Goal: Task Accomplishment & Management: Complete application form

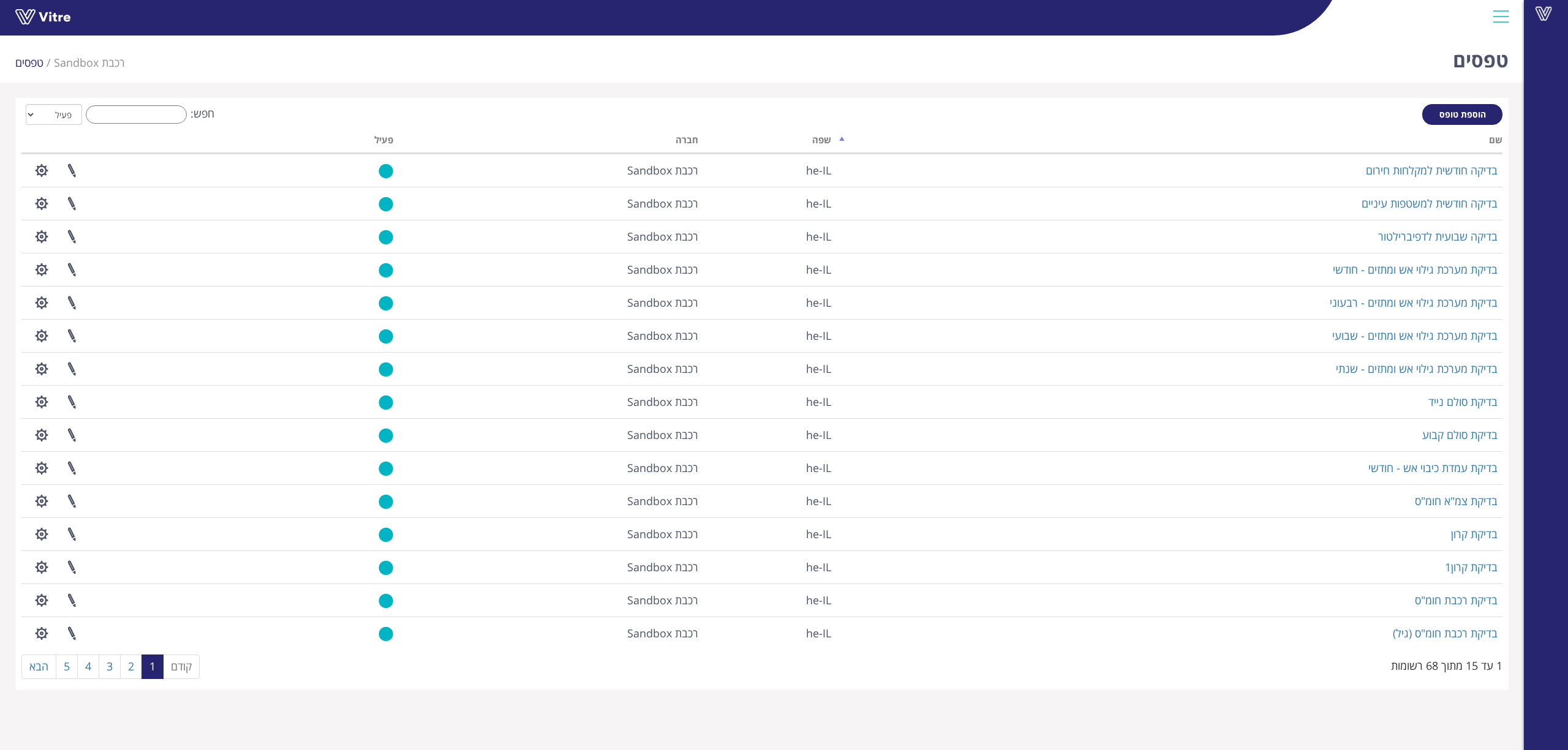
click at [156, 112] on input "חפש:" at bounding box center [136, 114] width 101 height 18
type input "d"
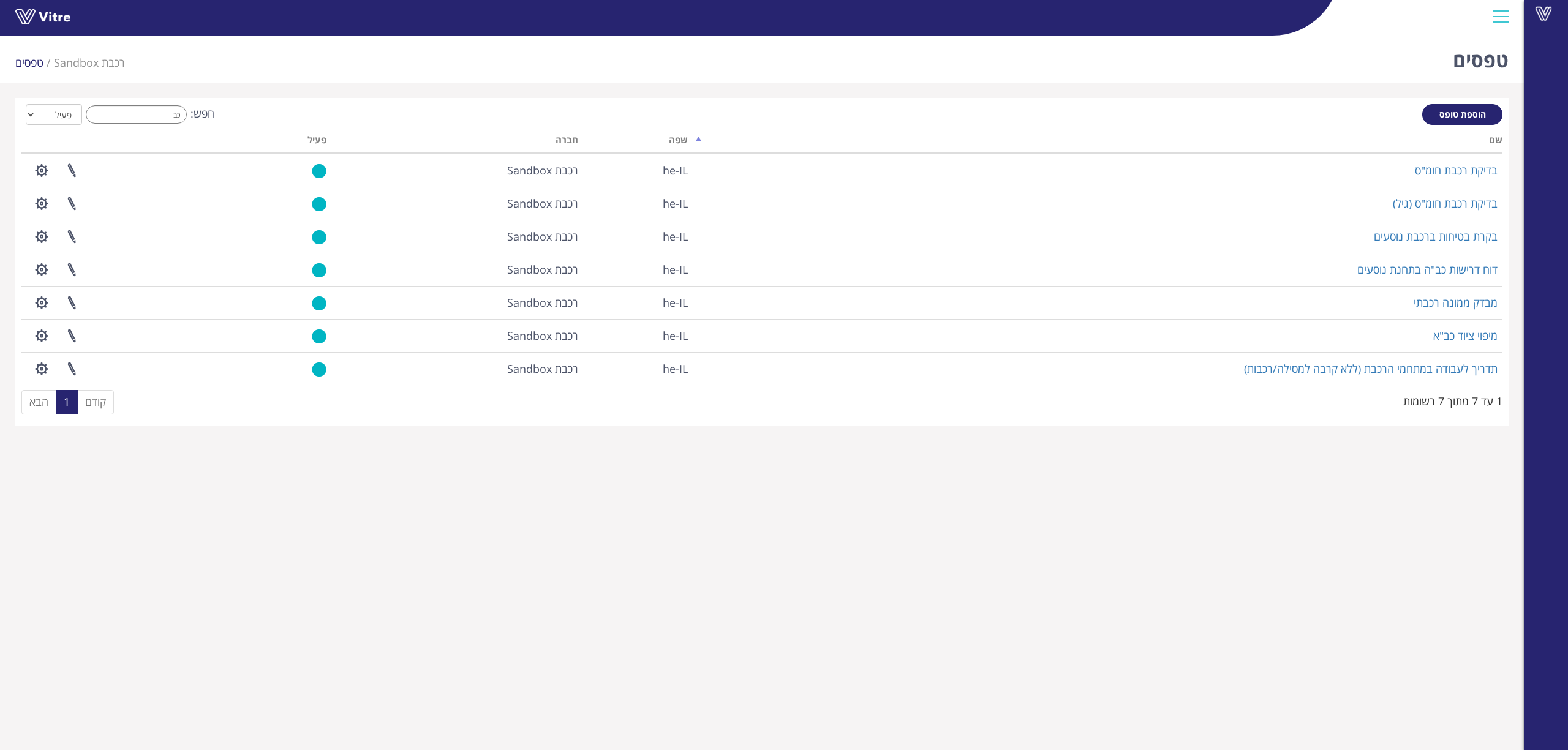
type input "כ"
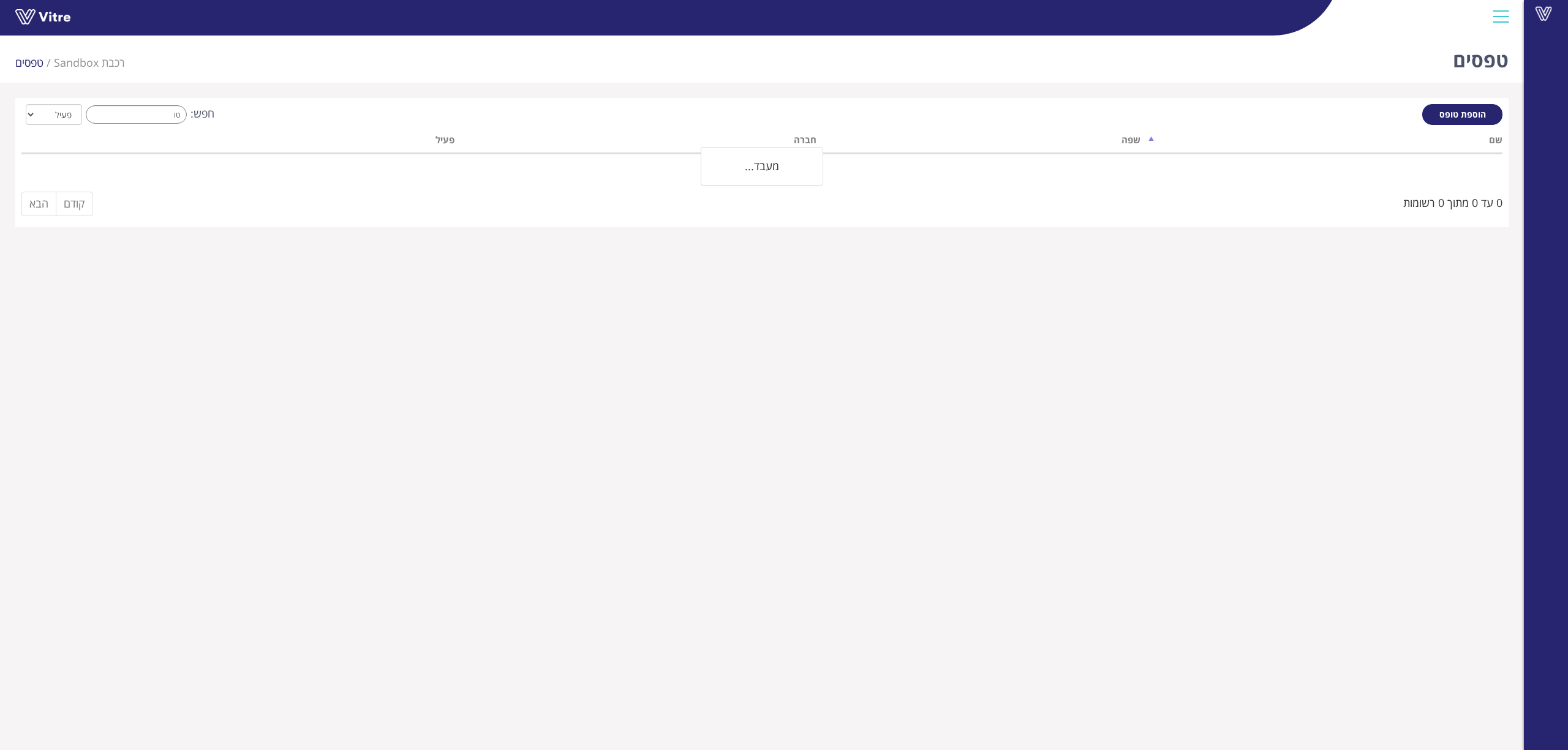
type input "ט"
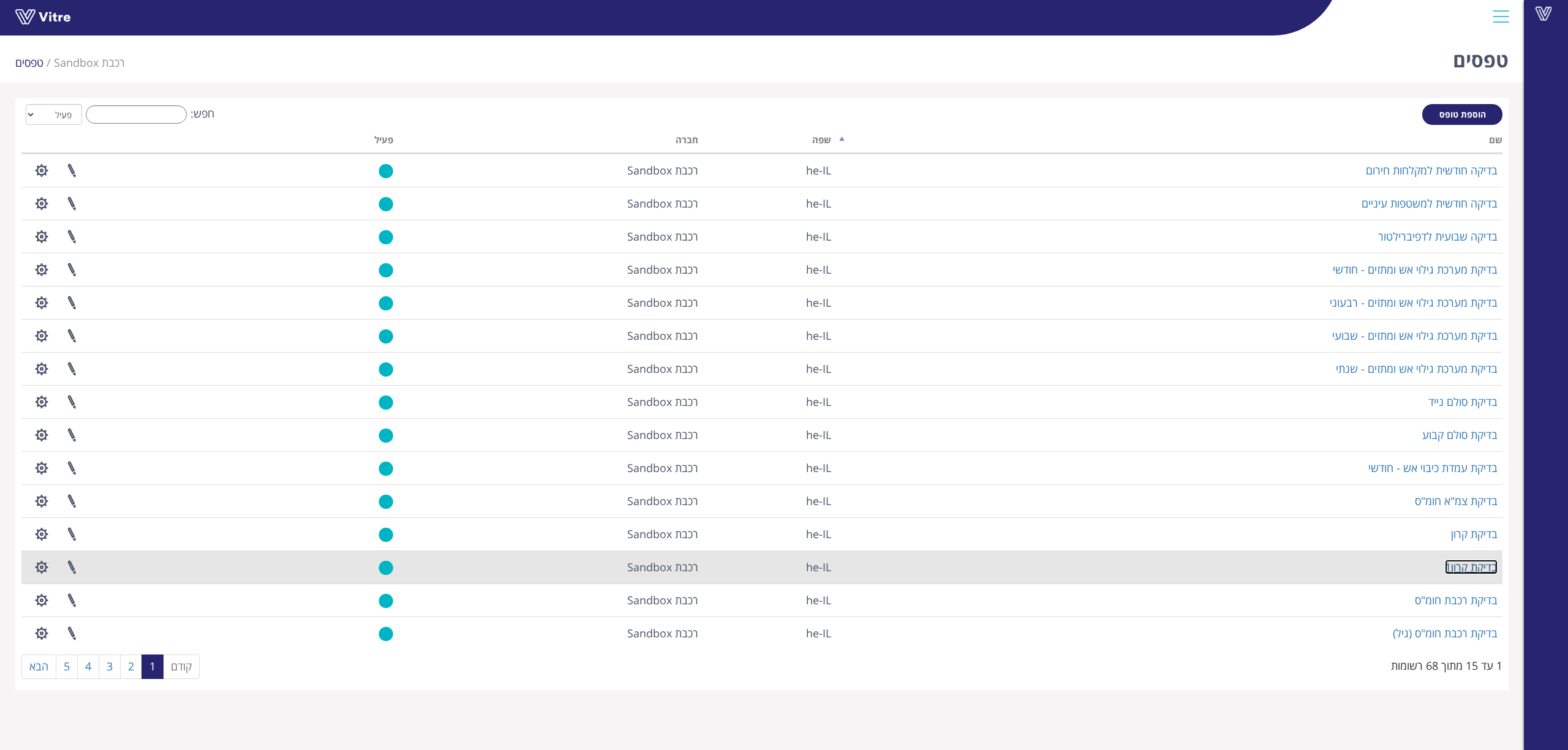
click at [1469, 569] on link "בדיקת קרון1" at bounding box center [1471, 567] width 52 height 14
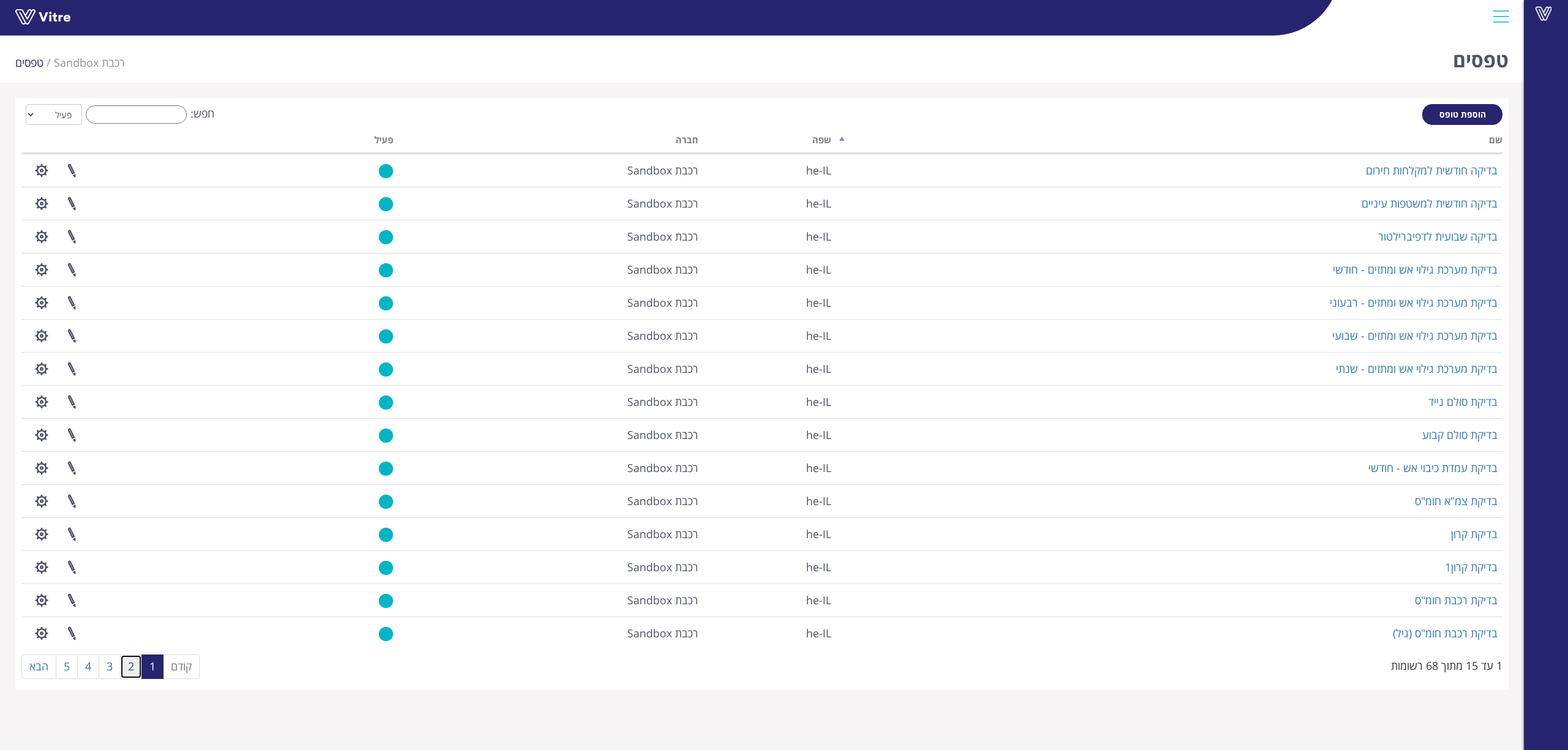
click at [136, 664] on link "2" at bounding box center [131, 666] width 22 height 24
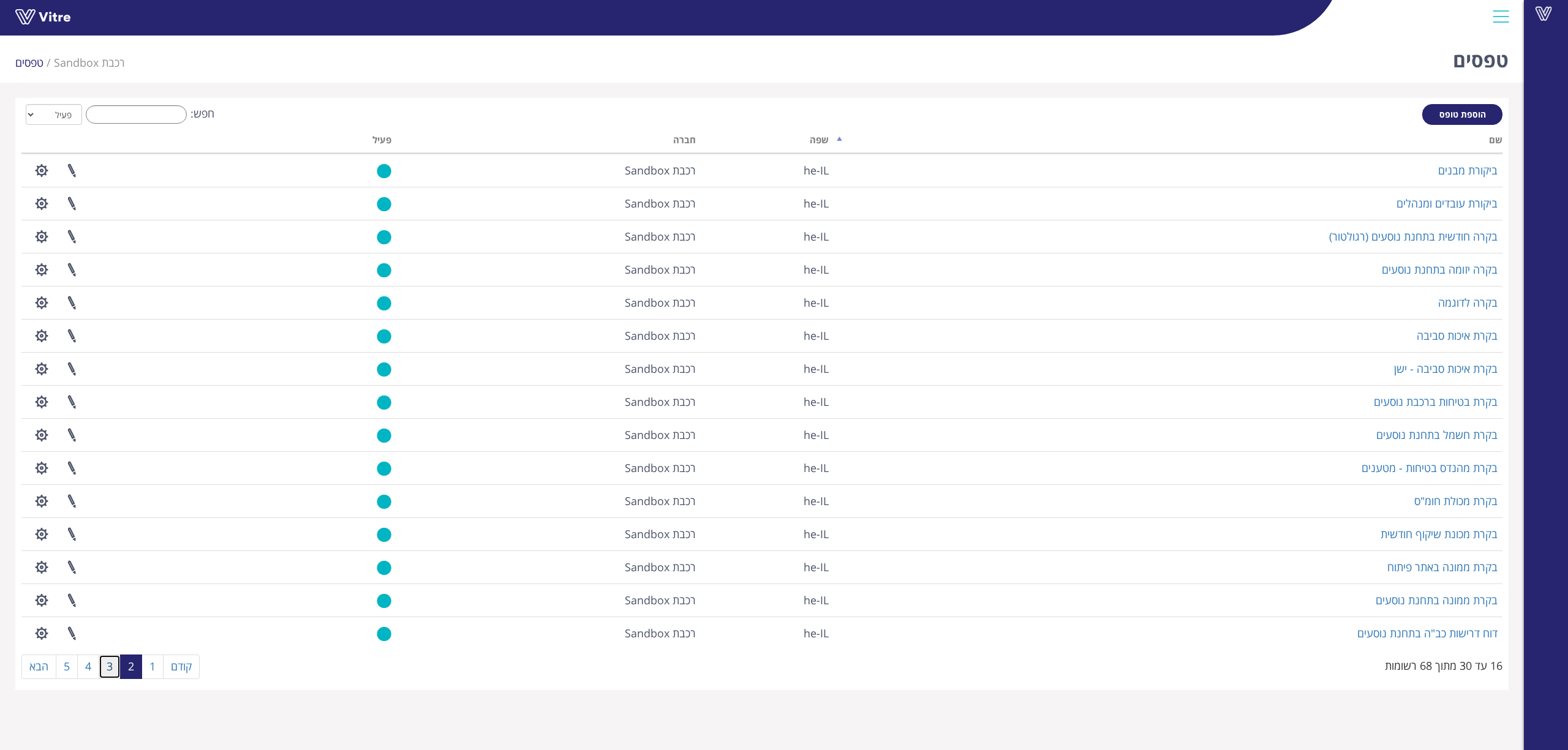
click at [106, 672] on link "3" at bounding box center [109, 666] width 22 height 24
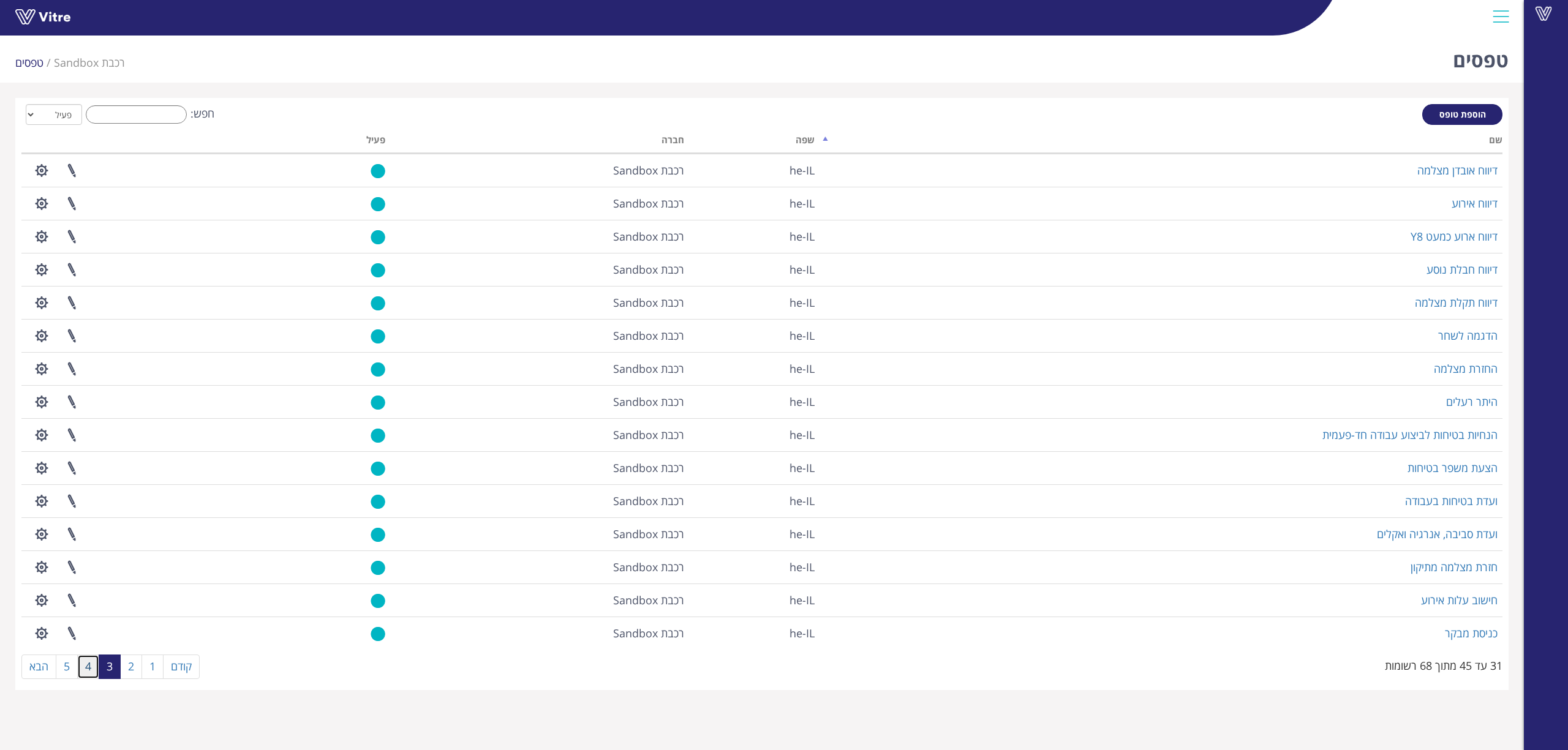
click at [82, 674] on link "4" at bounding box center [88, 666] width 22 height 24
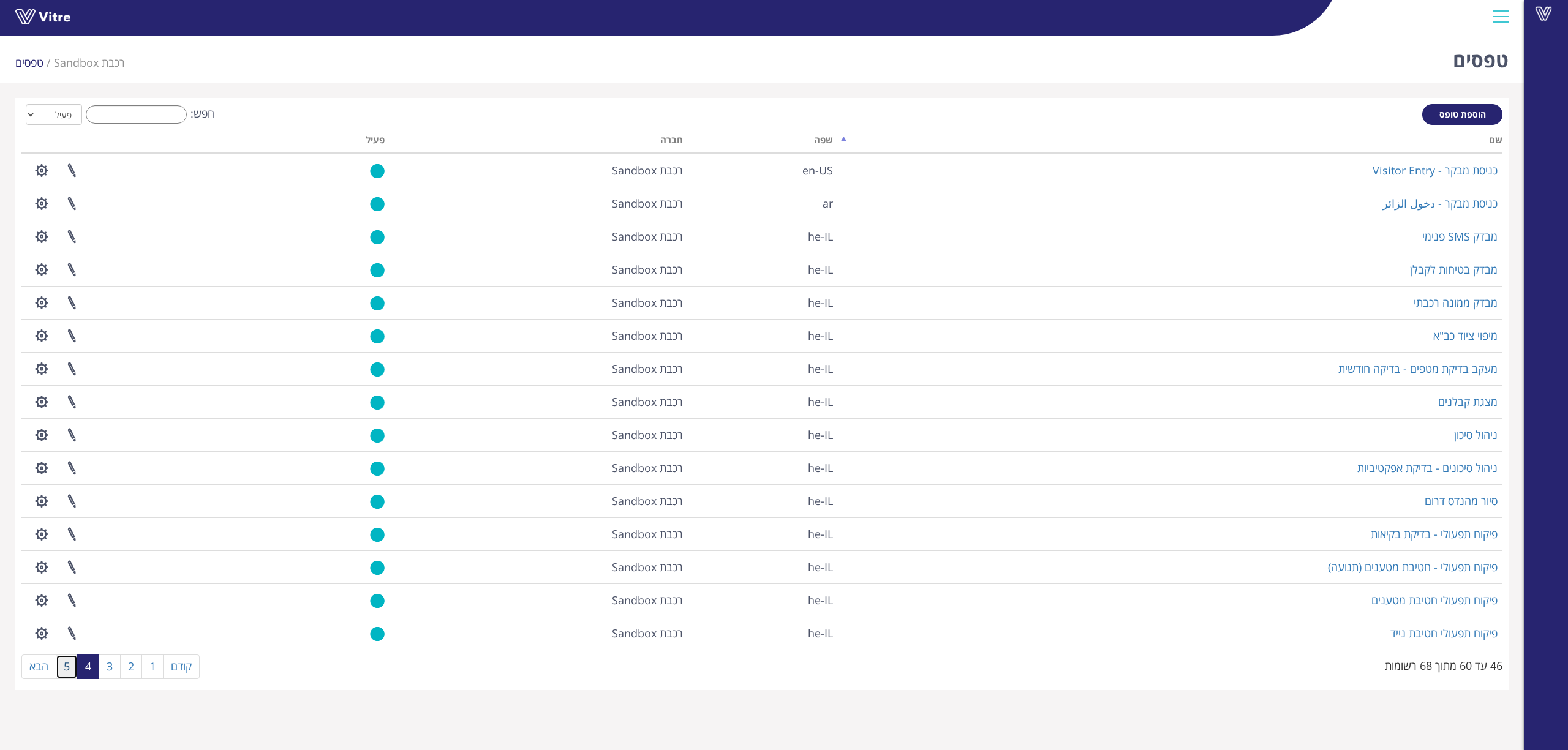
click at [69, 675] on link "5" at bounding box center [67, 666] width 22 height 24
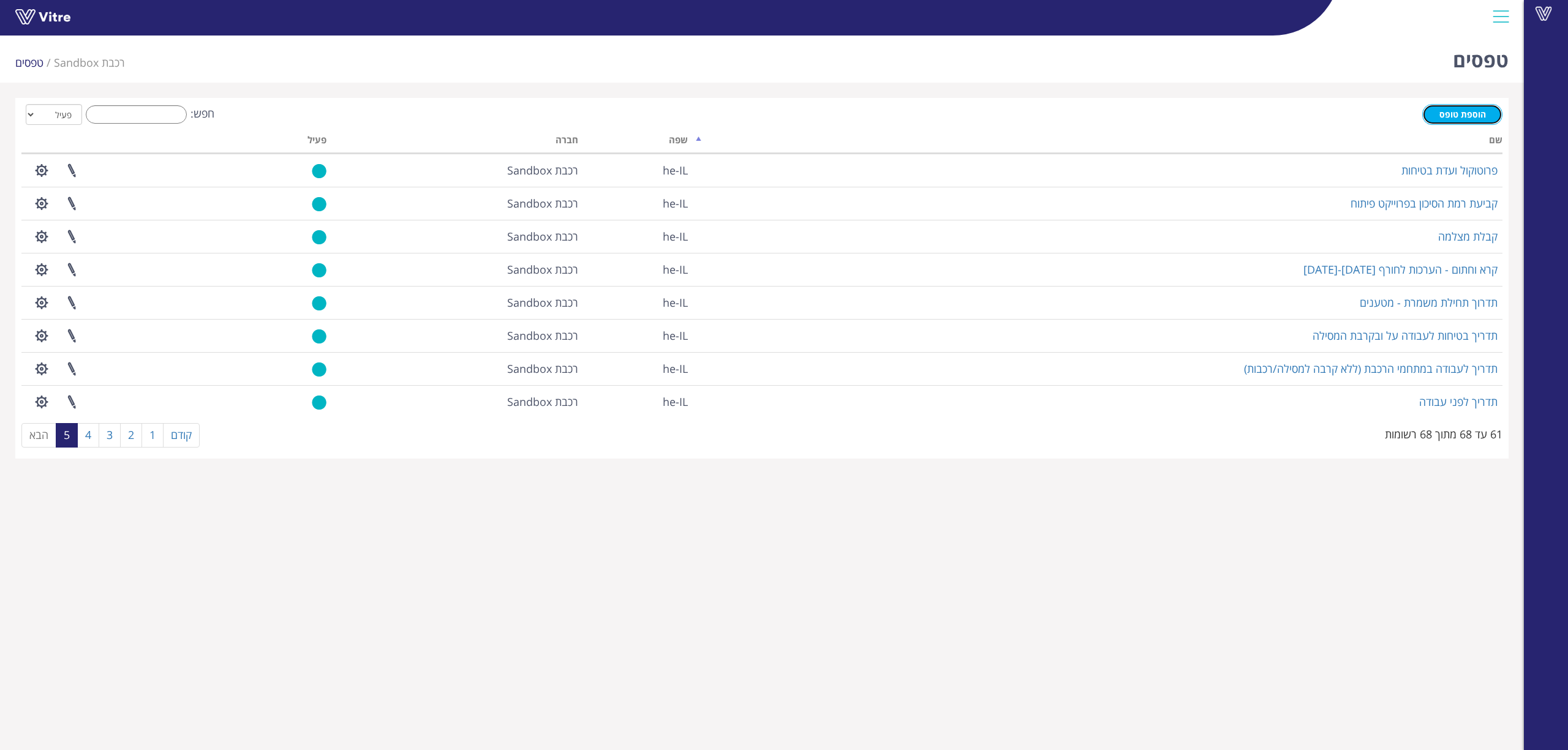
click at [1469, 120] on link "הוספת טופס" at bounding box center [1462, 114] width 80 height 21
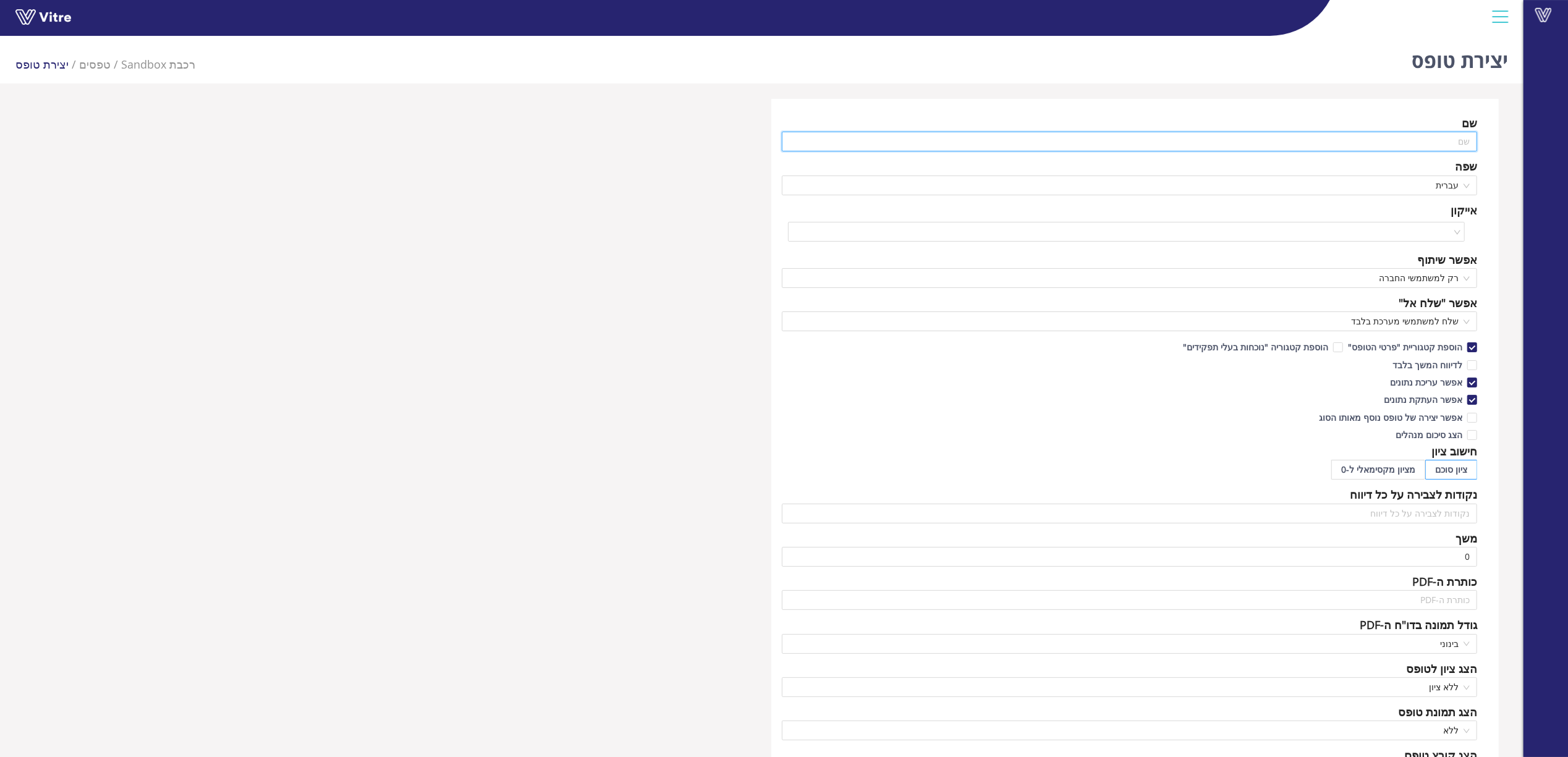
click at [1464, 142] on input "text" at bounding box center [1129, 142] width 696 height 20
type input "ע"
type input "תיקי כבה - תיעוד"
click at [1421, 230] on input "search" at bounding box center [1122, 232] width 654 height 18
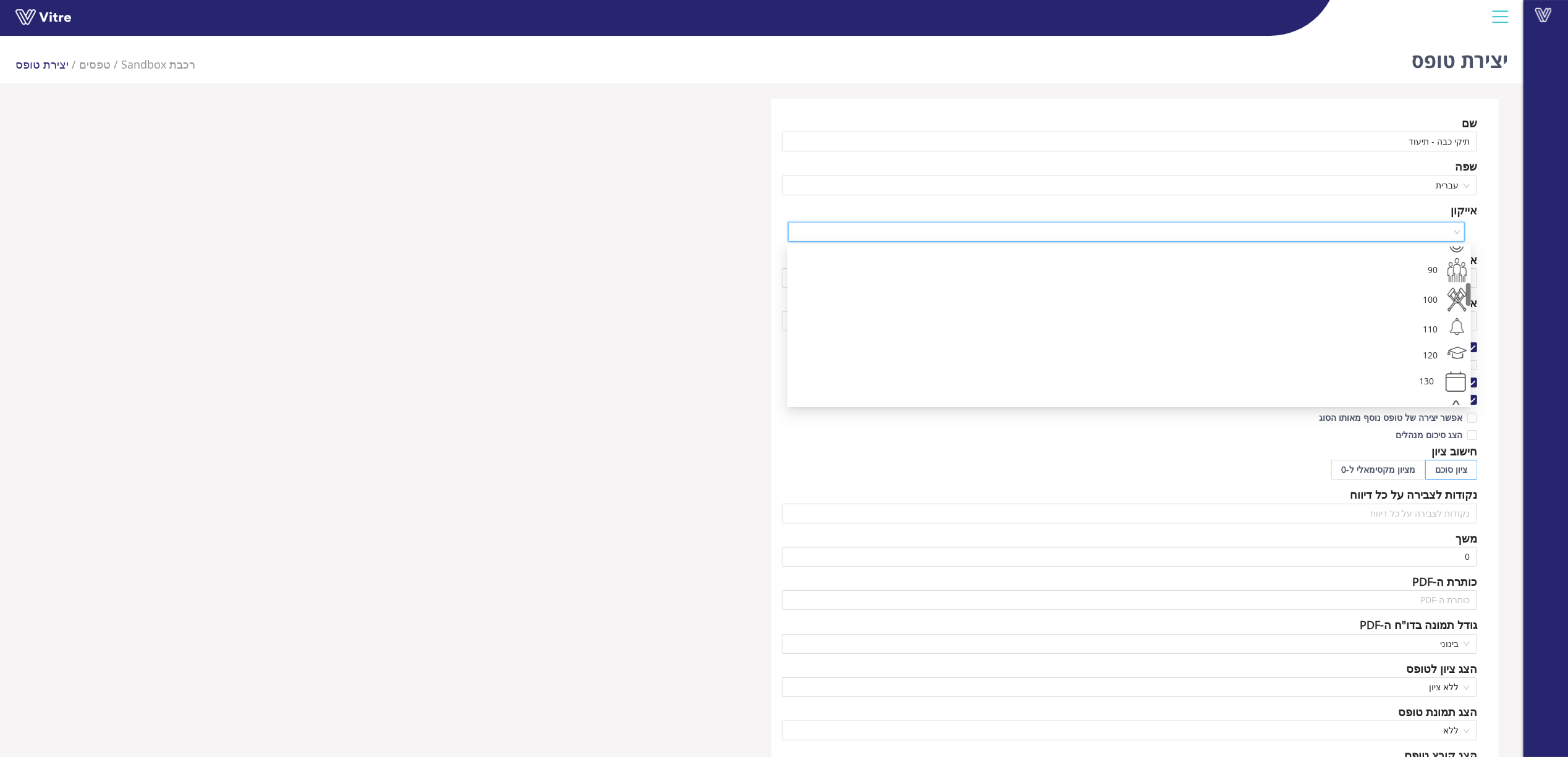
scroll to position [328, 0]
click at [1403, 294] on div "130" at bounding box center [1118, 301] width 641 height 30
click at [1417, 282] on span "רק למשתמשי החברה" at bounding box center [1129, 278] width 682 height 18
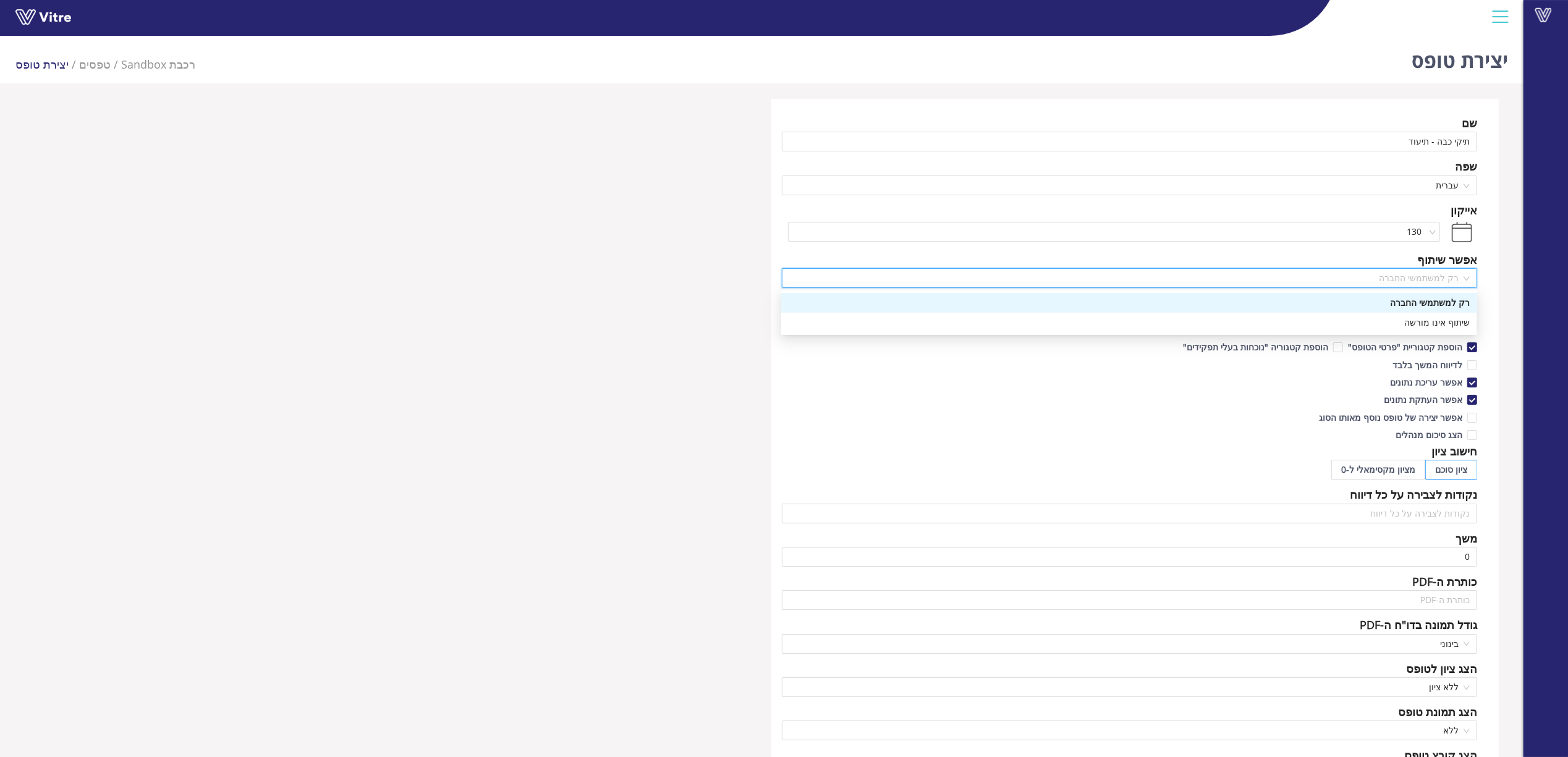
click at [1413, 306] on div "רק למשתמשי החברה" at bounding box center [1129, 302] width 682 height 14
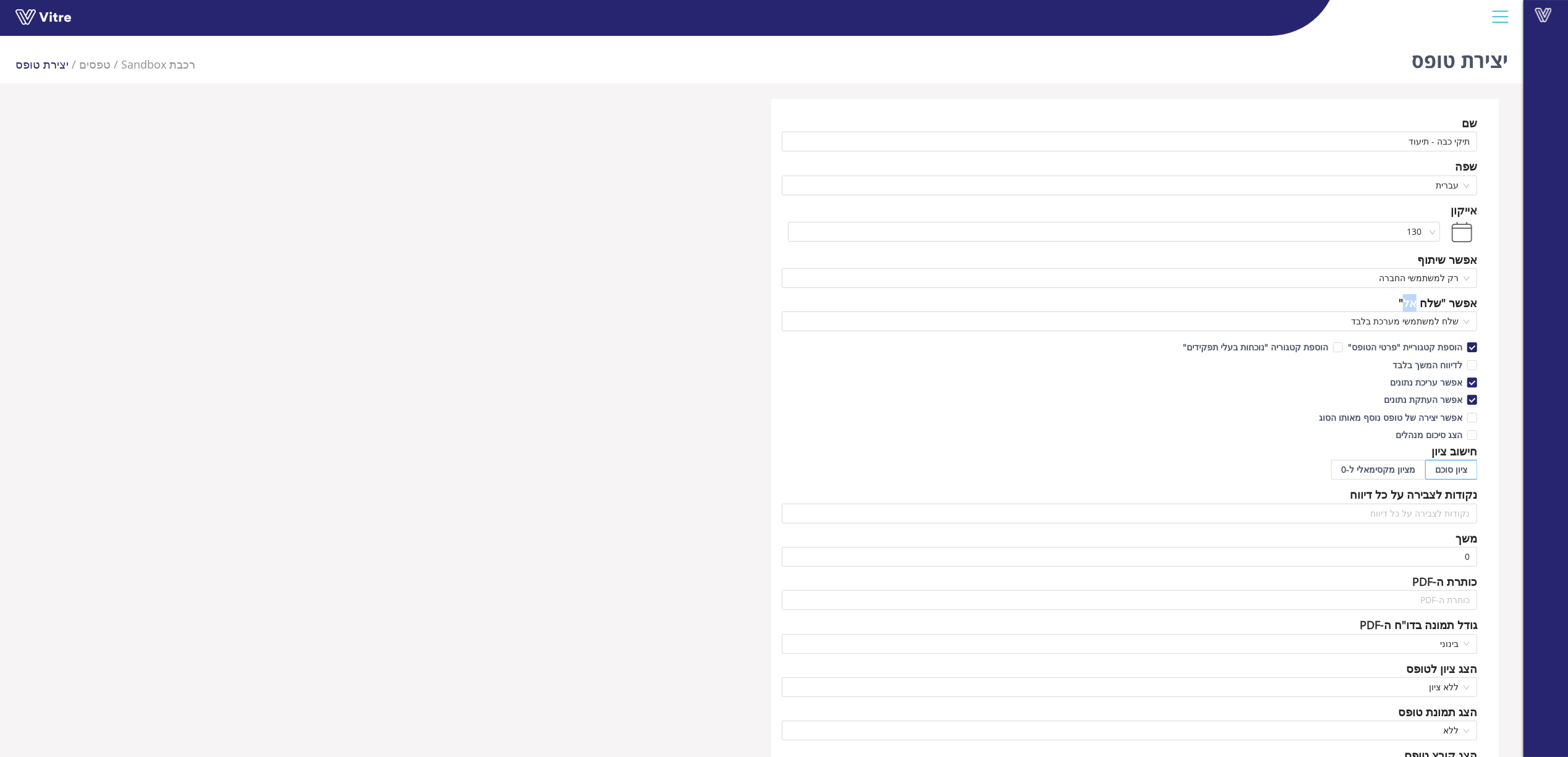
click at [1413, 306] on div "אפשר "שלח אל"" at bounding box center [1438, 302] width 78 height 17
click at [1425, 280] on span "רק למשתמשי החברה" at bounding box center [1129, 278] width 682 height 18
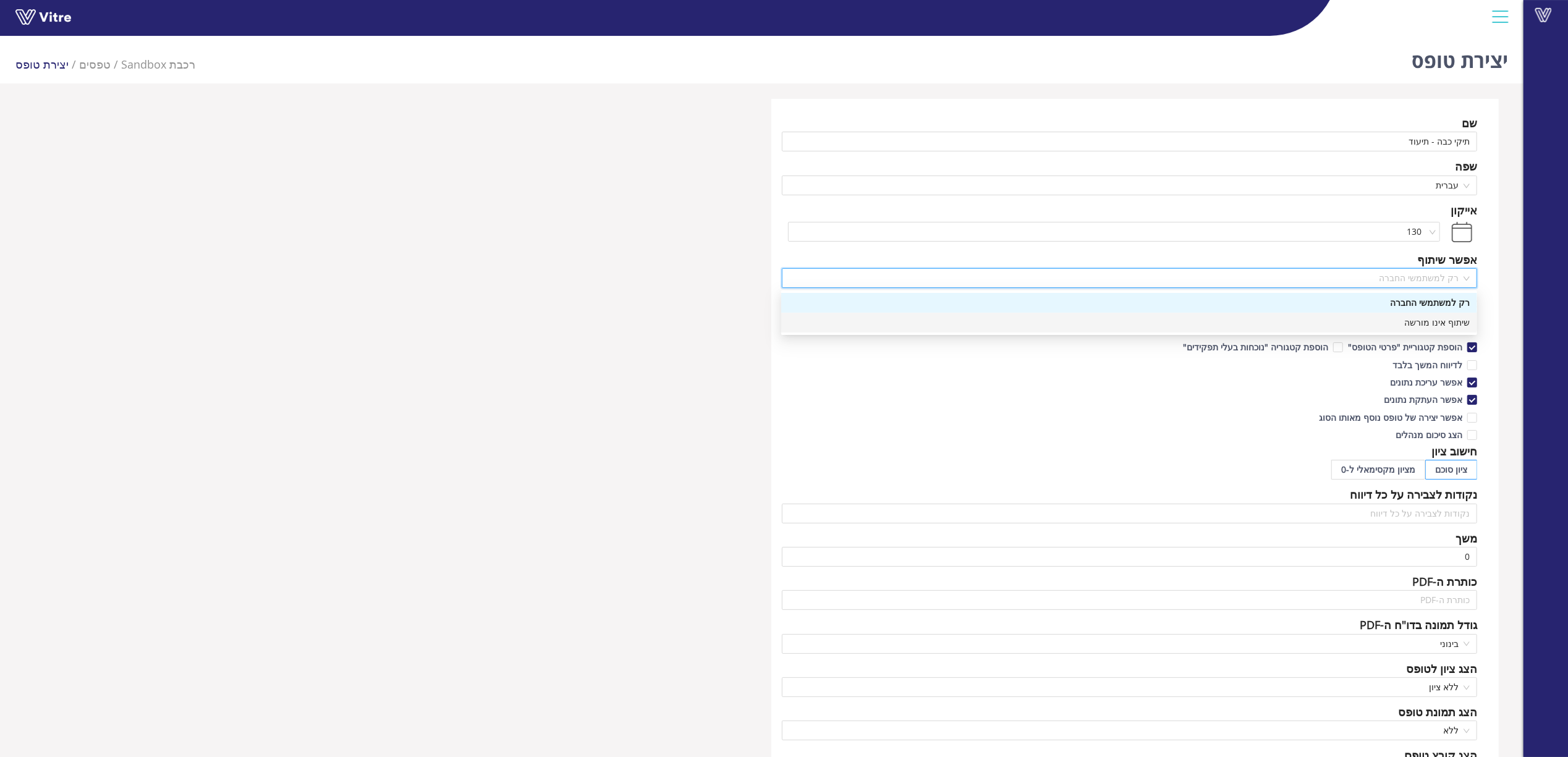
click at [1427, 329] on div "שיתוף אינו מורשה" at bounding box center [1129, 323] width 696 height 20
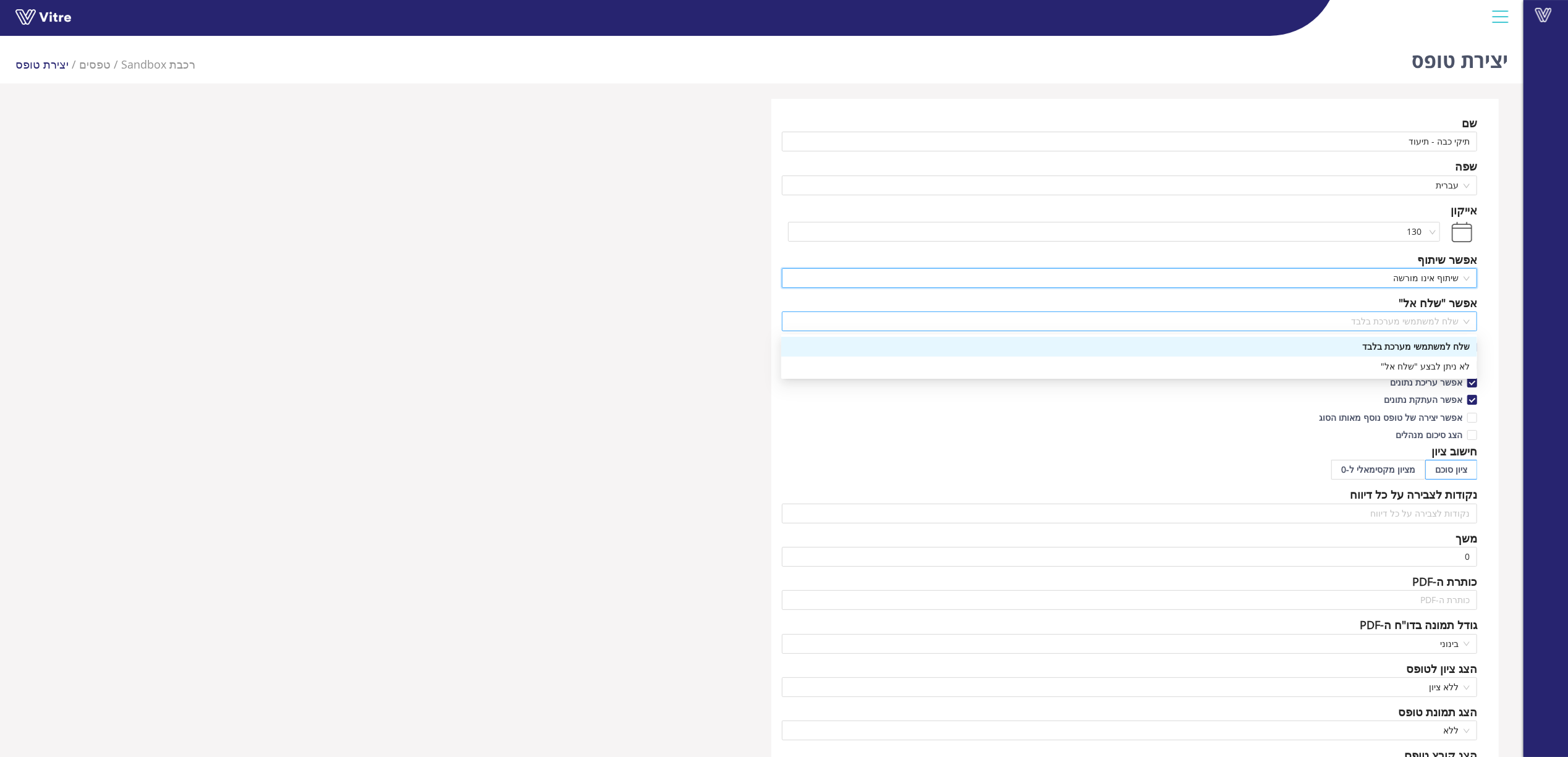
click at [1423, 319] on span "שלח למשתמשי מערכת בלבד" at bounding box center [1129, 321] width 682 height 18
click at [1433, 361] on div "לא ניתן לבצע "שלח אל"" at bounding box center [1129, 366] width 682 height 14
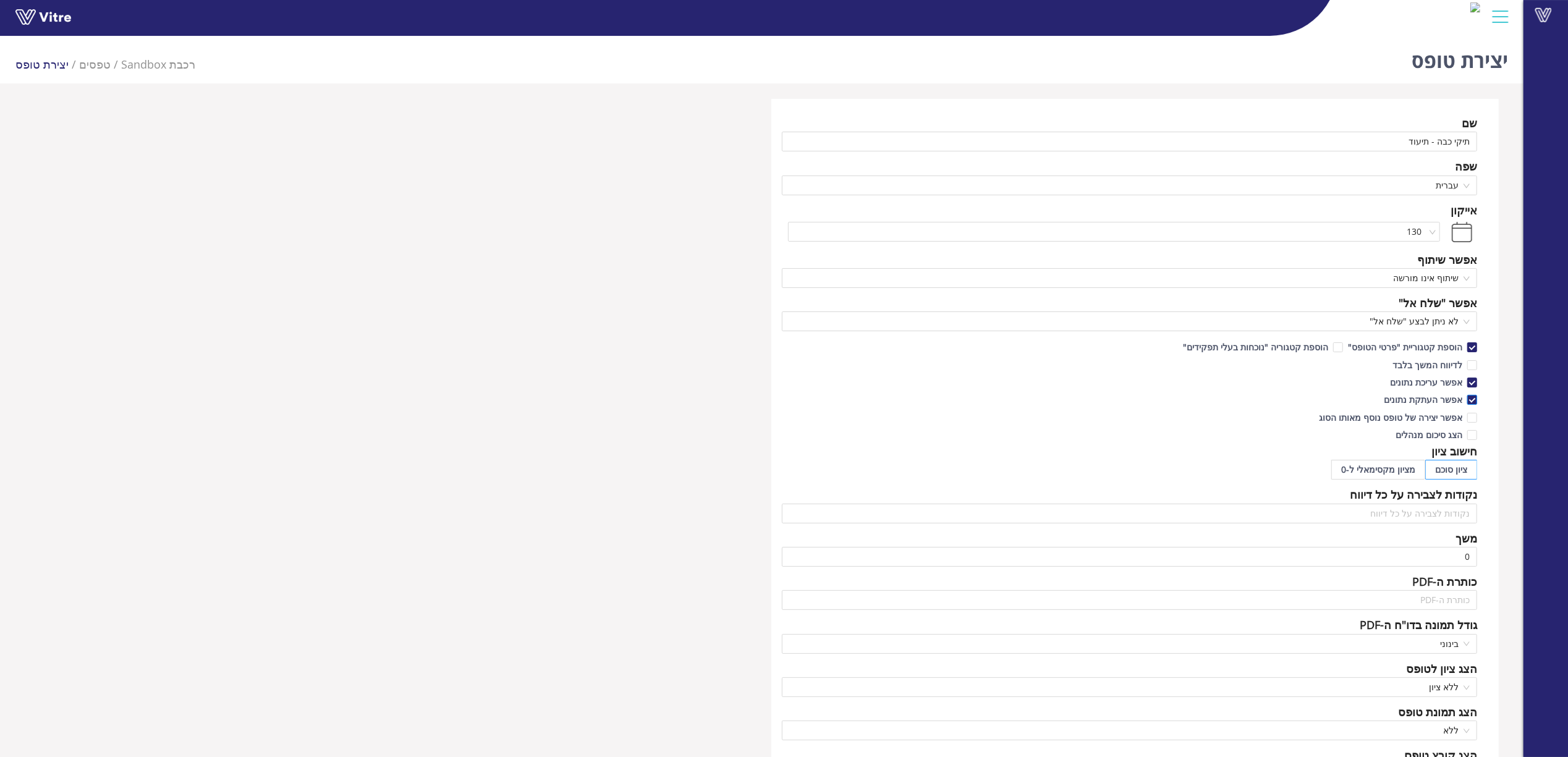
click at [1431, 399] on span "אפשר העתקת נתונים" at bounding box center [1422, 399] width 88 height 12
click at [1466, 399] on input "אפשר העתקת נתונים" at bounding box center [1472, 403] width 11 height 11
checkbox input "false"
click at [1432, 382] on span "אפשר עריכת נתונים" at bounding box center [1426, 382] width 82 height 12
click at [1466, 382] on input "אפשר עריכת נתונים" at bounding box center [1472, 386] width 11 height 11
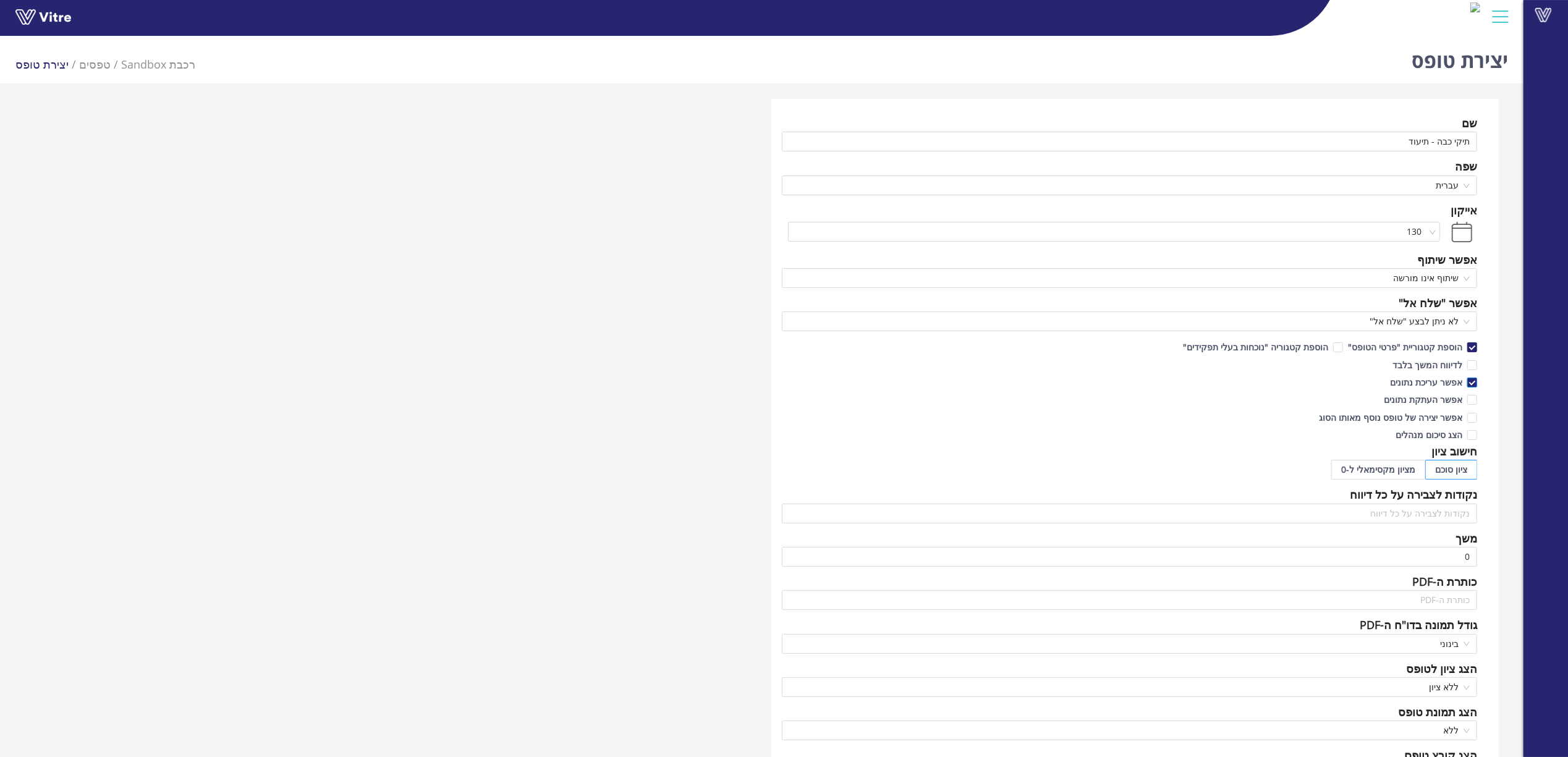
checkbox input "false"
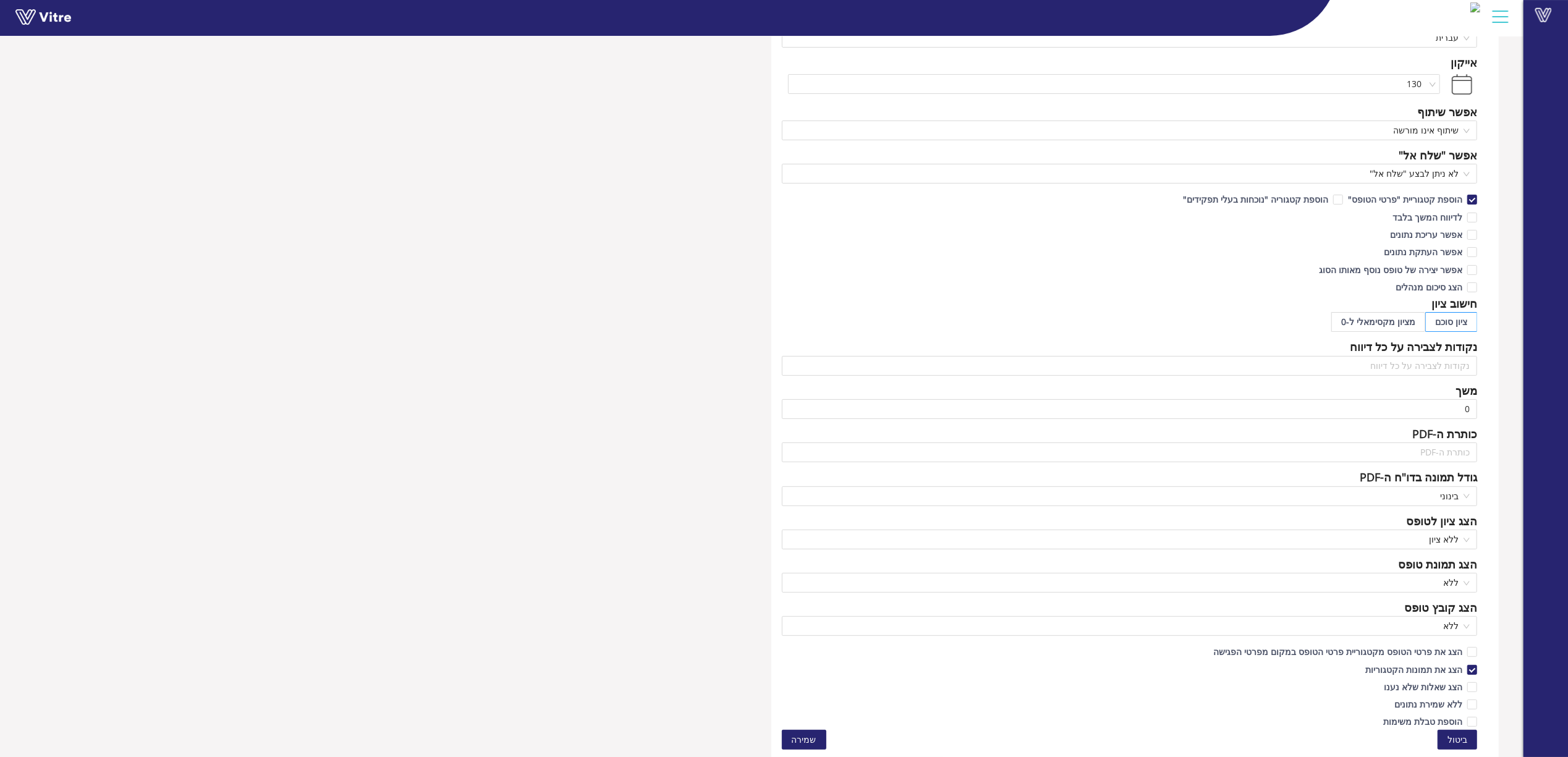
click at [787, 737] on button "שמירה" at bounding box center [804, 740] width 45 height 20
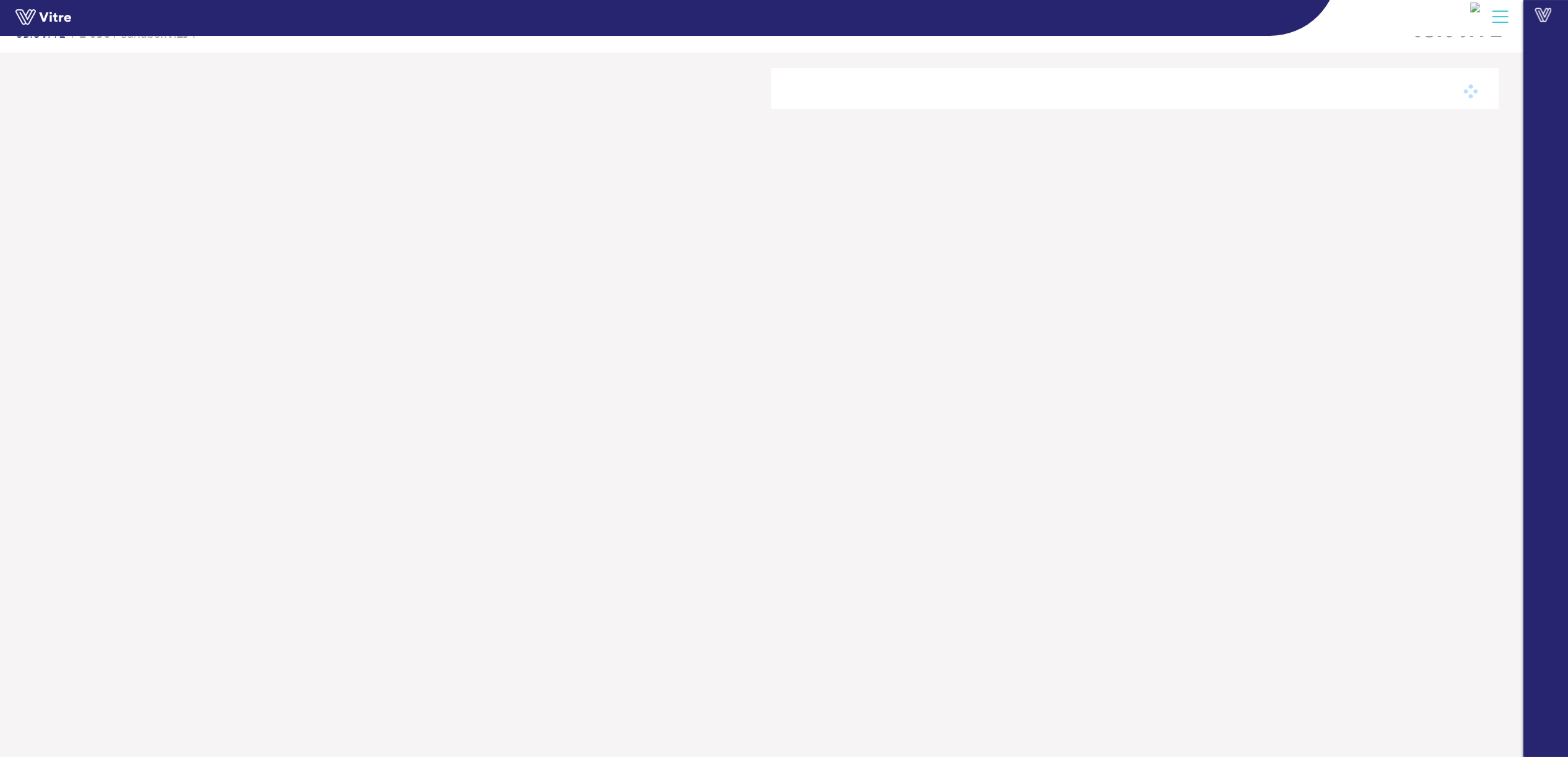
scroll to position [31, 0]
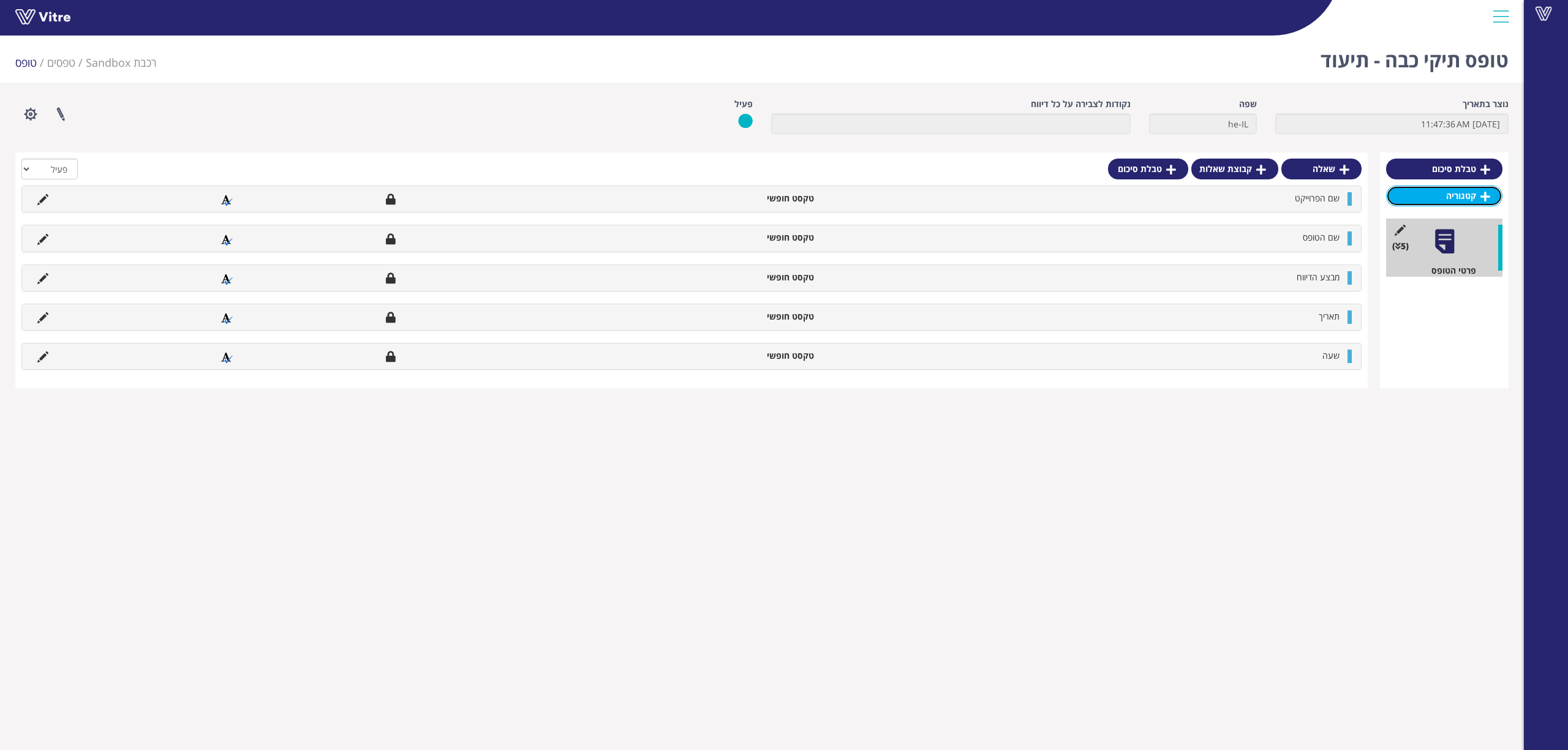
click at [1446, 186] on link "קטגוריה" at bounding box center [1444, 196] width 116 height 21
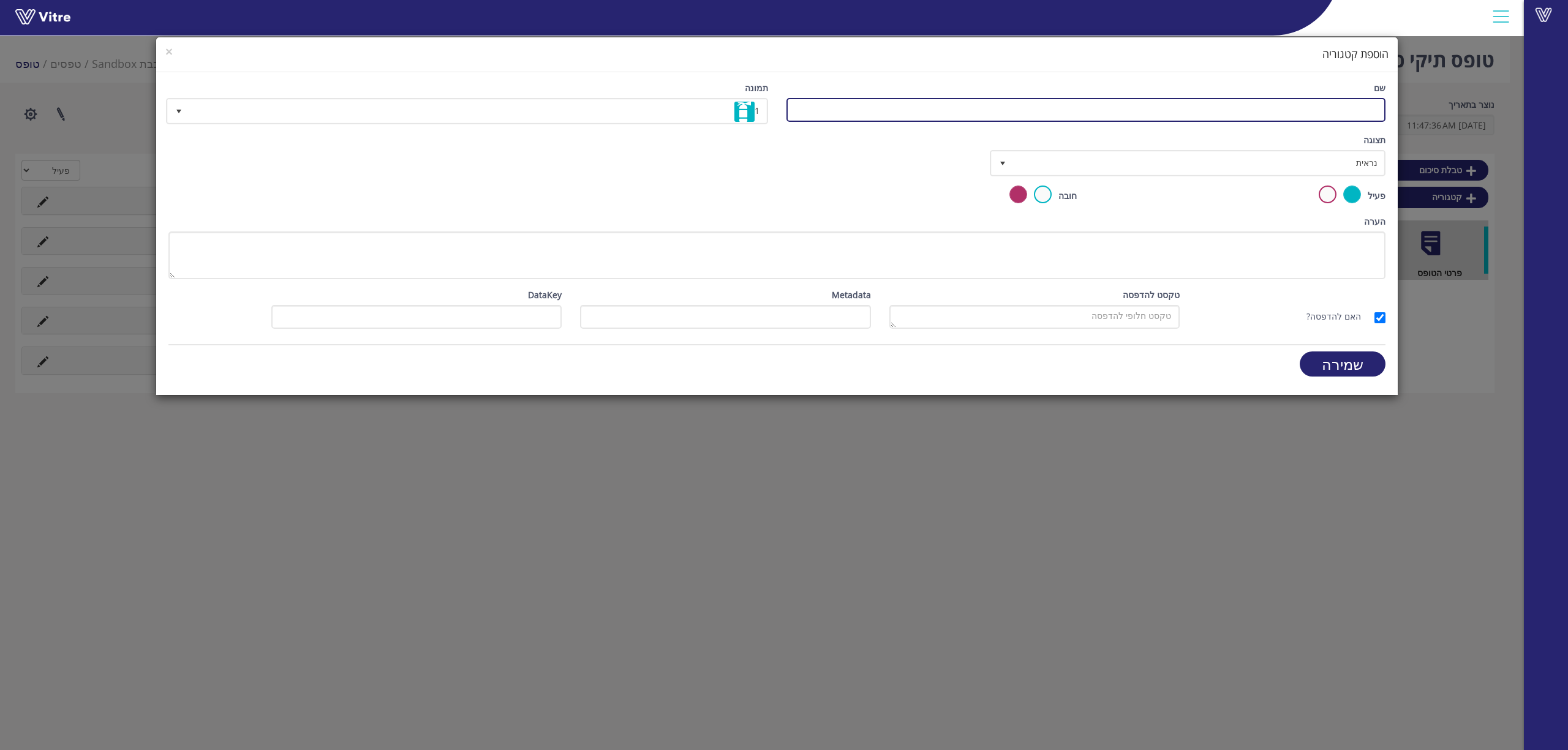
click at [1321, 110] on input "שם" at bounding box center [1086, 110] width 600 height 23
type input "הוספת תיעוד"
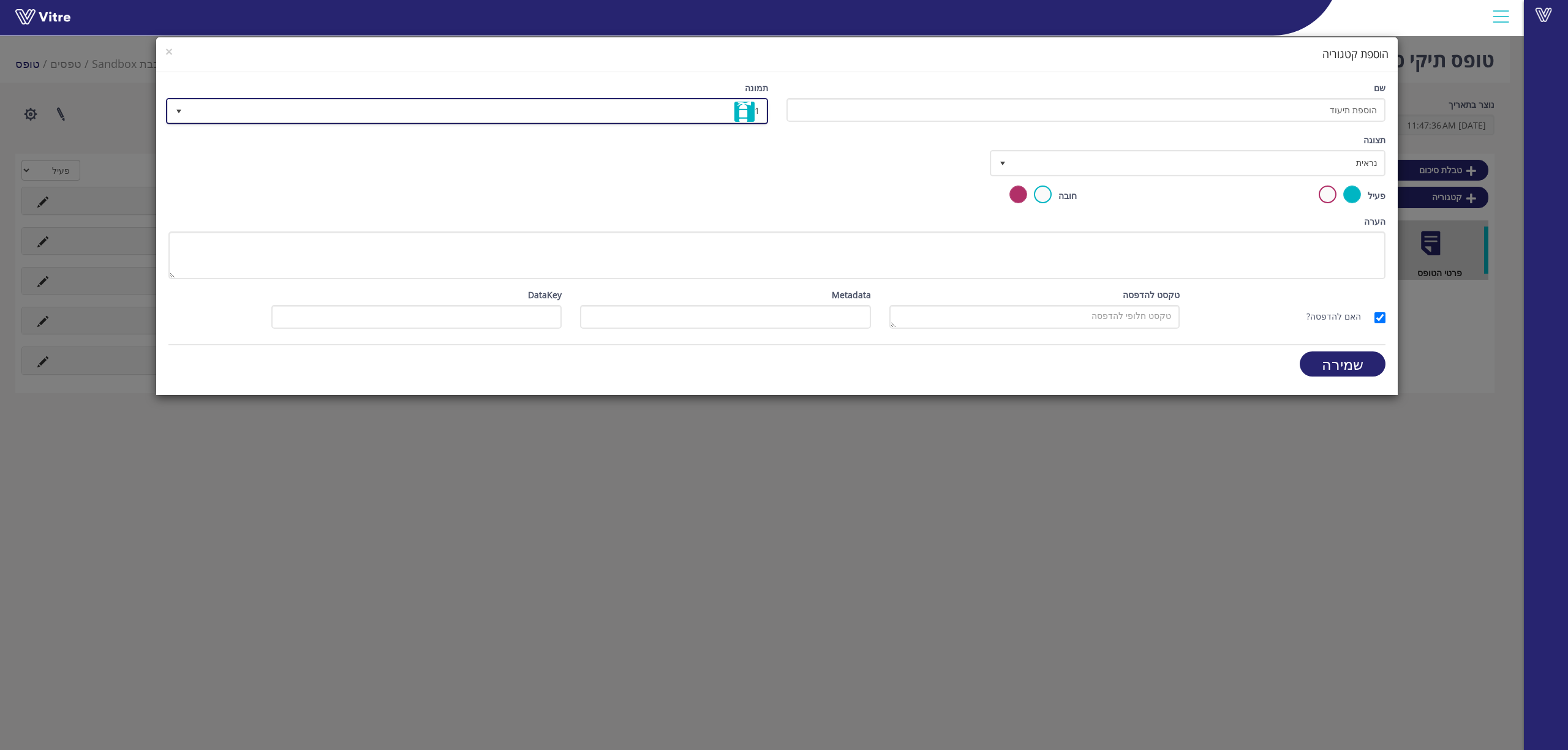
click at [666, 106] on span "1" at bounding box center [478, 111] width 578 height 22
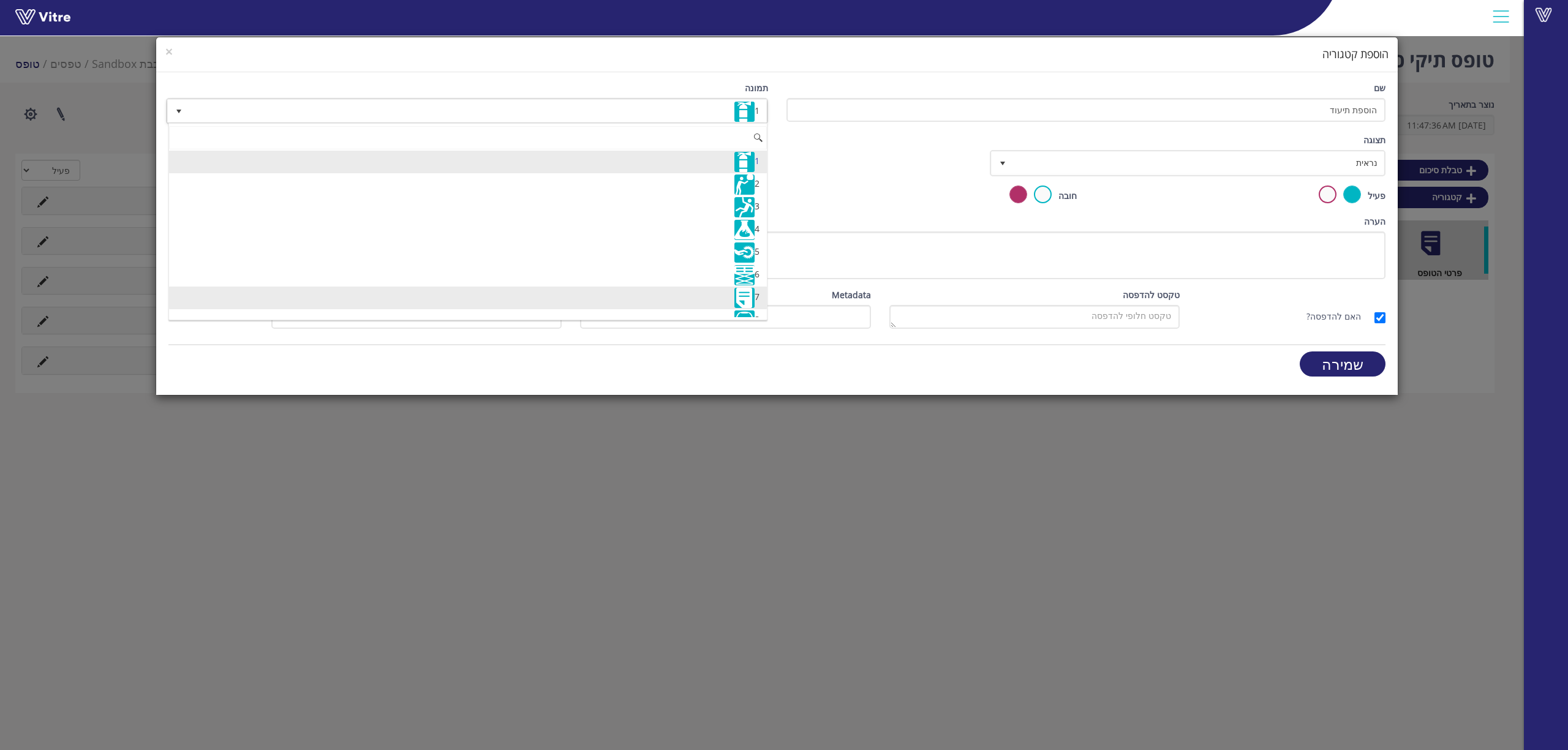
click at [713, 297] on li "7" at bounding box center [467, 297] width 598 height 23
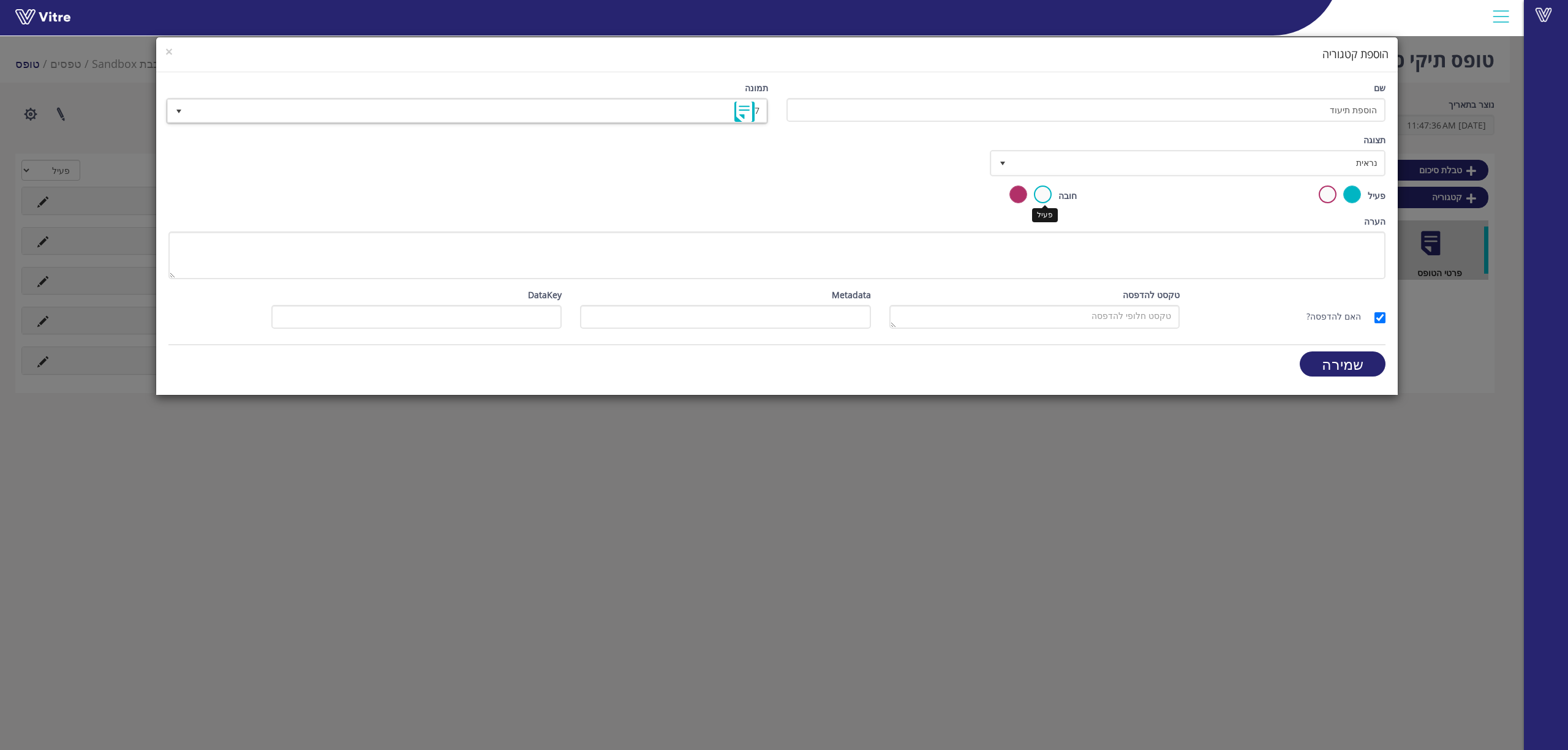
click at [1042, 195] on label at bounding box center [1043, 195] width 18 height 18
click at [0, 0] on input "radio" at bounding box center [0, 0] width 0 height 0
click at [1343, 363] on input "שמירה" at bounding box center [1342, 364] width 86 height 25
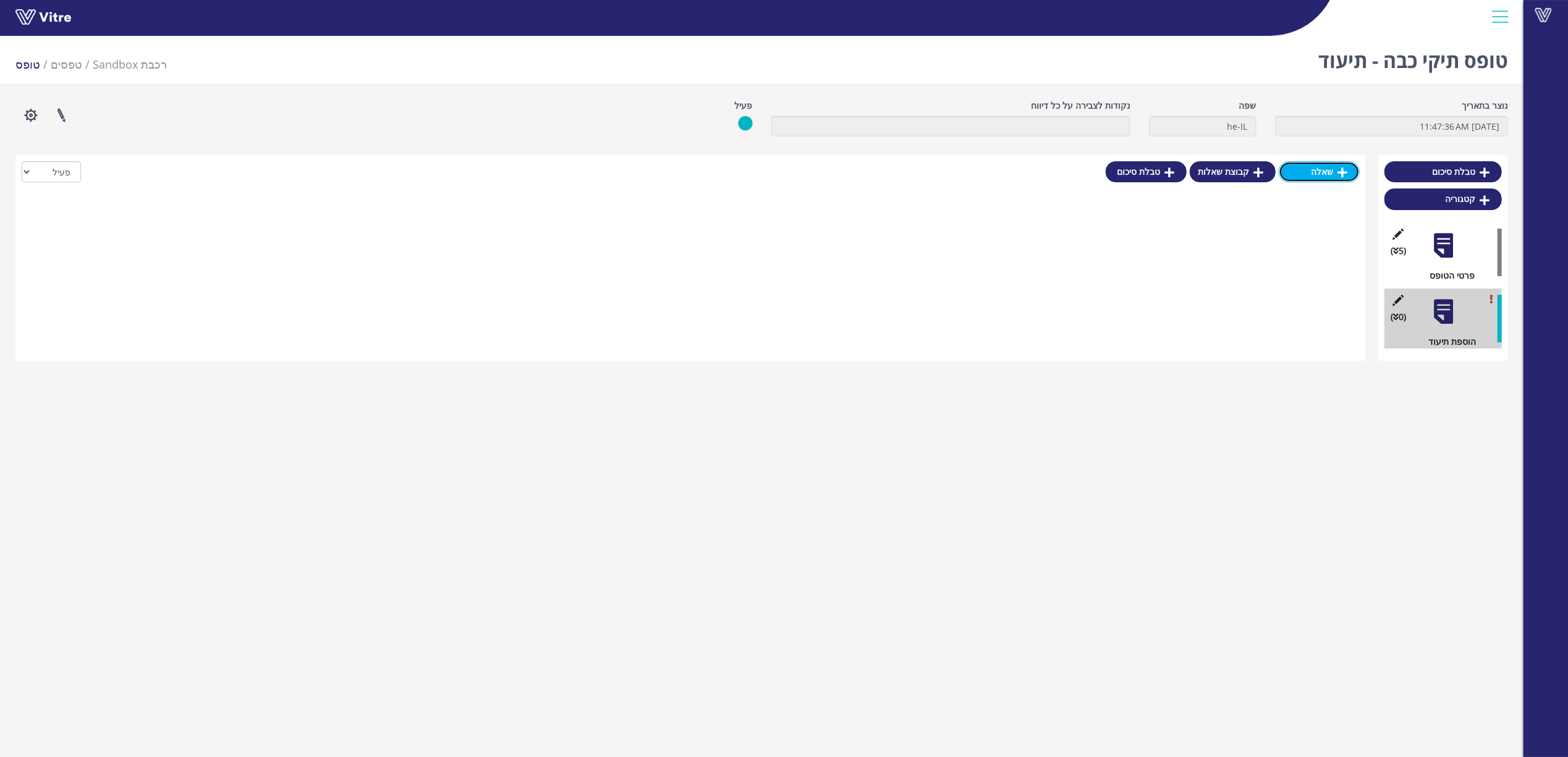
click at [1326, 171] on link "שאלה" at bounding box center [1319, 171] width 81 height 21
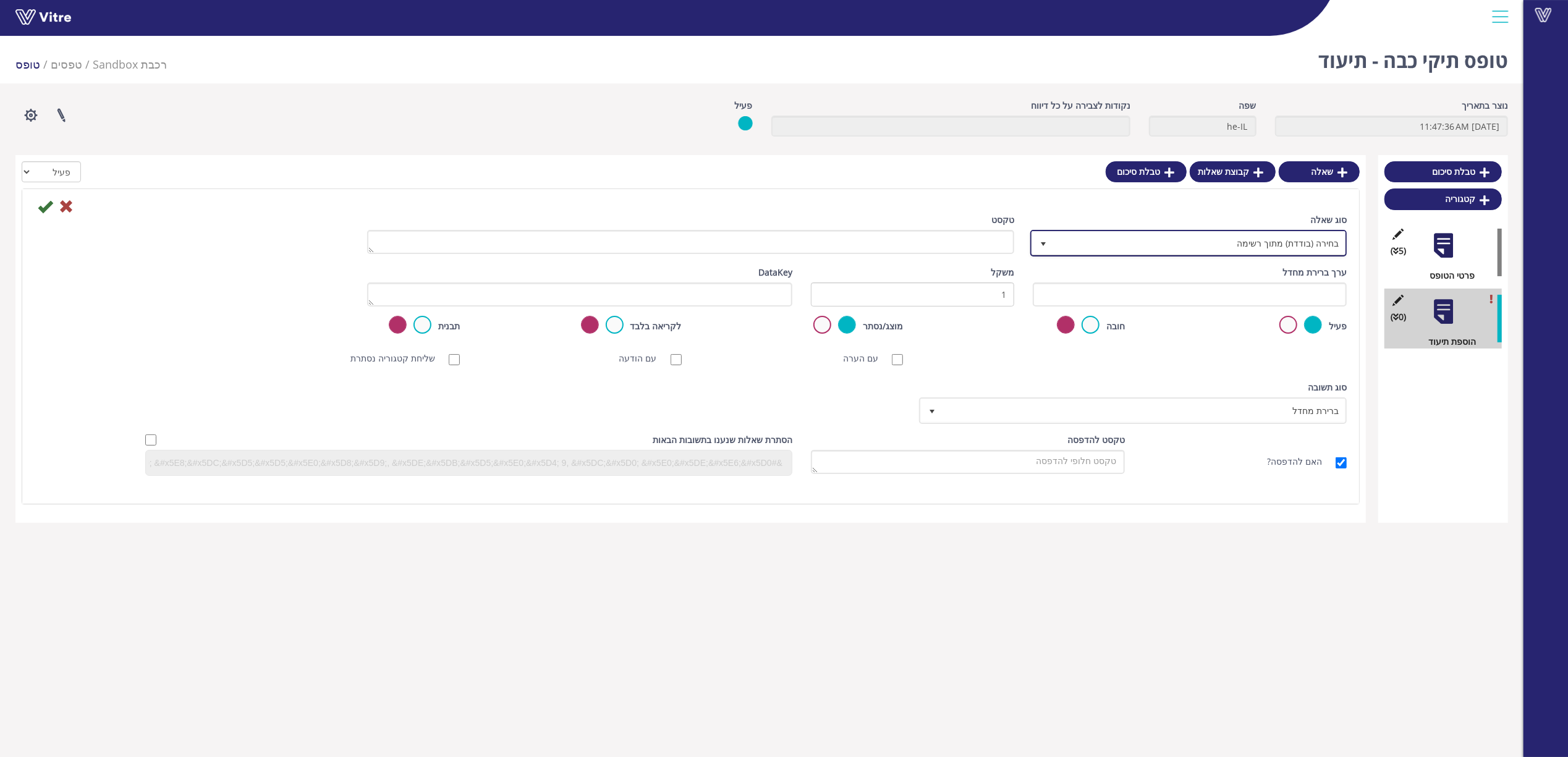
click at [1297, 242] on span "בחירה (בודדת) מתוך רשימה" at bounding box center [1199, 243] width 292 height 22
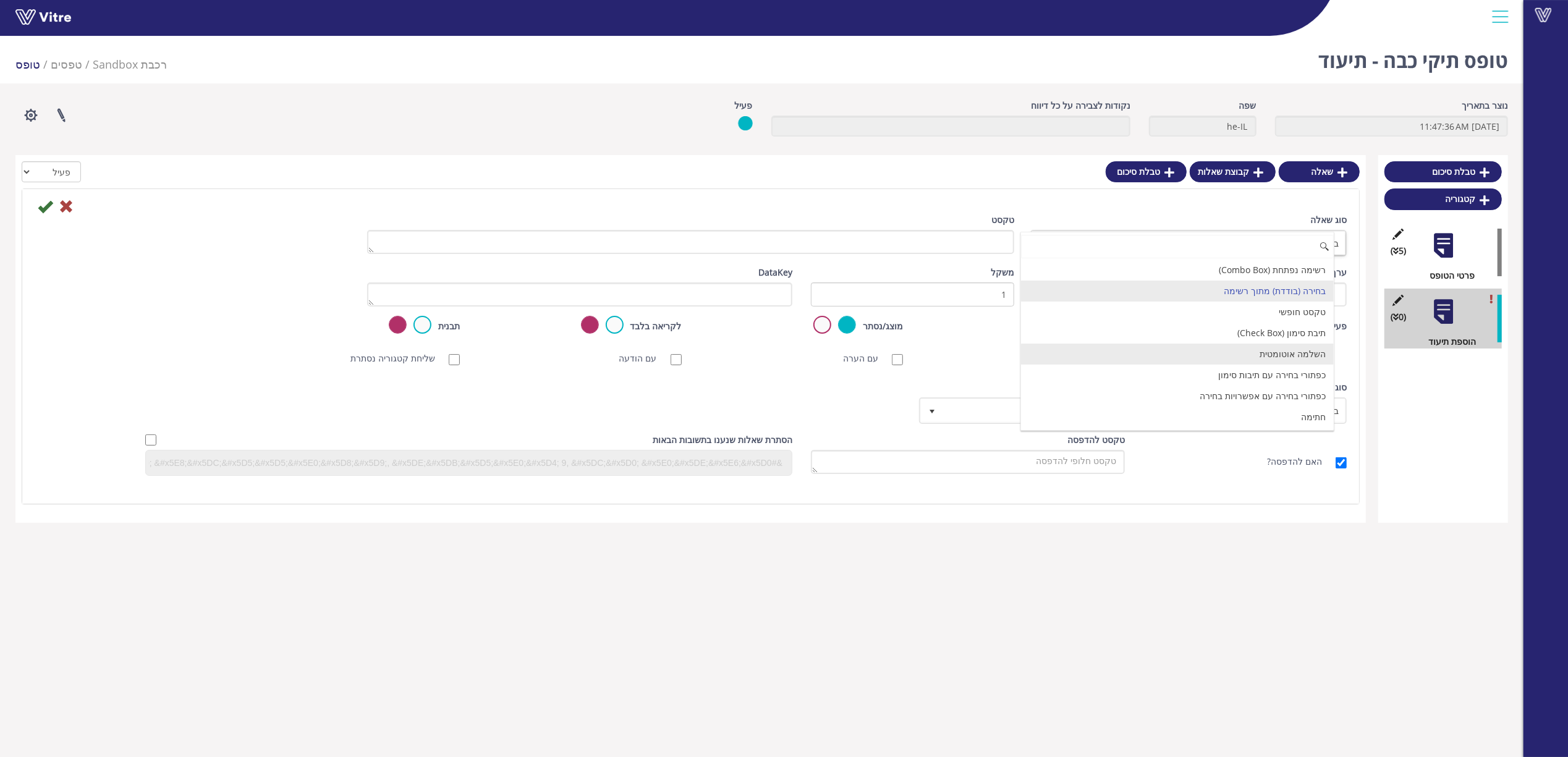
drag, startPoint x: 1291, startPoint y: 358, endPoint x: 1281, endPoint y: 347, distance: 14.9
click at [1290, 358] on li "השלמה אוטומטית" at bounding box center [1178, 354] width 313 height 21
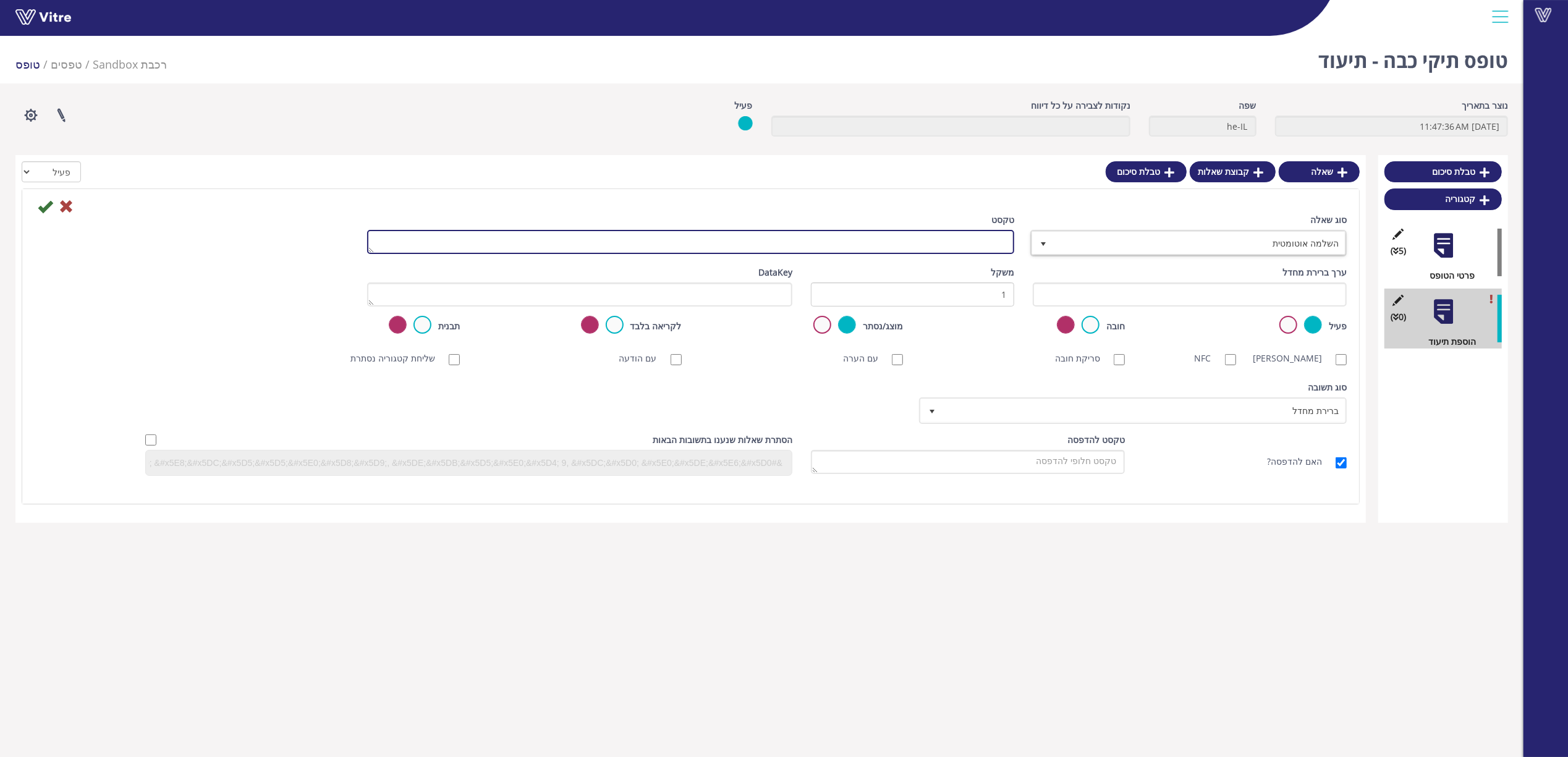
click at [972, 238] on textarea "טקסט" at bounding box center [690, 242] width 647 height 24
type textarea "בחר תחנה"
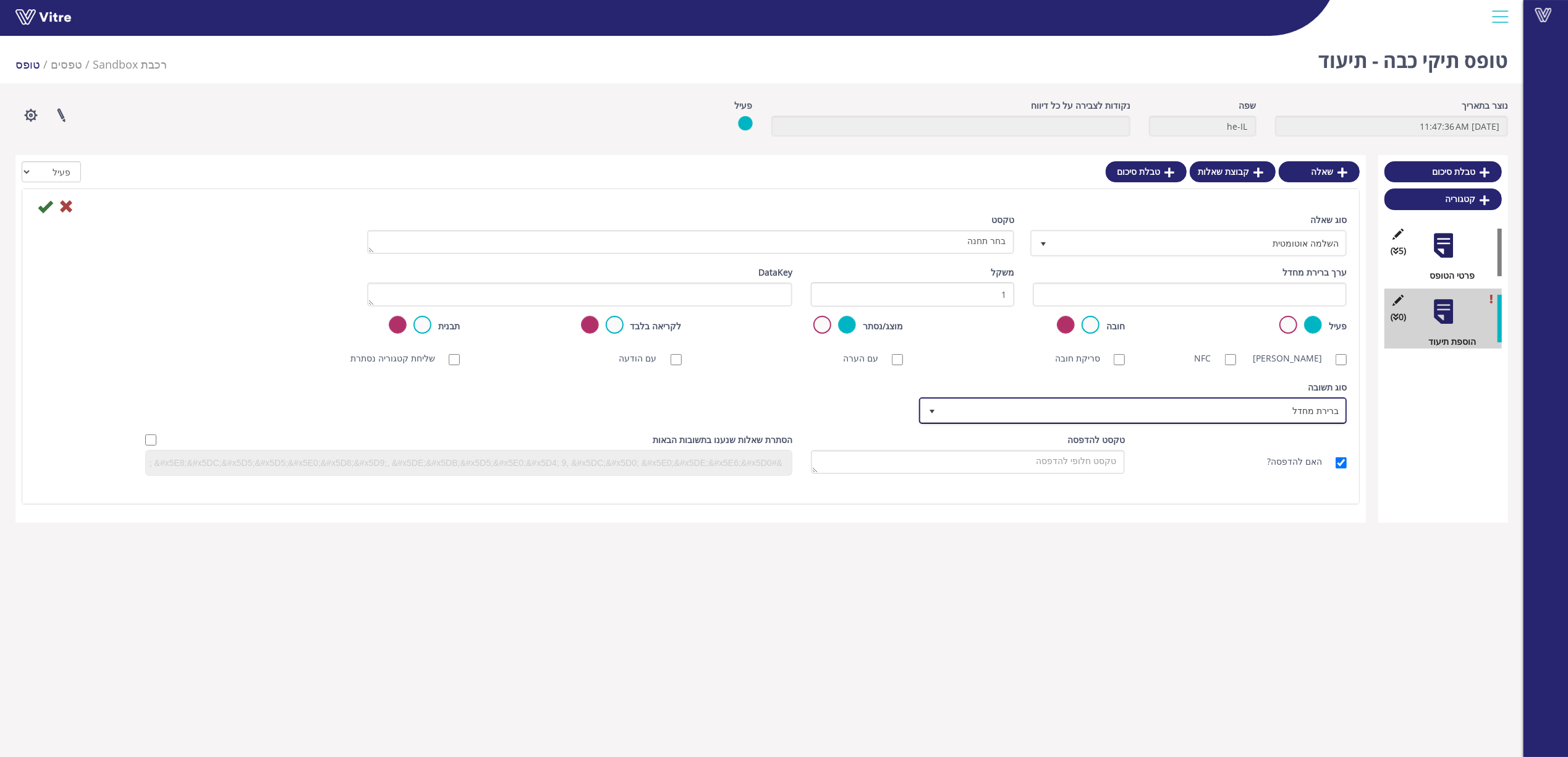
click at [1299, 420] on span "ברירת מחדל" at bounding box center [1144, 410] width 403 height 22
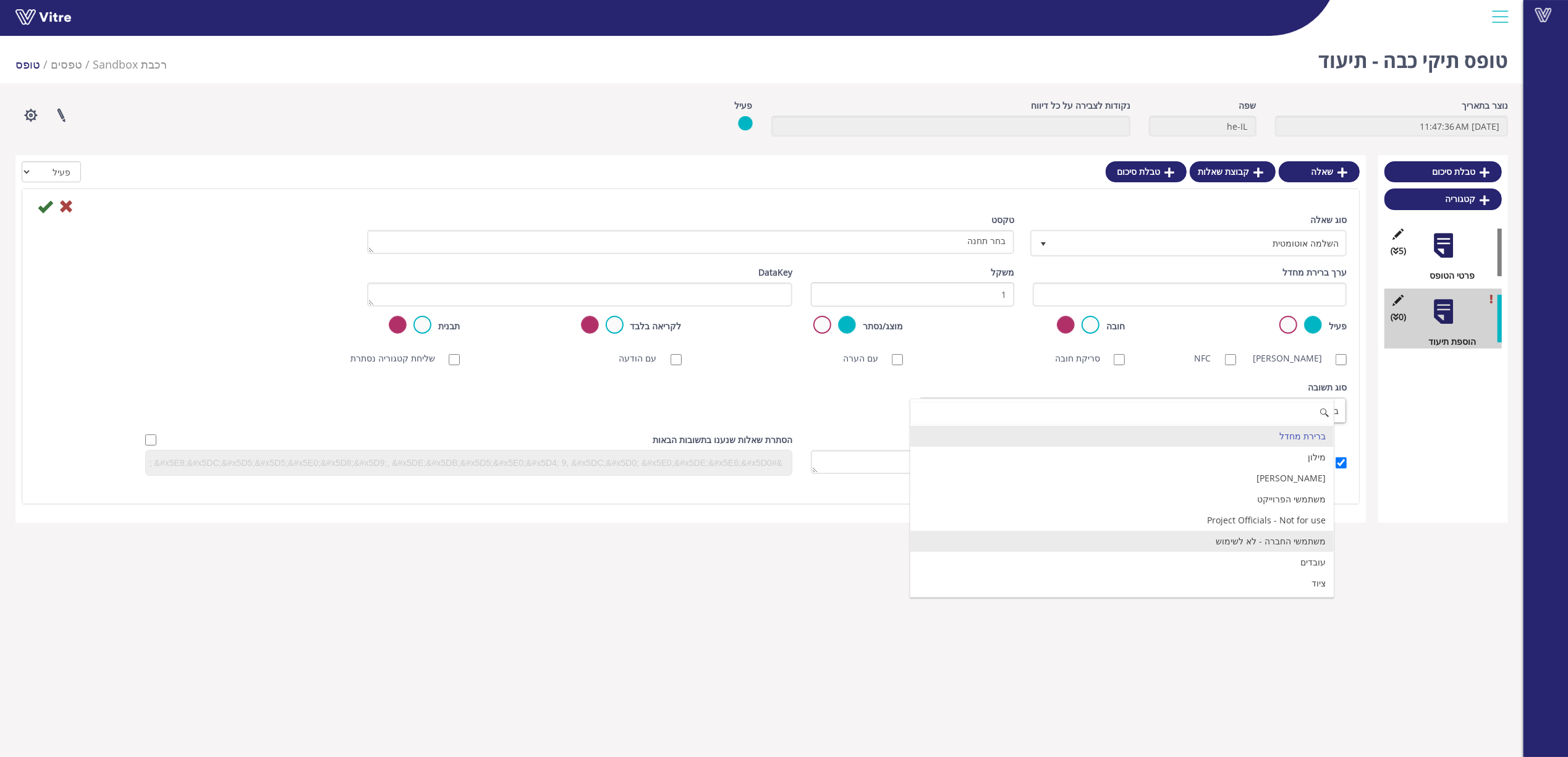
scroll to position [165, 0]
drag, startPoint x: 1315, startPoint y: 452, endPoint x: 1227, endPoint y: 445, distance: 88.3
click at [1315, 450] on li "מיקומים" at bounding box center [1122, 439] width 423 height 21
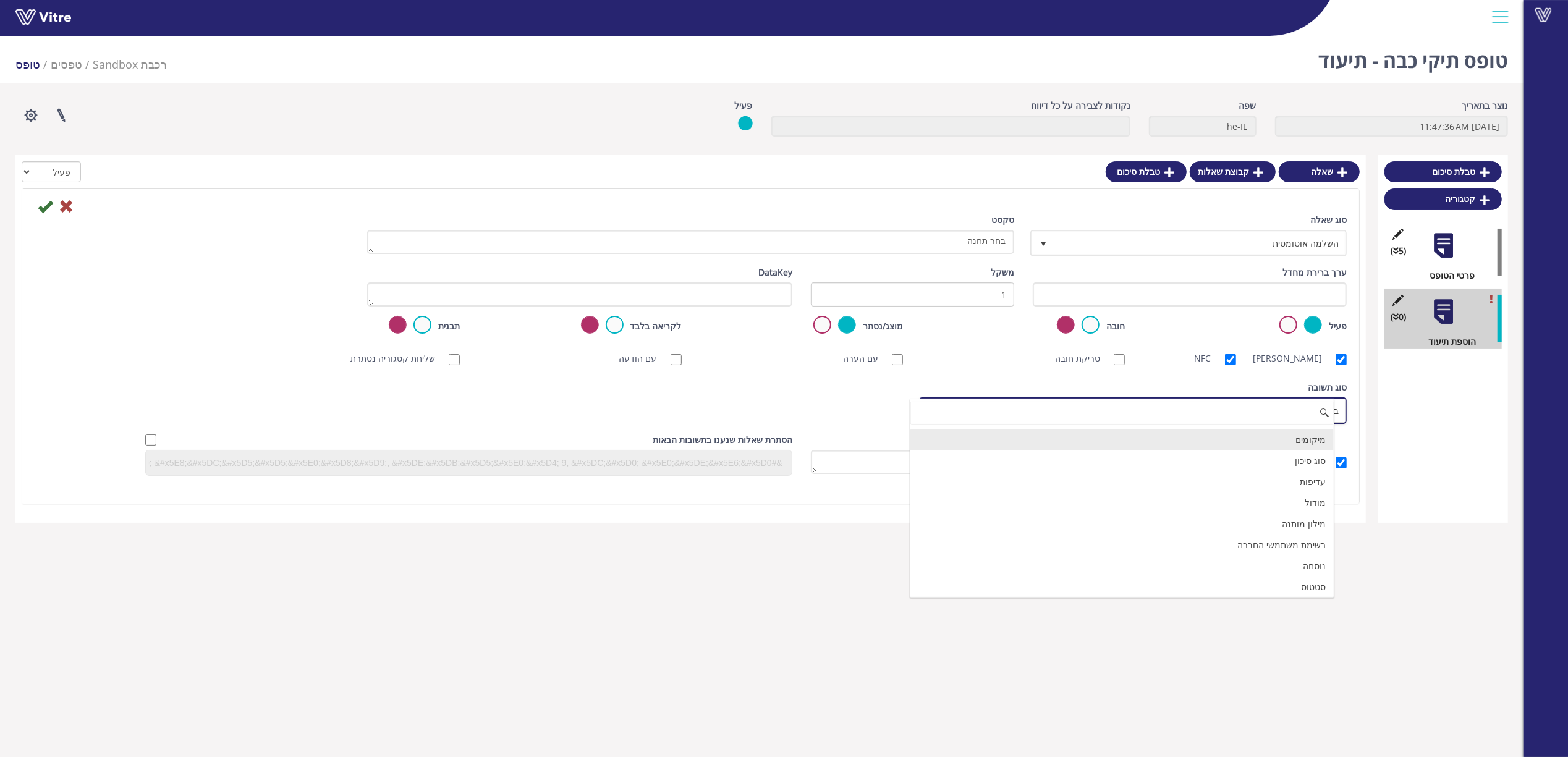
checkbox input "true"
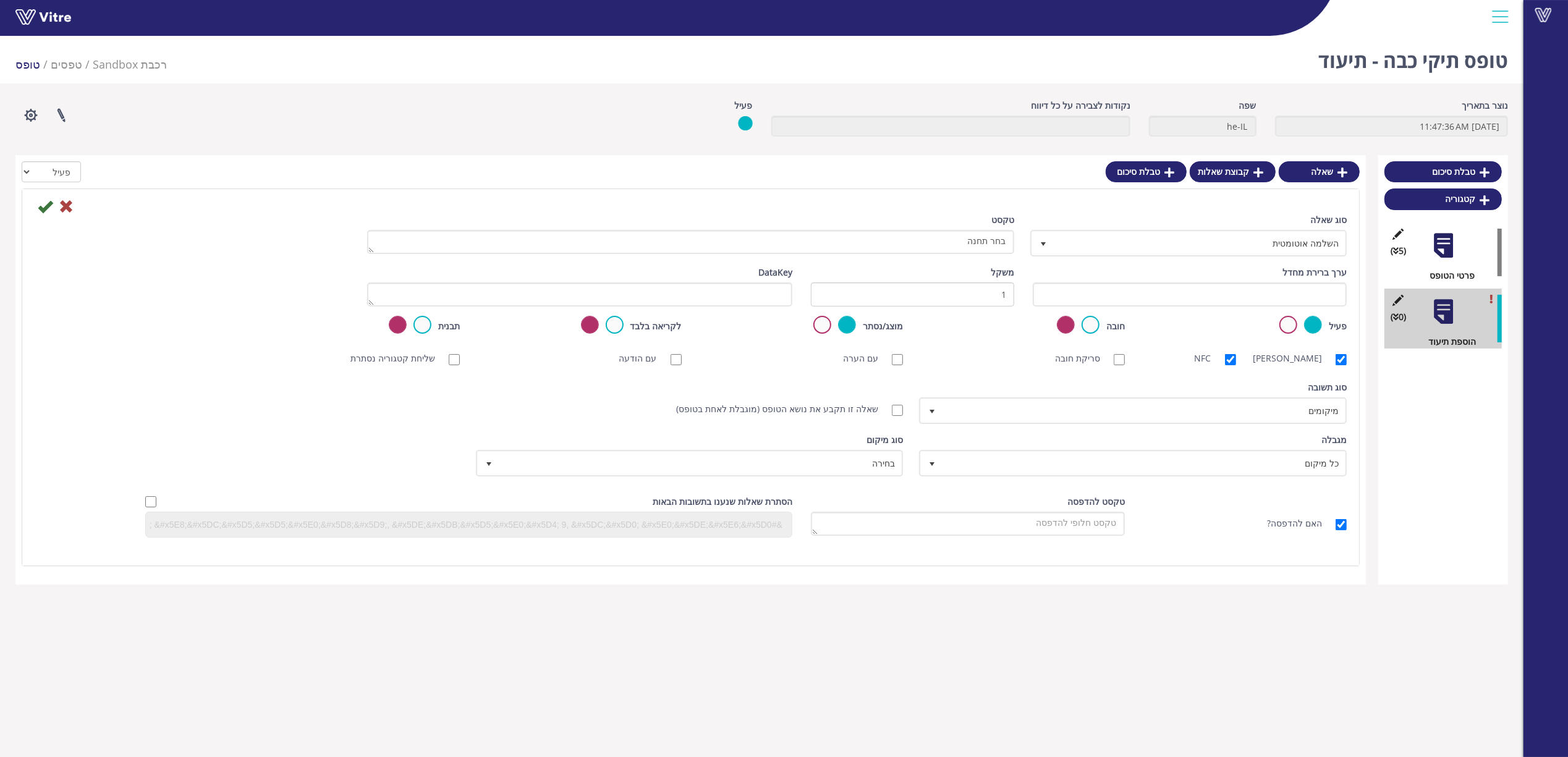
click at [792, 403] on label "שאלה זו תקבע את נושא הטופס (מוגבלת לאחת בטופס)" at bounding box center [784, 409] width 215 height 14
click at [892, 405] on input "שאלה זו תקבע את נושא הטופס (מוגבלת לאחת בטופס)" at bounding box center [897, 410] width 11 height 11
checkbox input "true"
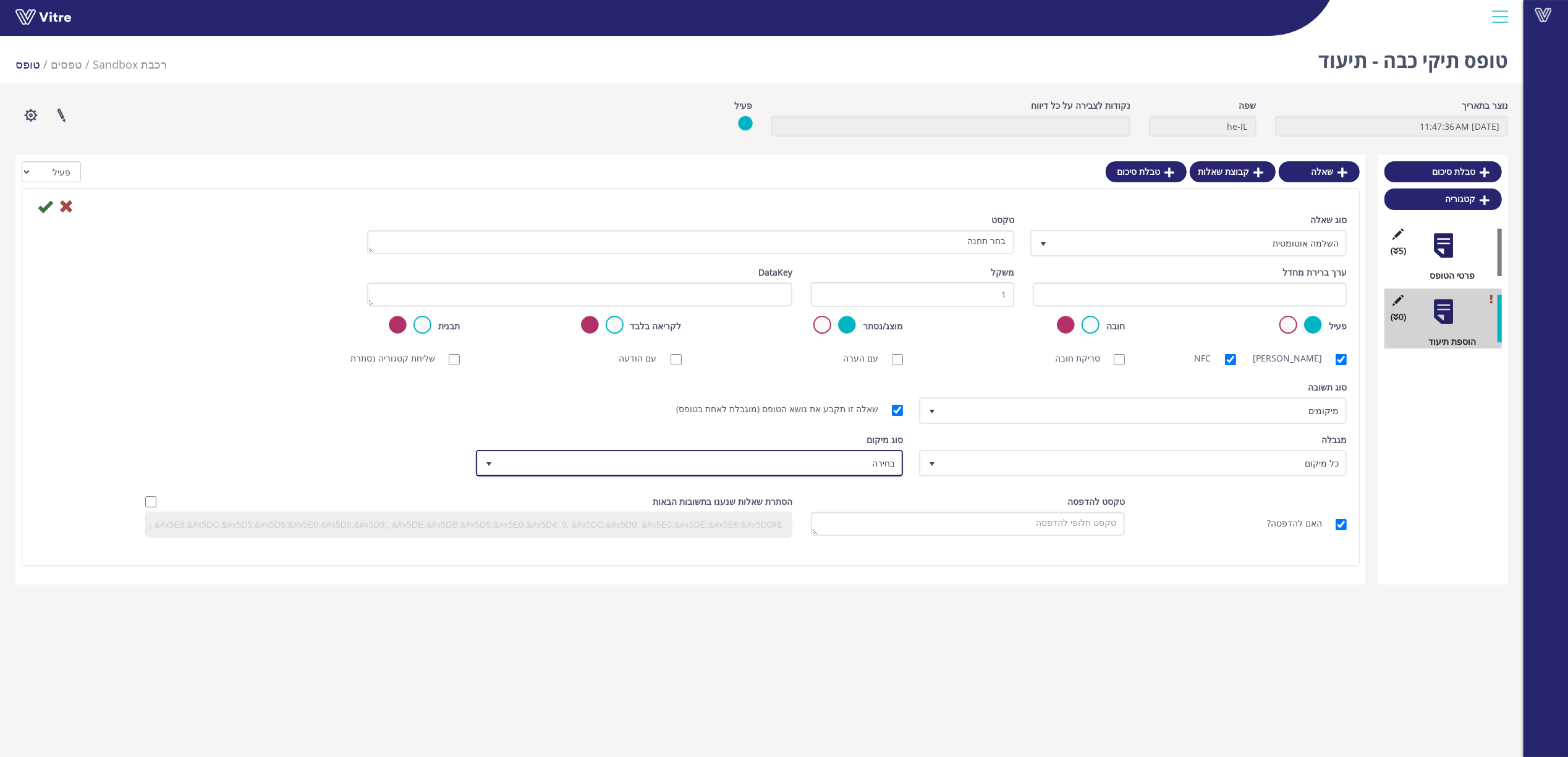
click at [846, 456] on span "בחירה" at bounding box center [701, 463] width 403 height 22
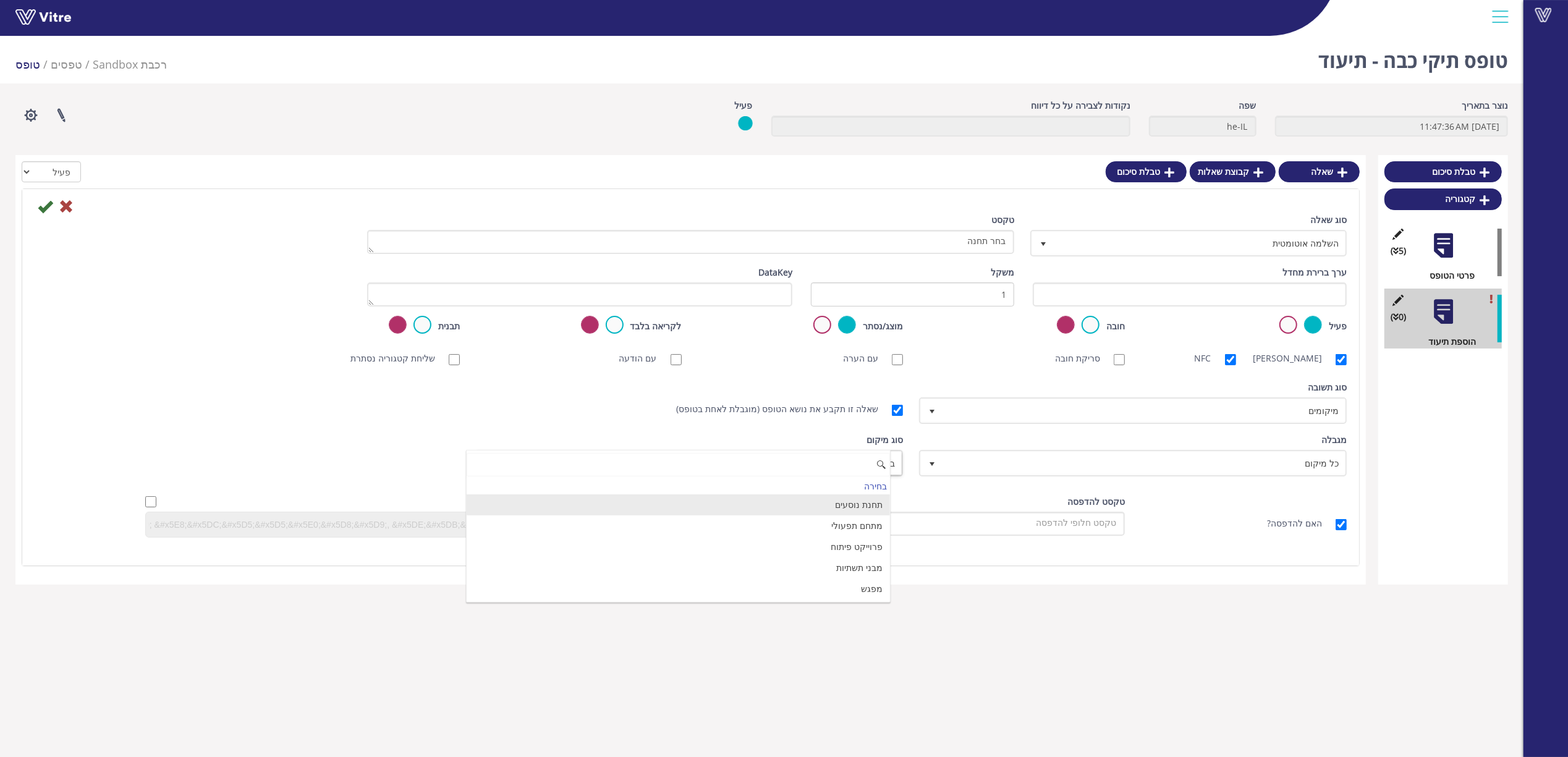
click at [866, 502] on li "תחנת נוסעים" at bounding box center [678, 504] width 423 height 21
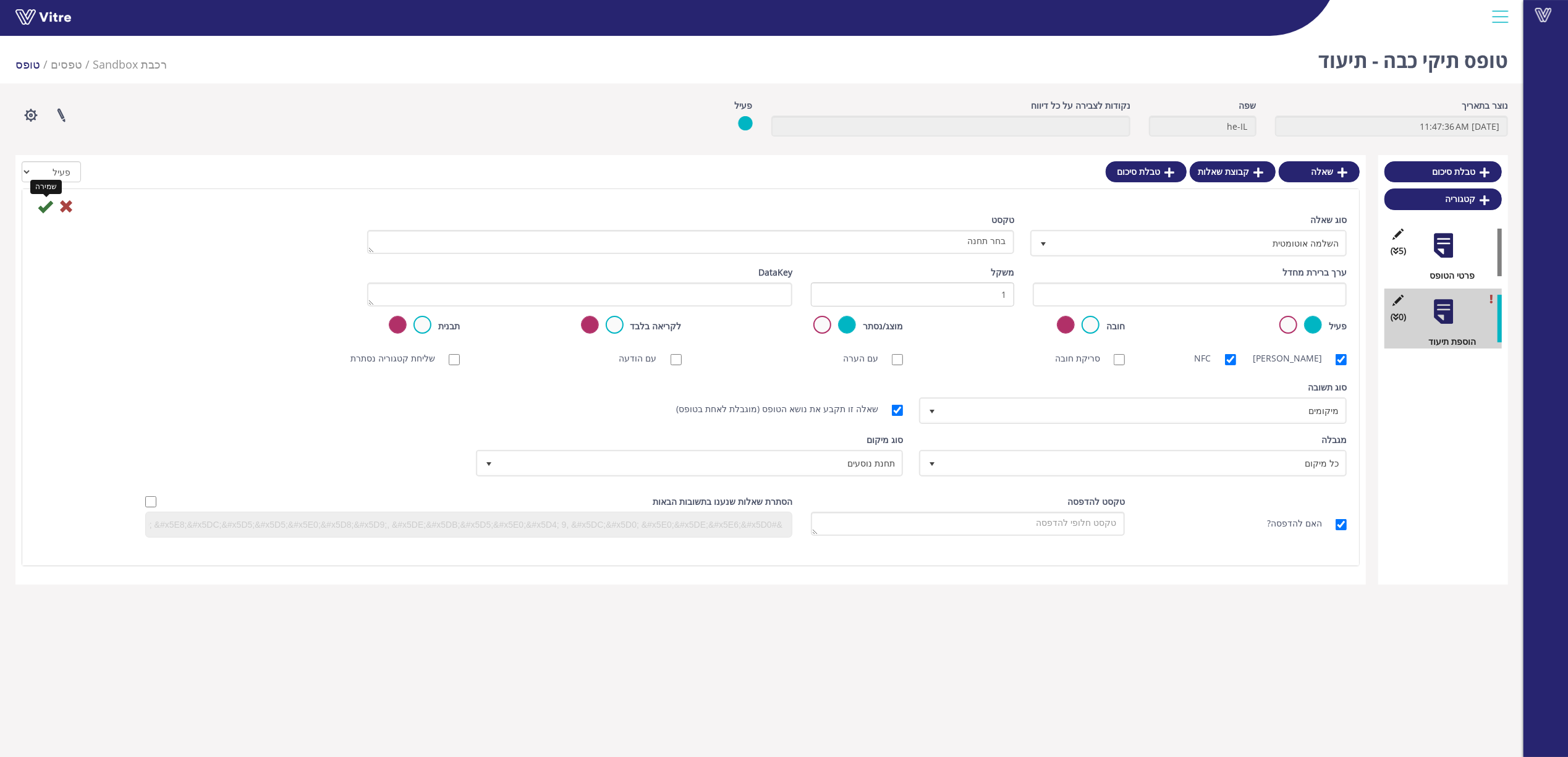
click at [45, 208] on icon at bounding box center [45, 207] width 15 height 15
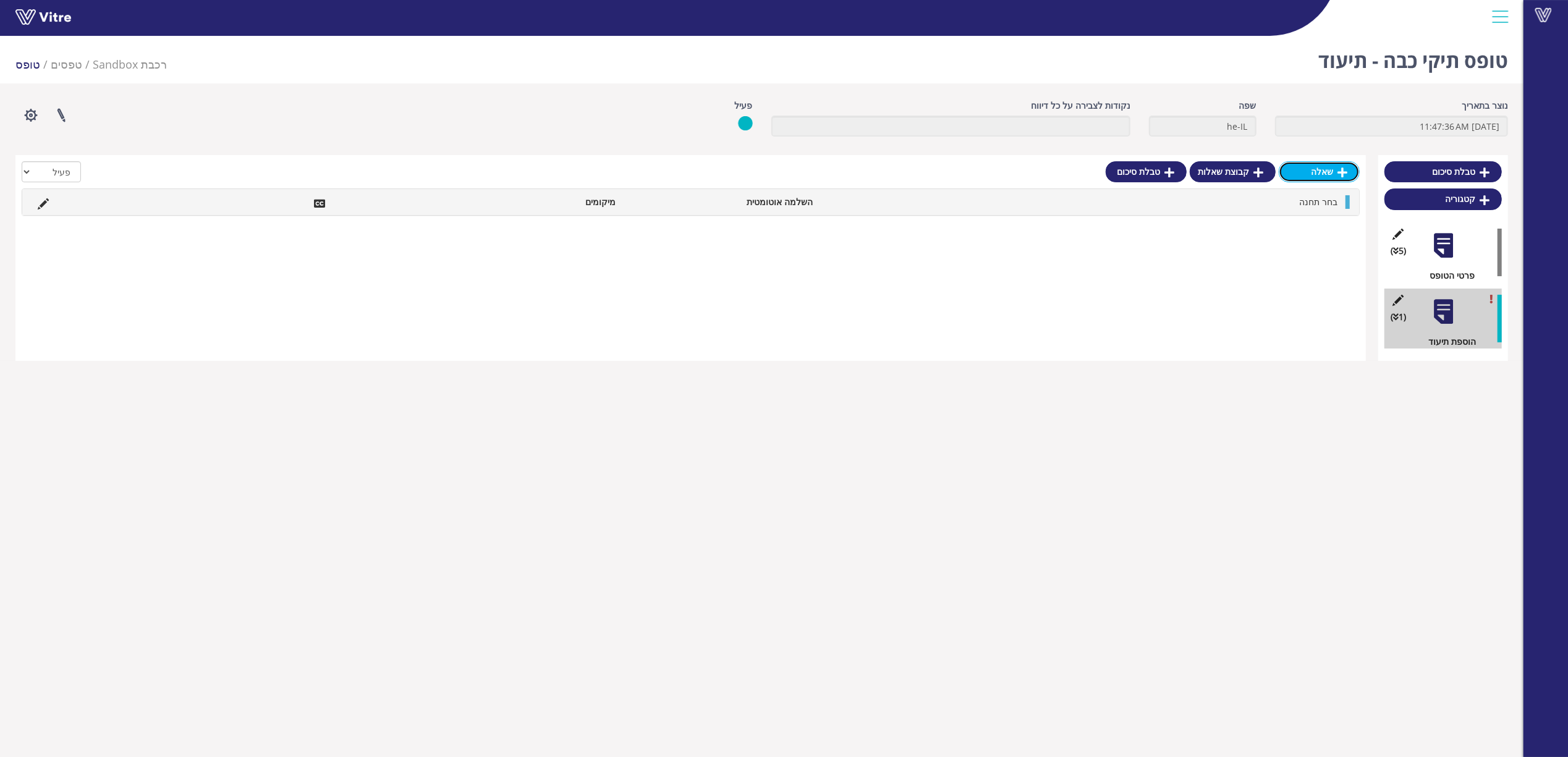
click at [1318, 179] on link "שאלה" at bounding box center [1319, 171] width 81 height 21
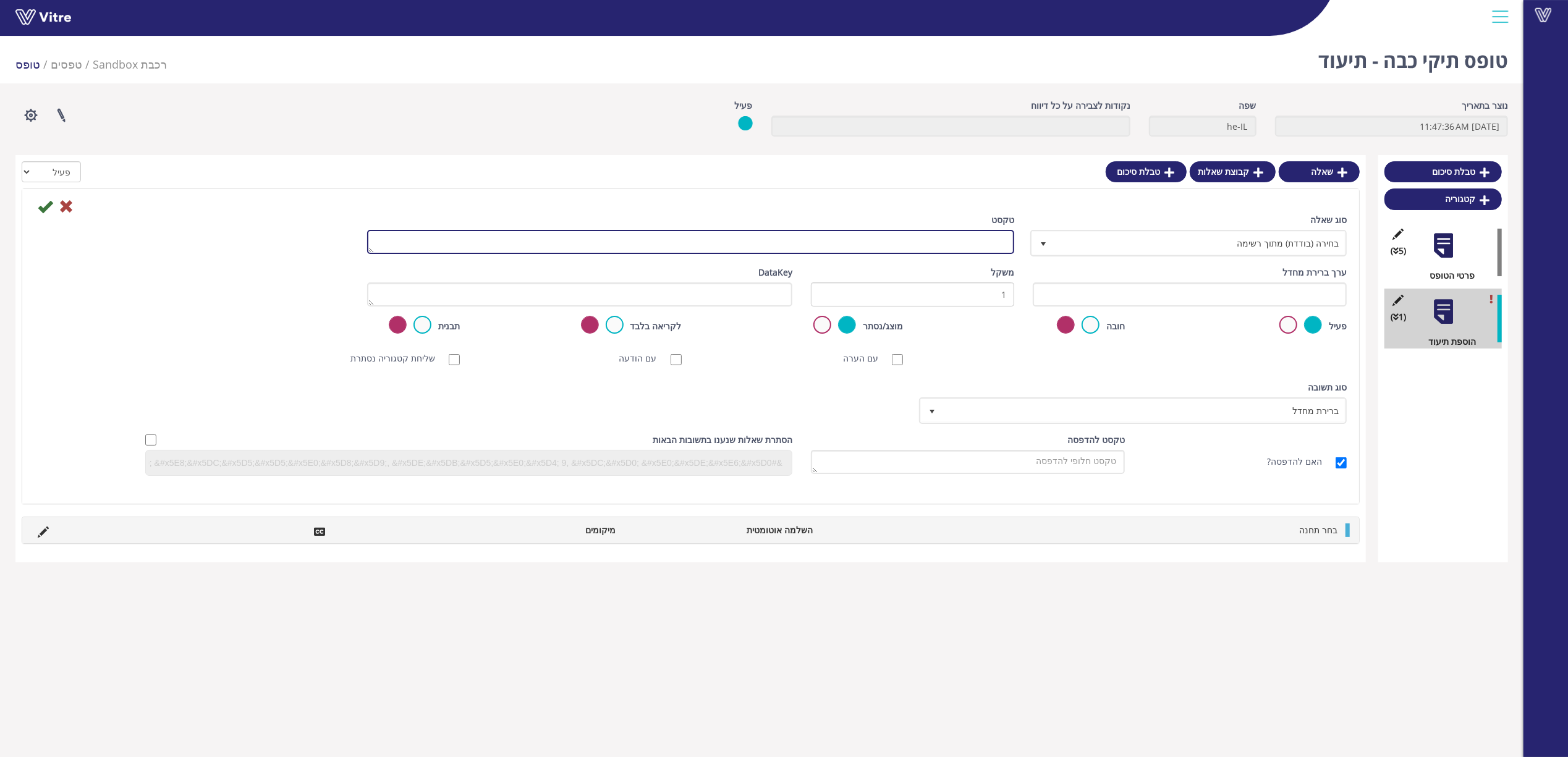
click at [955, 246] on textarea "טקסט" at bounding box center [690, 242] width 647 height 24
type textarea "ק"
type textarea "סוג קובץ"
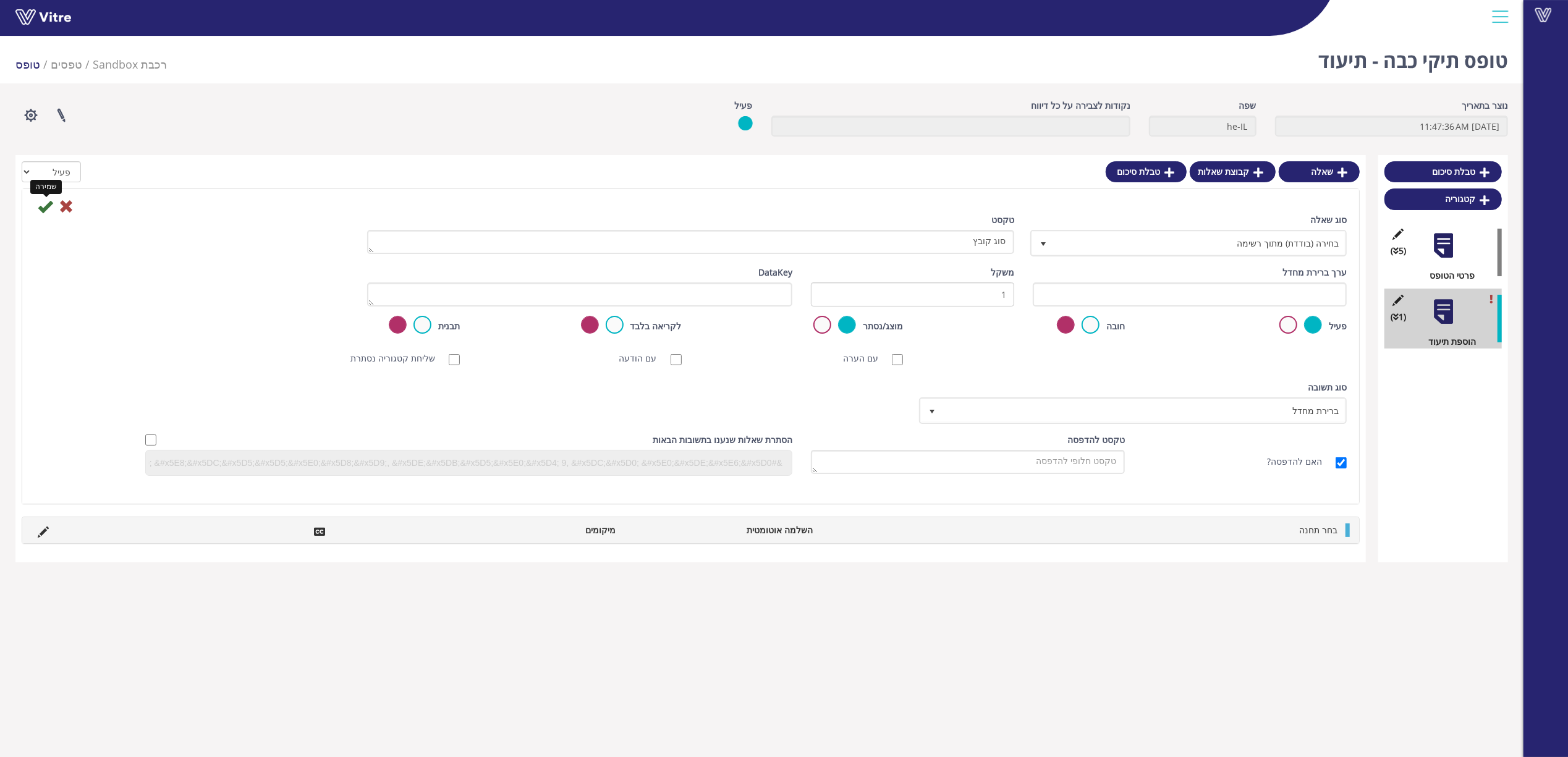
click at [40, 206] on icon at bounding box center [45, 207] width 15 height 15
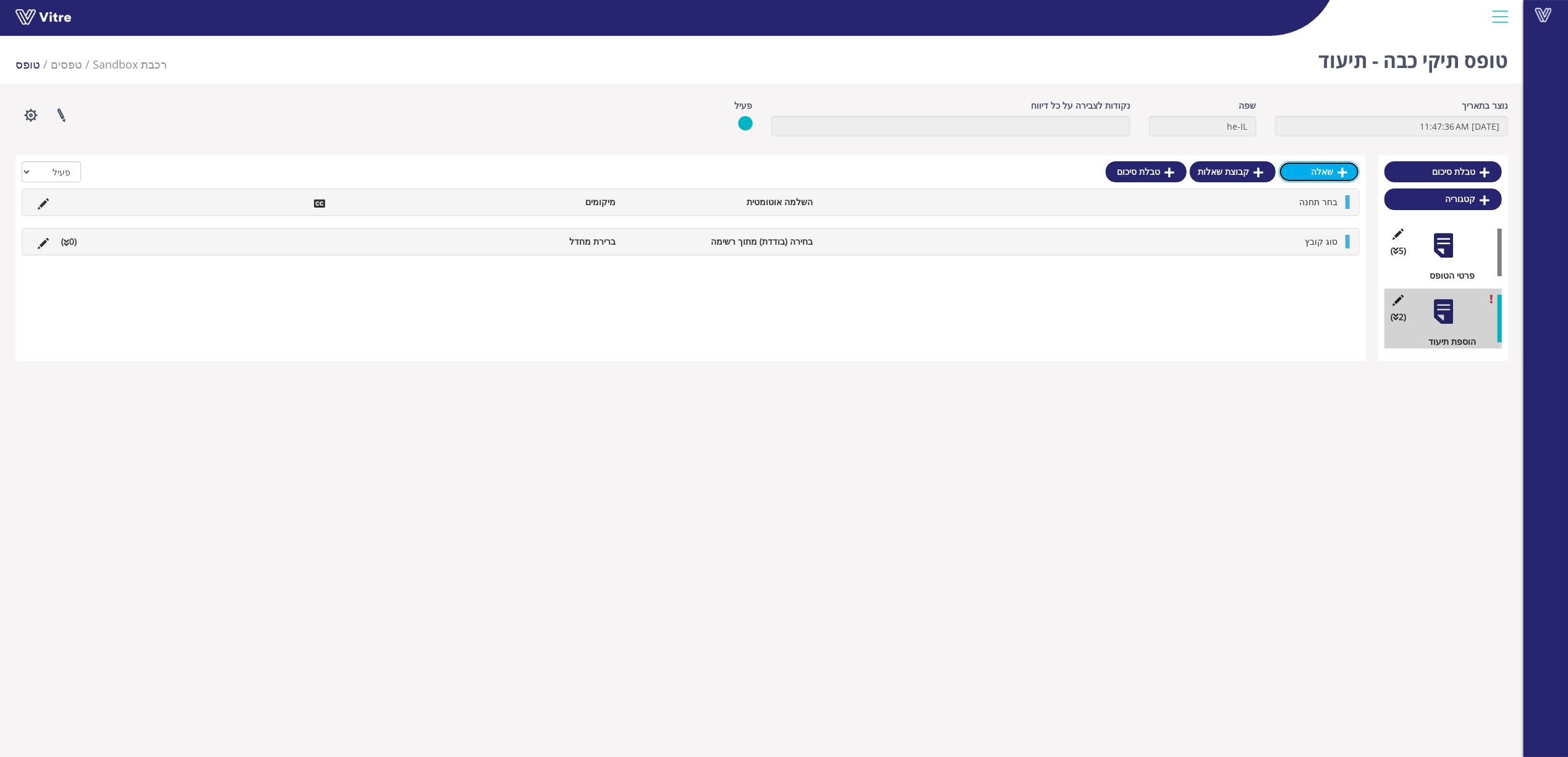
click at [1340, 179] on link "שאלה" at bounding box center [1319, 171] width 81 height 21
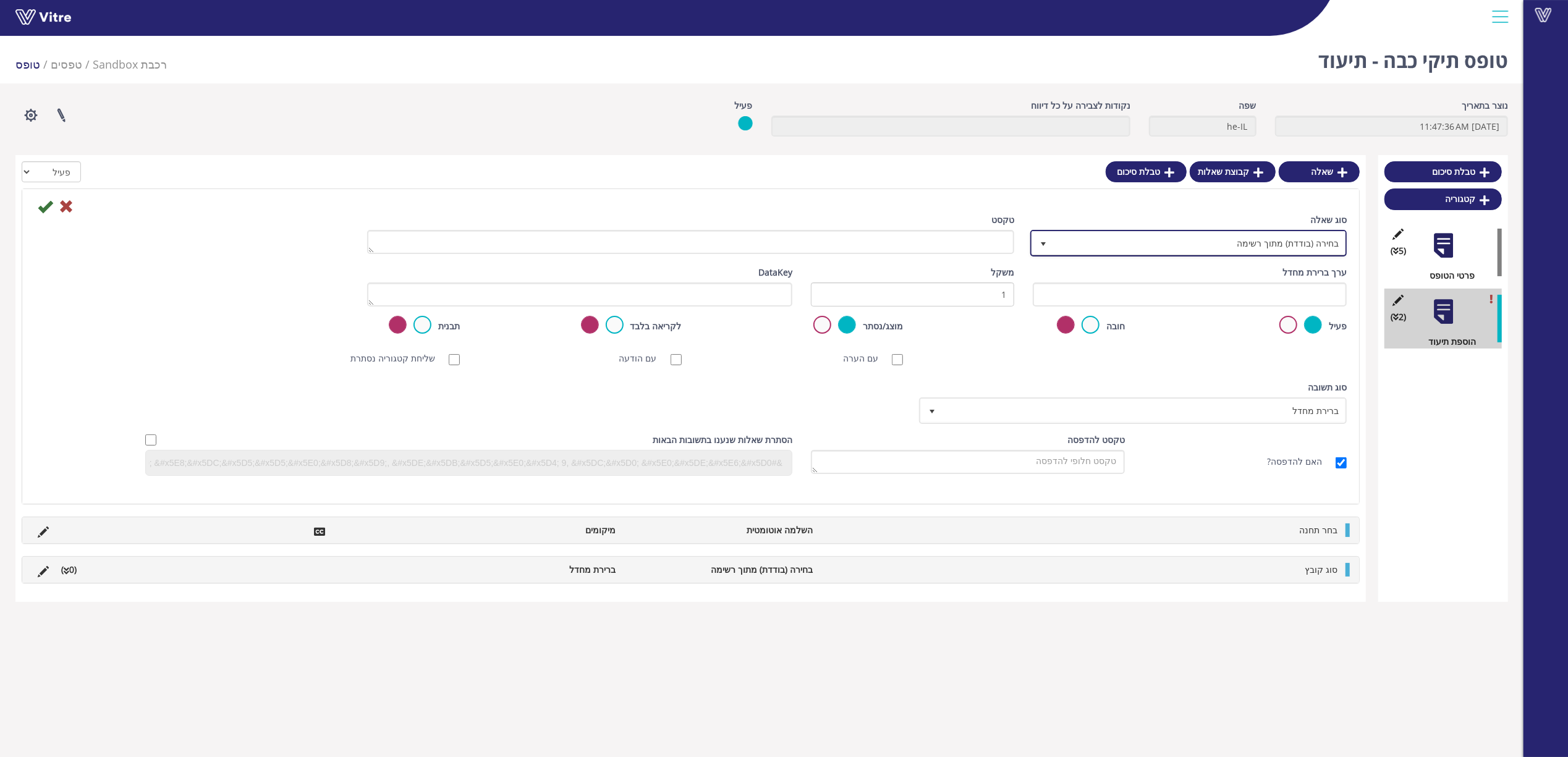
click at [1280, 236] on span "בחירה (בודדת) מתוך רשימה" at bounding box center [1199, 243] width 292 height 22
click at [1294, 272] on li "העלאת קובץ" at bounding box center [1178, 269] width 313 height 21
type input "קוב"
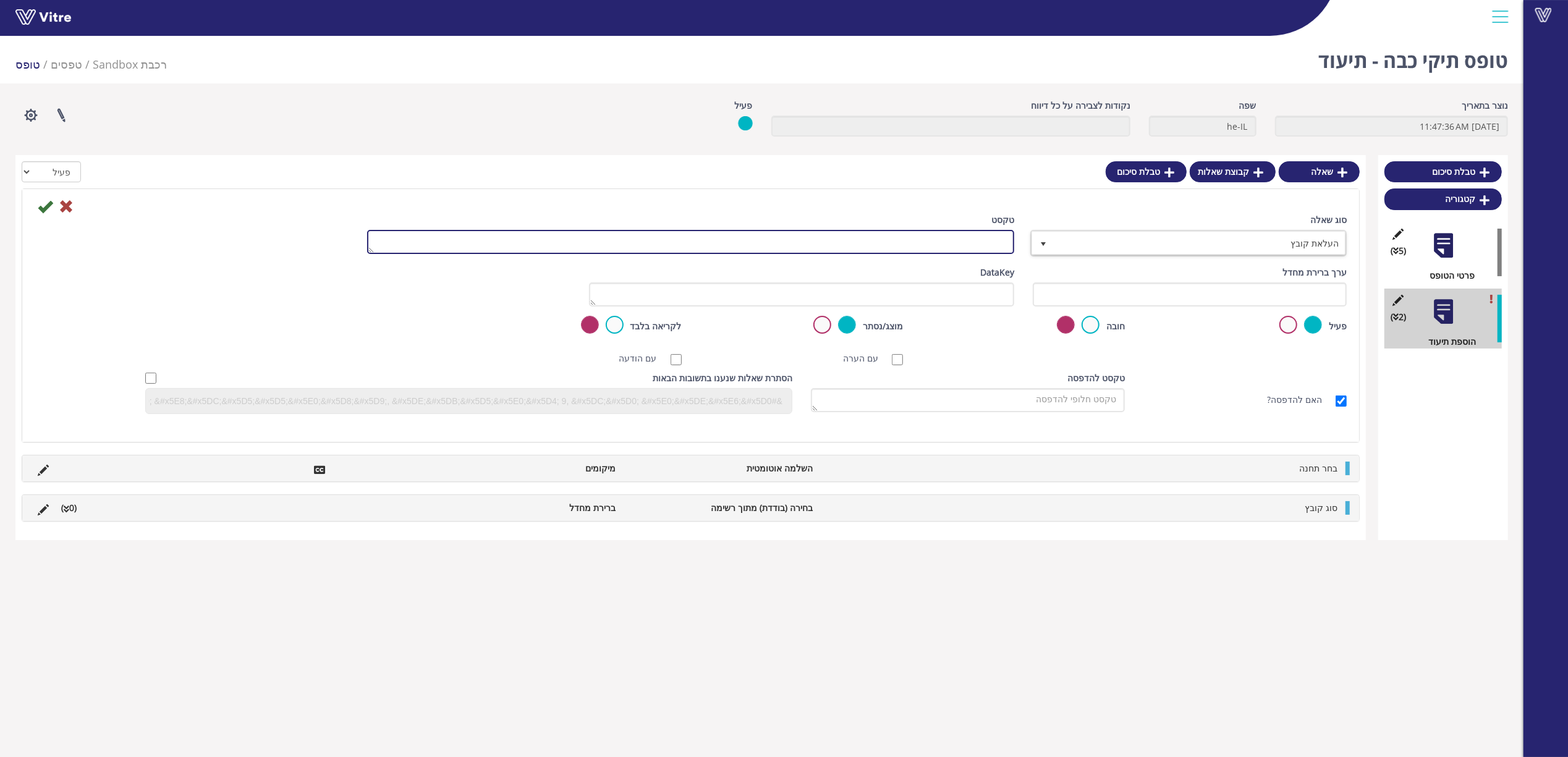
click at [917, 235] on textarea "טקסט" at bounding box center [690, 242] width 647 height 24
type textarea "צירוף הקובץ"
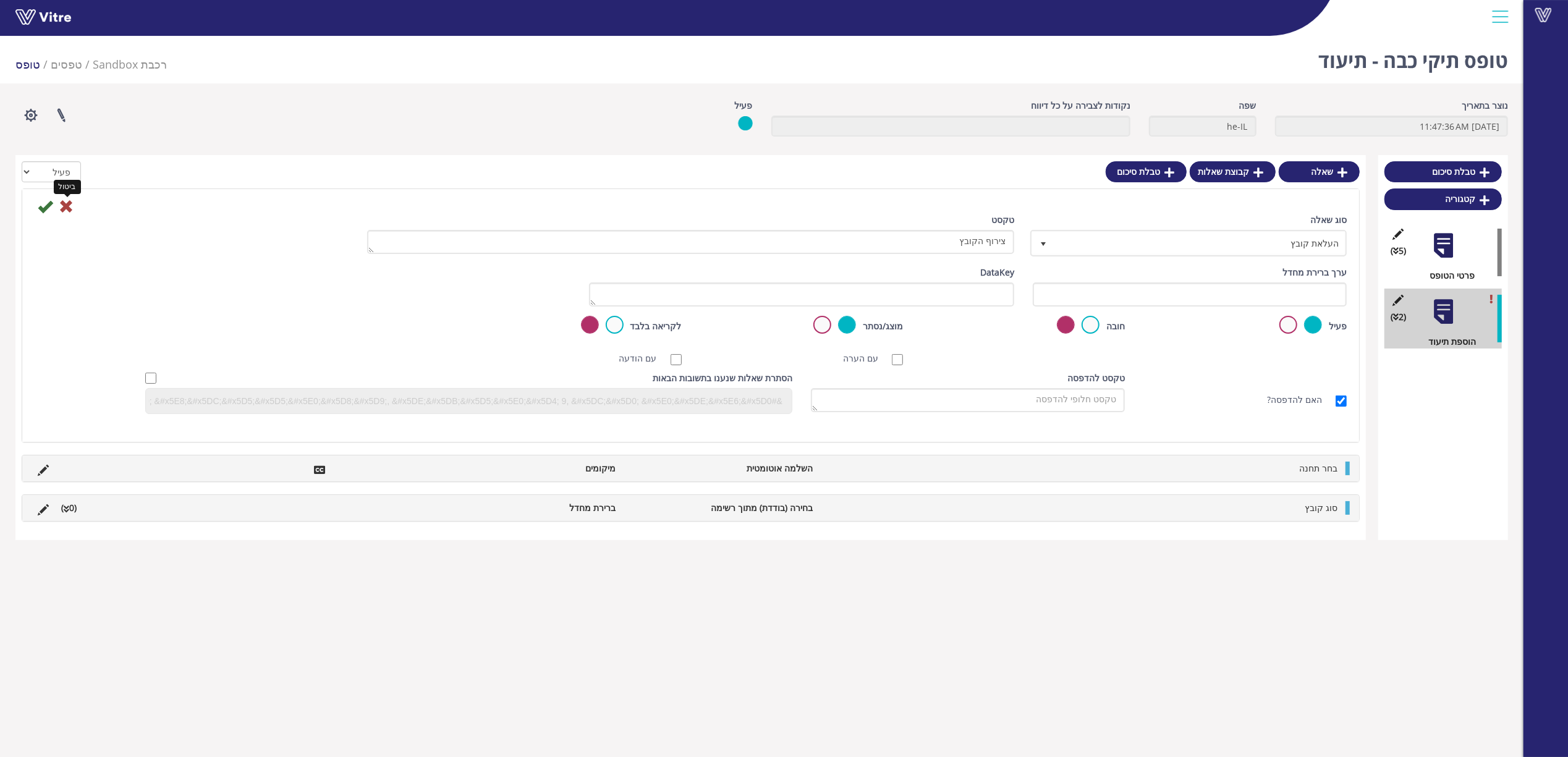
click at [67, 209] on icon at bounding box center [66, 207] width 15 height 15
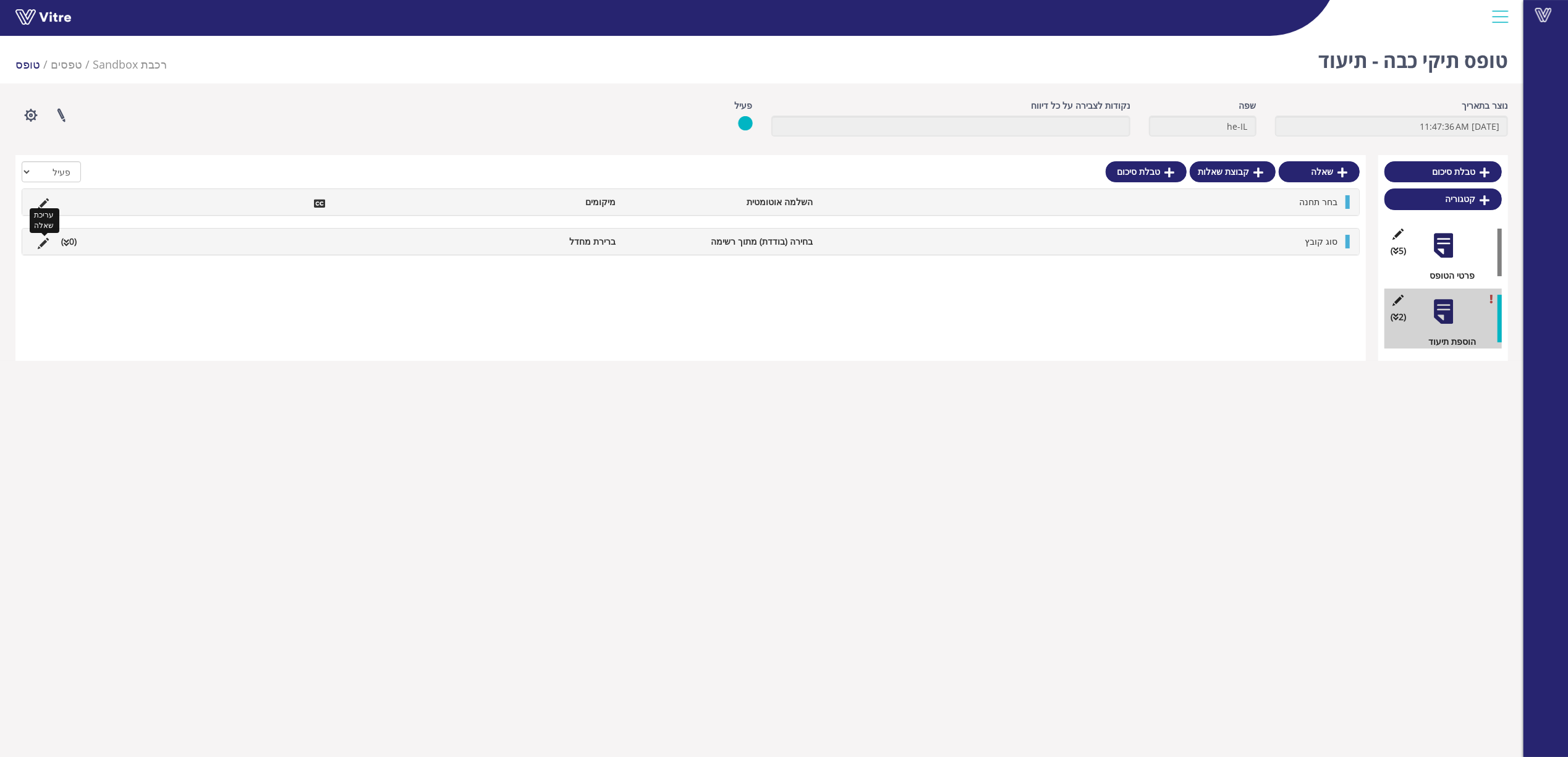
click at [42, 244] on icon at bounding box center [43, 244] width 11 height 11
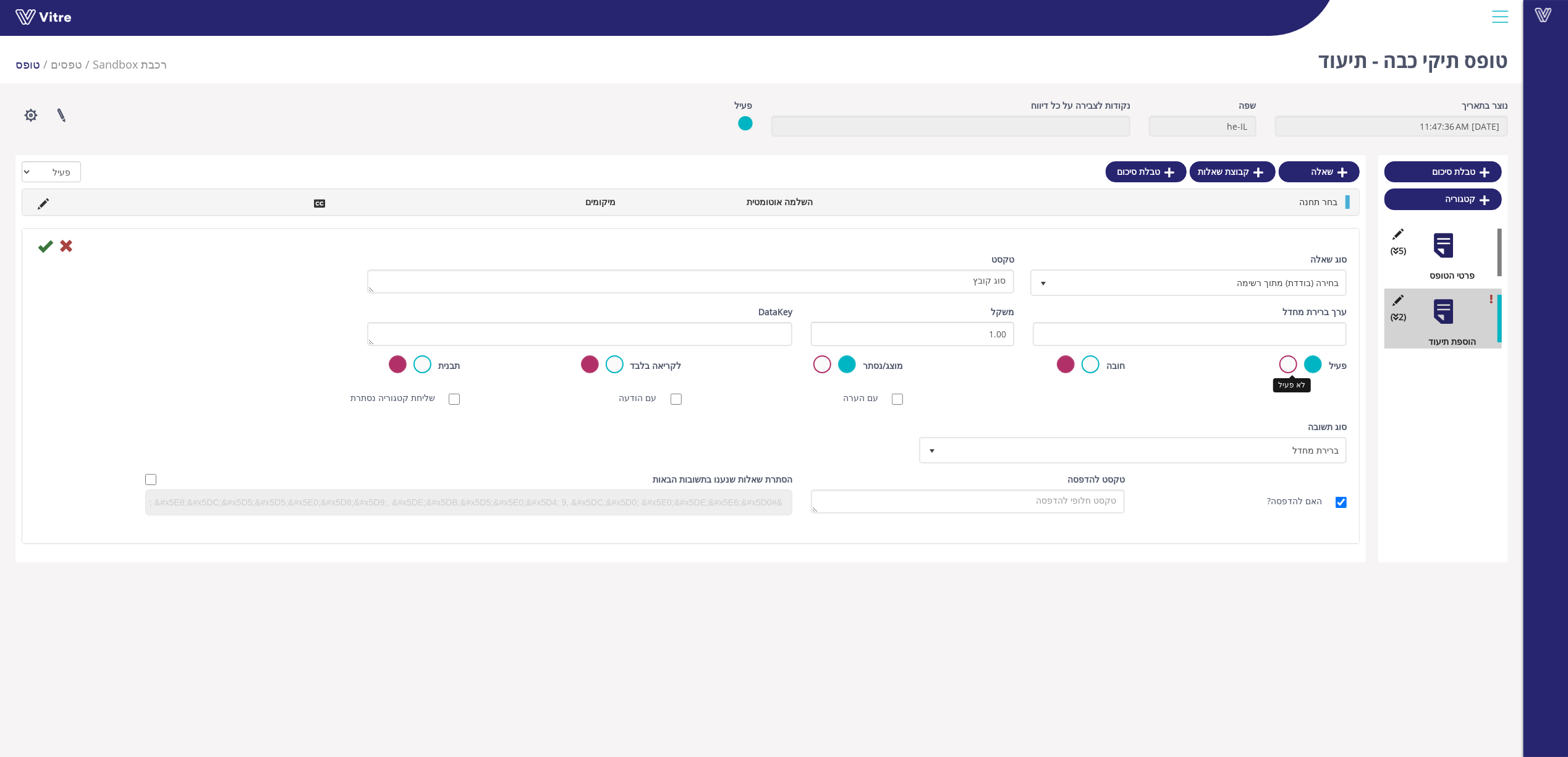
click at [1297, 362] on label at bounding box center [1289, 365] width 18 height 18
click at [0, 0] on input "radio" at bounding box center [0, 0] width 0 height 0
click at [44, 250] on icon at bounding box center [45, 246] width 15 height 15
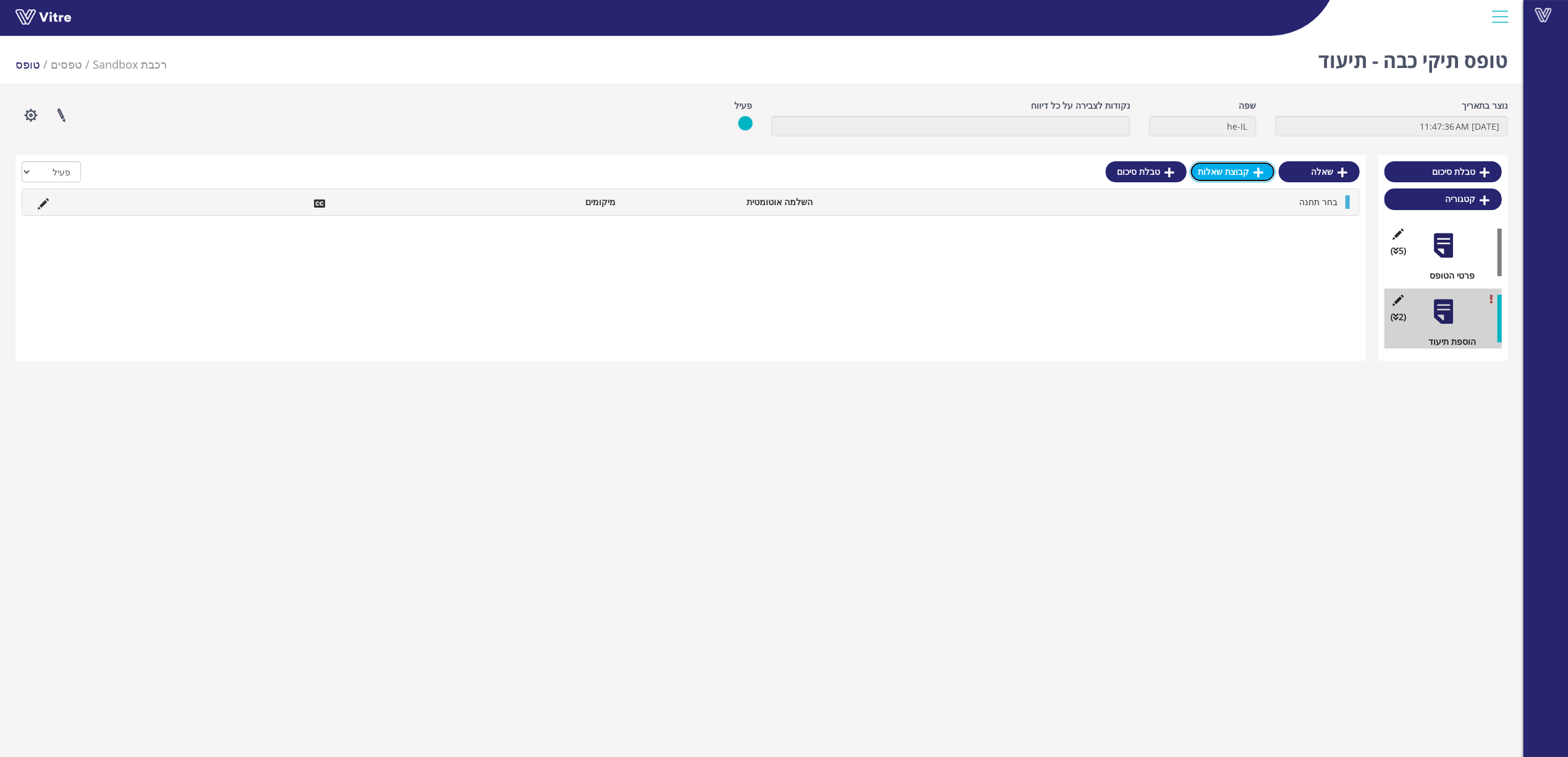
click at [1242, 175] on link "קבוצת שאלות" at bounding box center [1233, 171] width 86 height 21
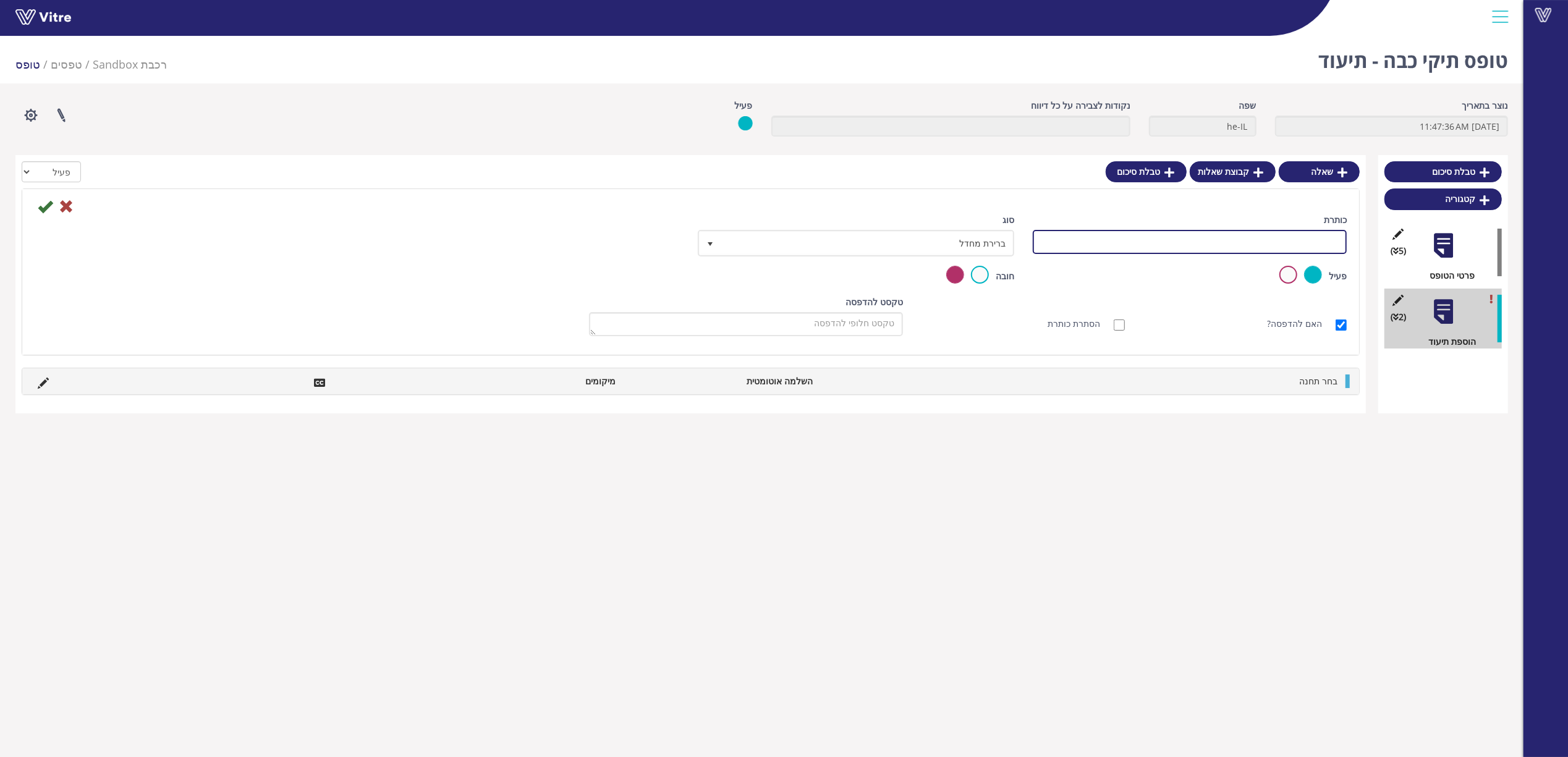
click at [1280, 248] on input "כותרת" at bounding box center [1189, 242] width 314 height 24
type input "הוספת קבצים"
click at [47, 210] on icon at bounding box center [45, 207] width 15 height 15
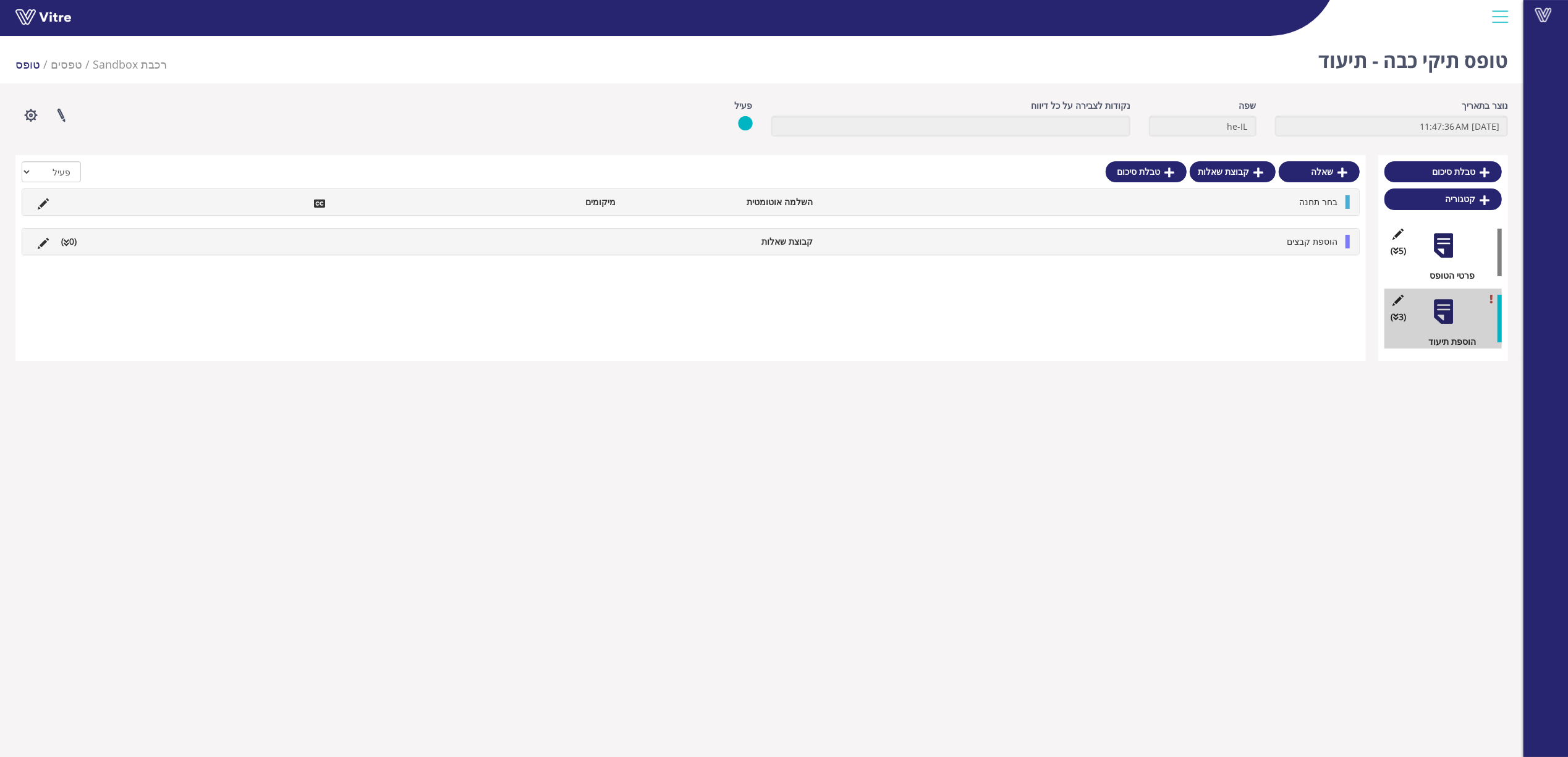
click at [1237, 252] on div "הוספת קבצים קבוצת שאלות (0 )" at bounding box center [690, 241] width 1337 height 26
click at [1293, 280] on link "שאלה" at bounding box center [1303, 271] width 81 height 21
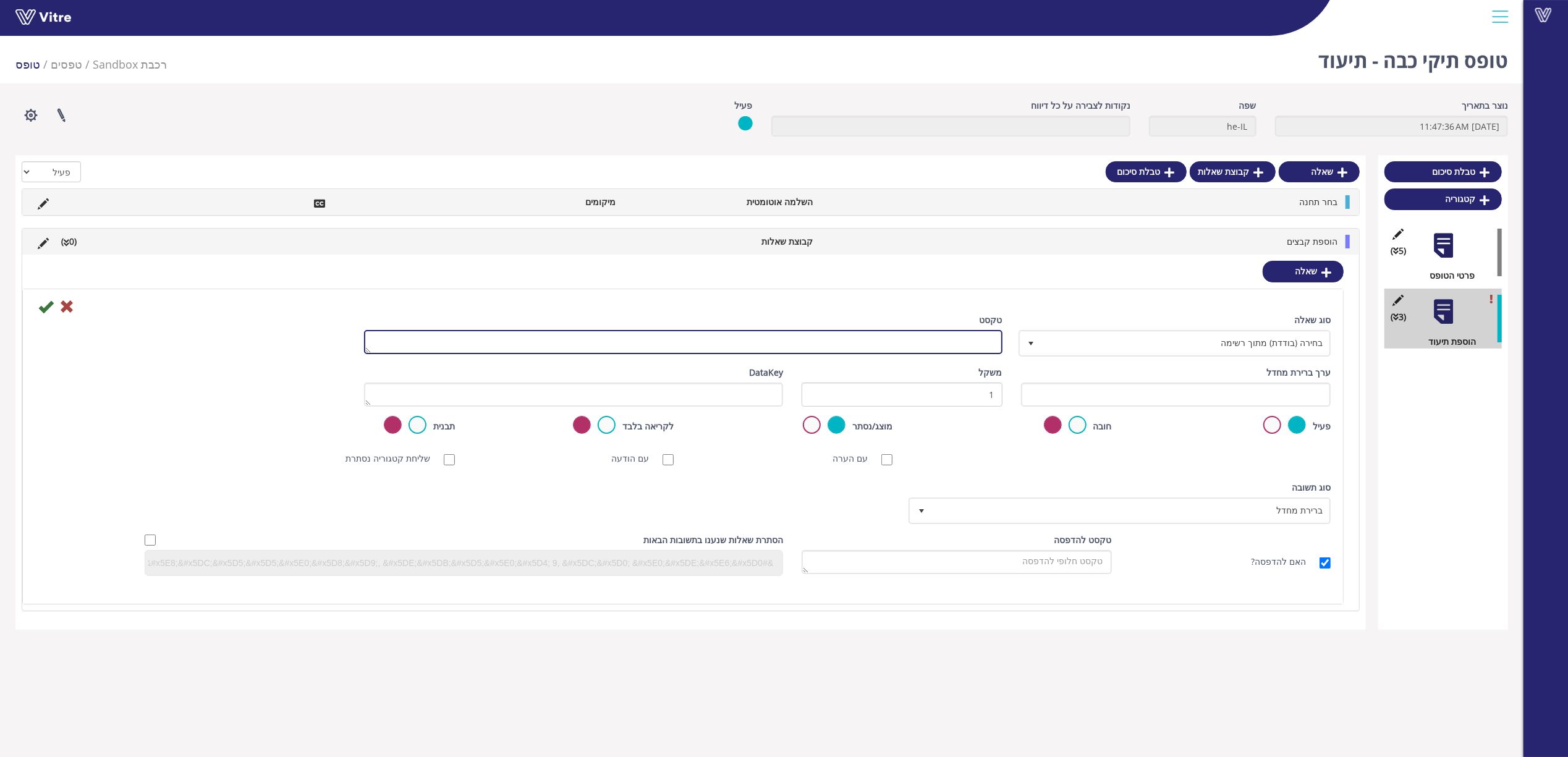
click at [874, 348] on textarea "טקסט" at bounding box center [683, 342] width 639 height 24
type textarea "סוג האישור"
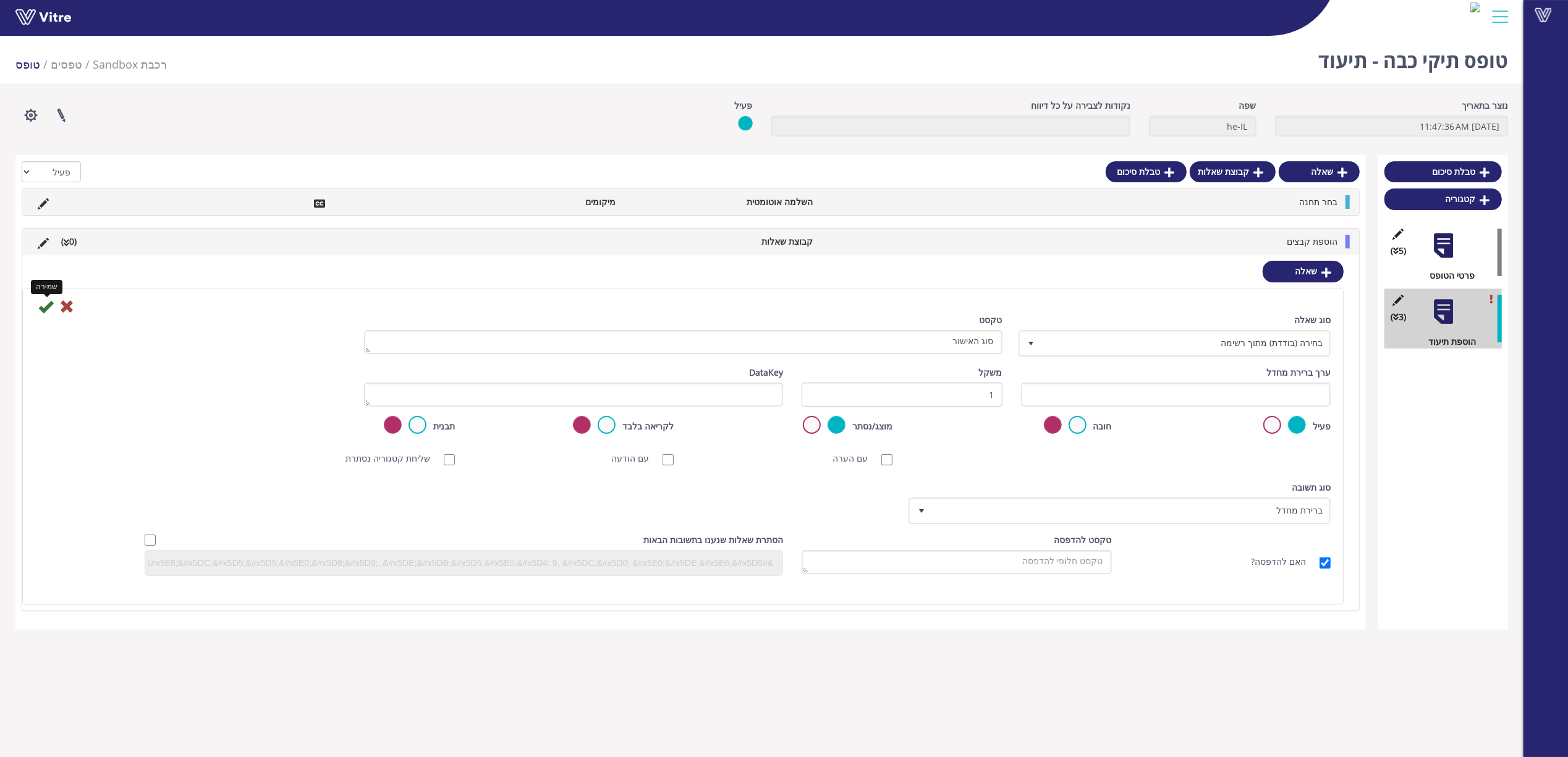
click at [47, 308] on icon at bounding box center [46, 307] width 15 height 15
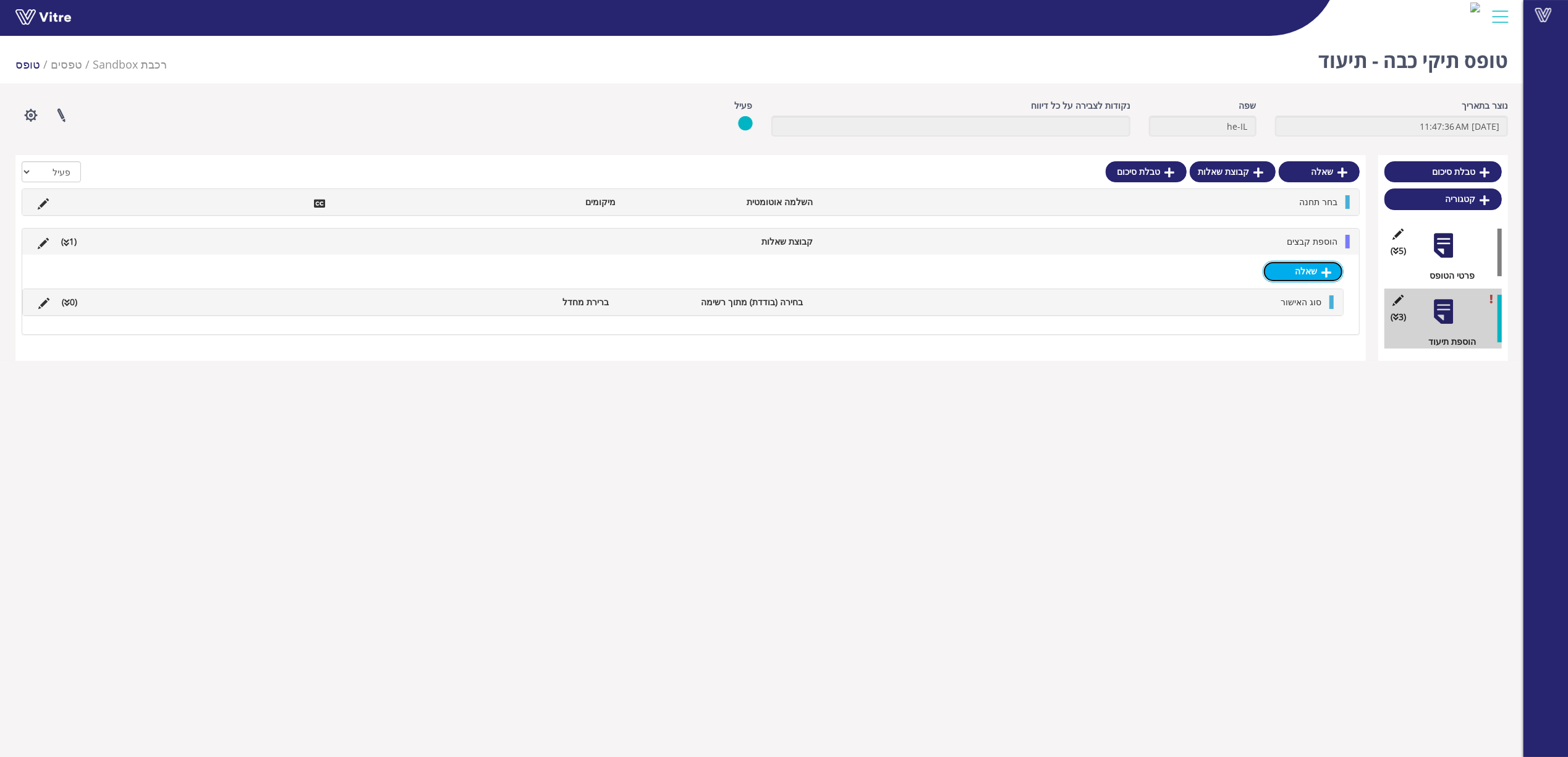
click at [1321, 276] on icon at bounding box center [1326, 272] width 10 height 11
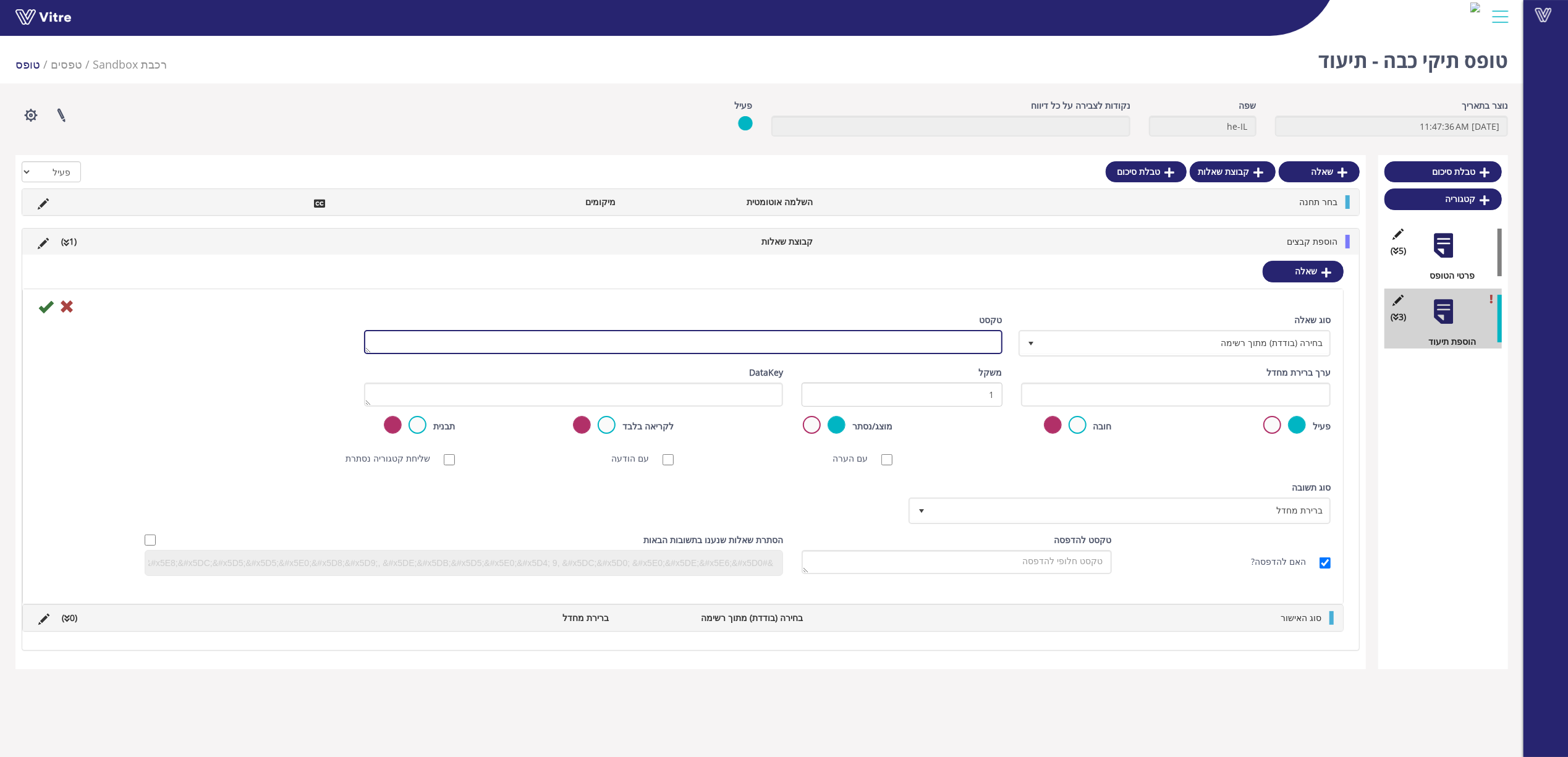
click at [968, 342] on textarea "טקסט" at bounding box center [683, 342] width 639 height 24
type textarea "ה"
type textarea "תוקף האישור"
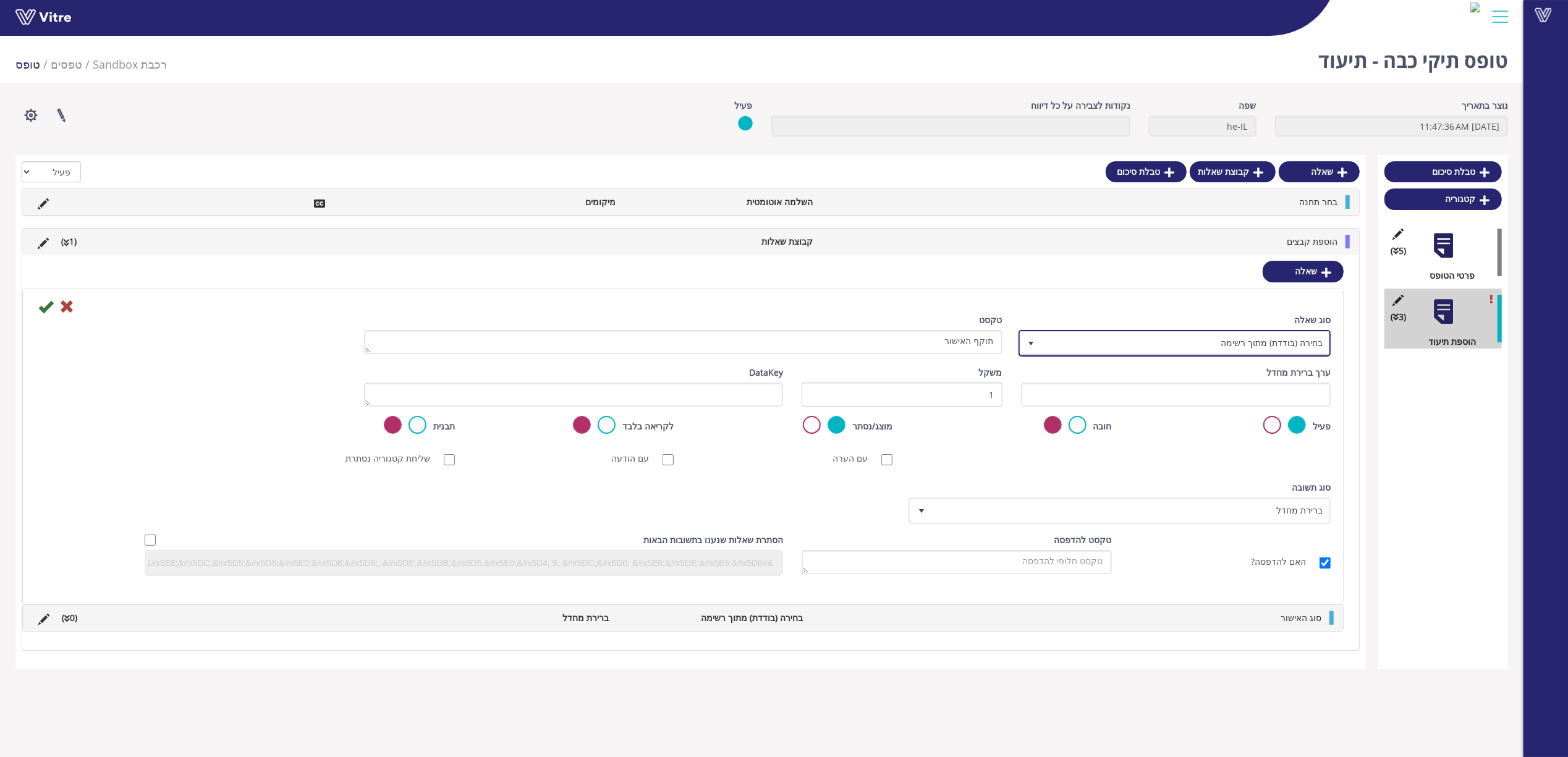
click at [1321, 340] on span "בחירה (בודדת) מתוך רשימה" at bounding box center [1186, 343] width 288 height 22
click at [1290, 371] on li "תאריך בלבד" at bounding box center [1163, 369] width 309 height 21
type input "תאר"
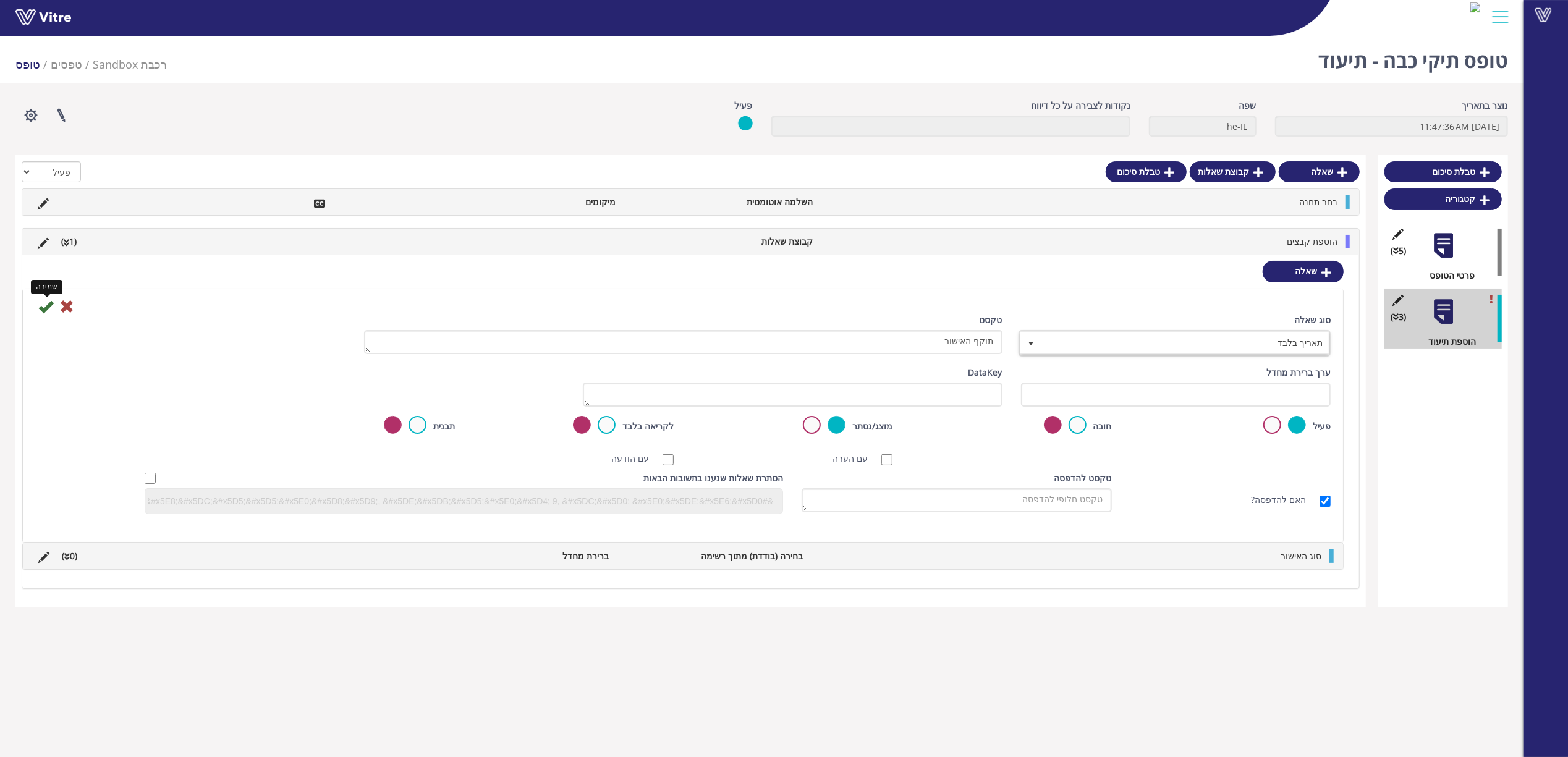
click at [49, 308] on icon at bounding box center [46, 307] width 15 height 15
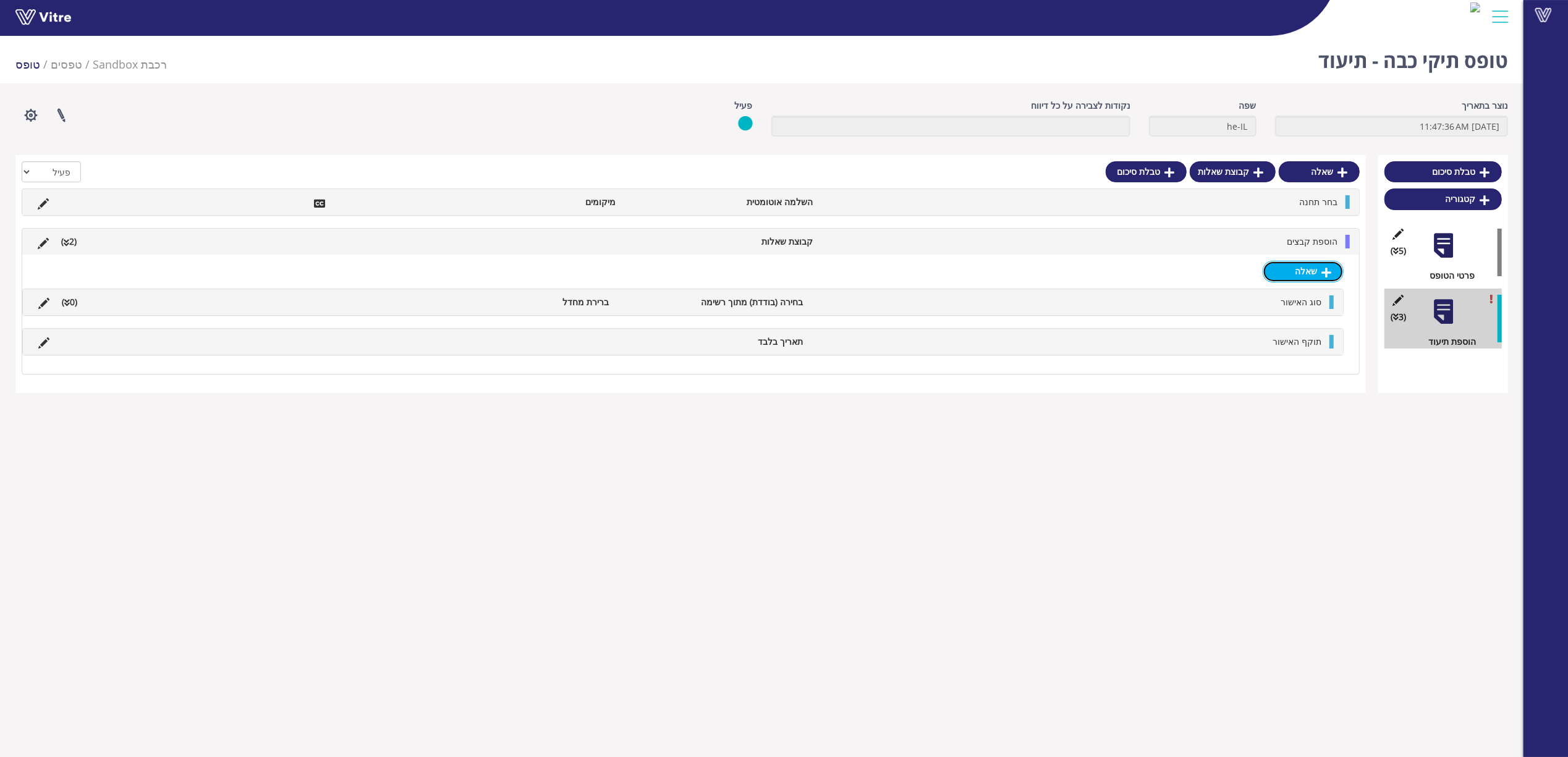
click at [1306, 267] on link "שאלה" at bounding box center [1303, 271] width 81 height 21
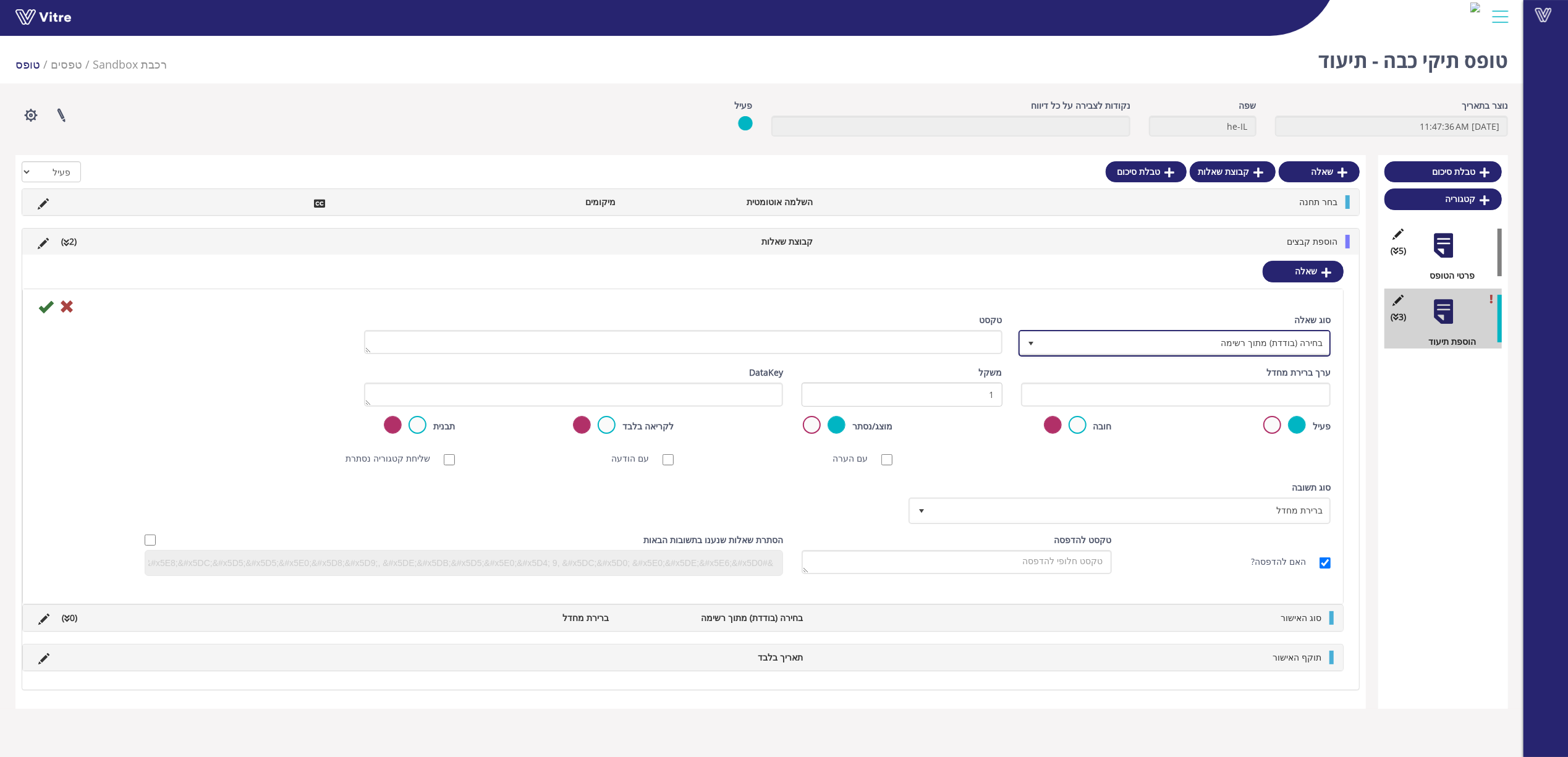
click at [1267, 339] on span "בחירה (בודדת) מתוך רשימה" at bounding box center [1186, 343] width 288 height 22
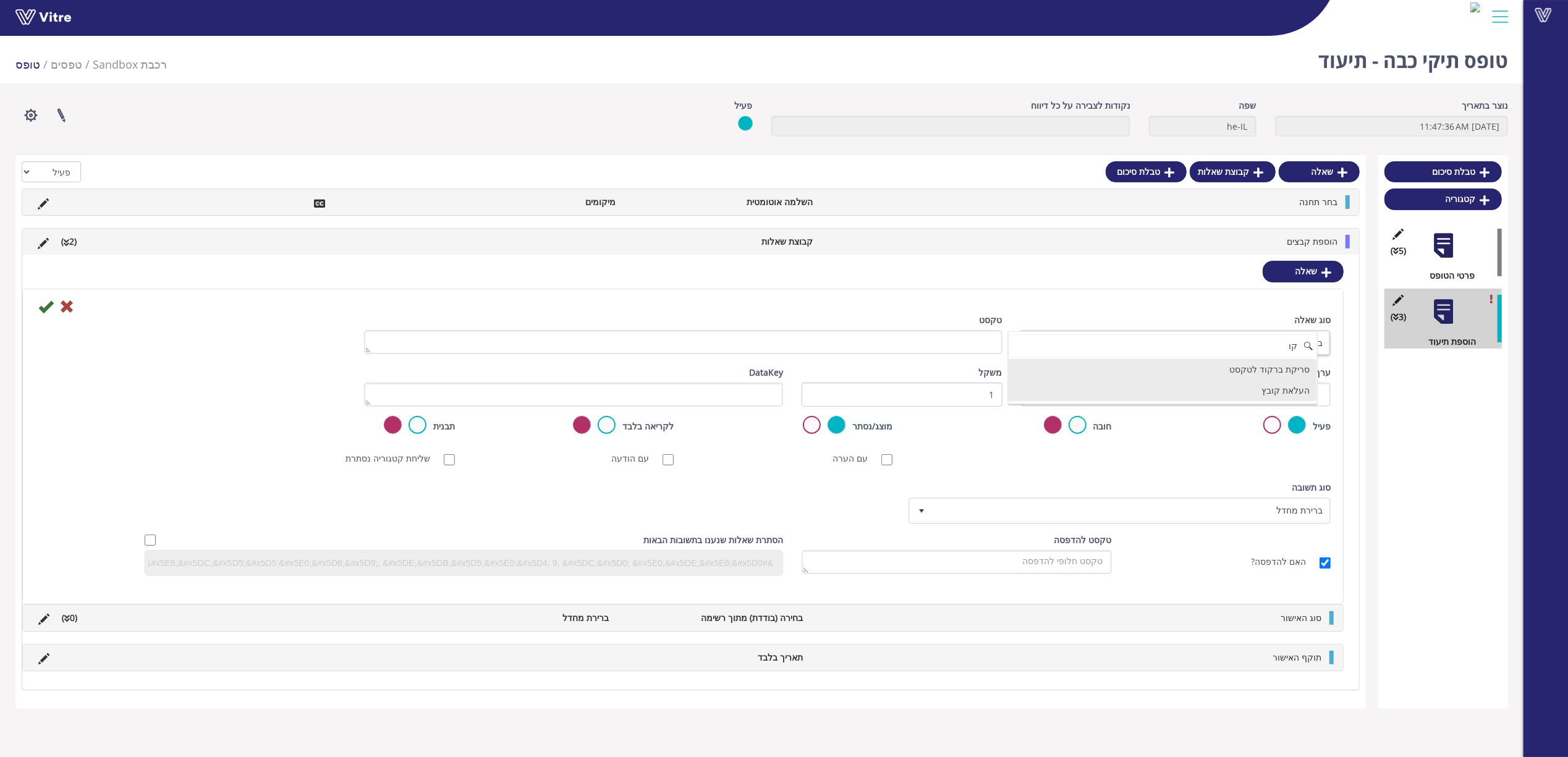
click at [1274, 392] on li "העלאת קובץ" at bounding box center [1163, 390] width 309 height 21
type input "קו"
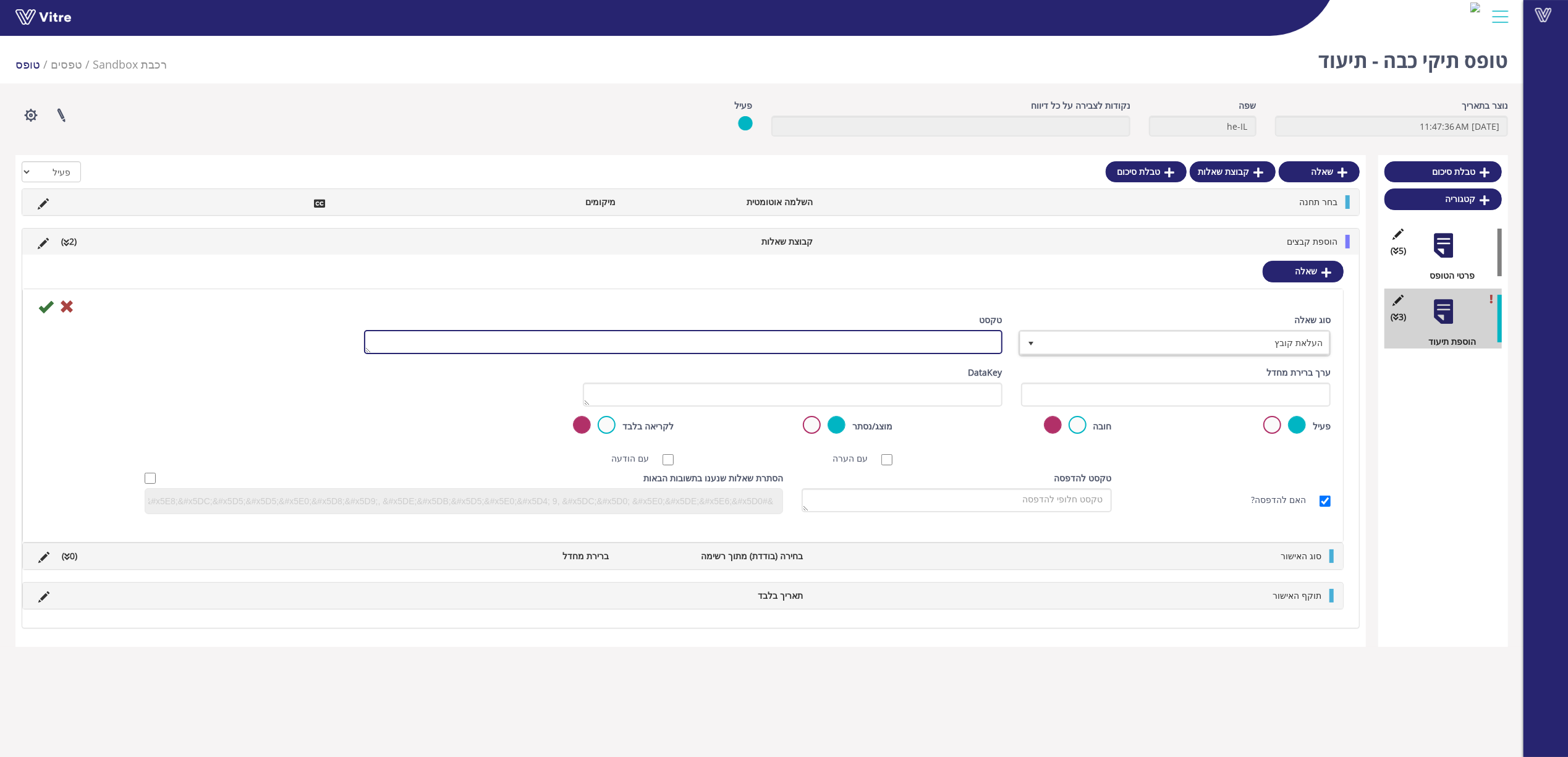
click at [961, 340] on textarea "טקסט" at bounding box center [683, 342] width 639 height 24
type textarea "הוספת קובץ האישור"
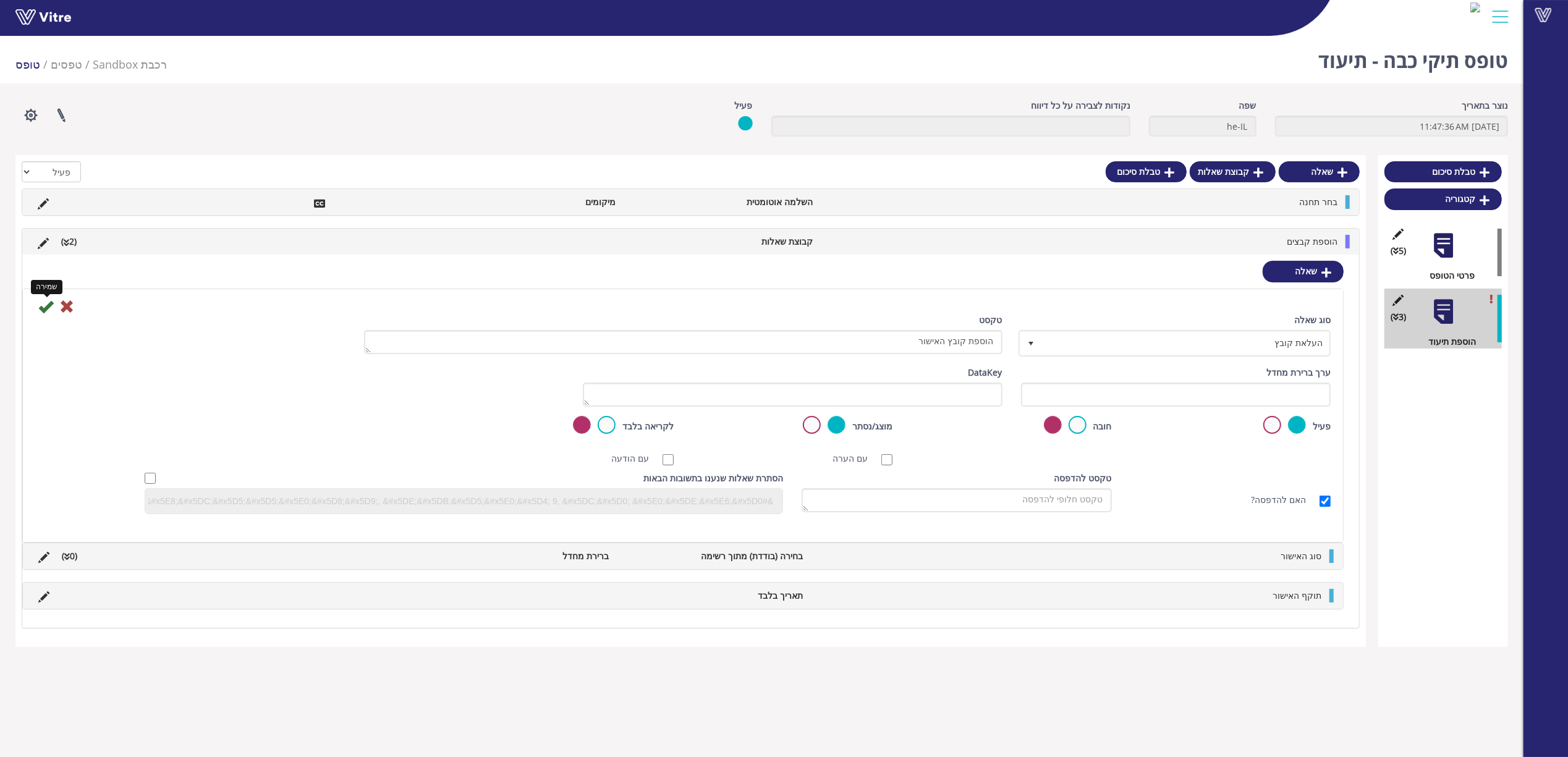
click at [47, 309] on icon at bounding box center [46, 307] width 15 height 15
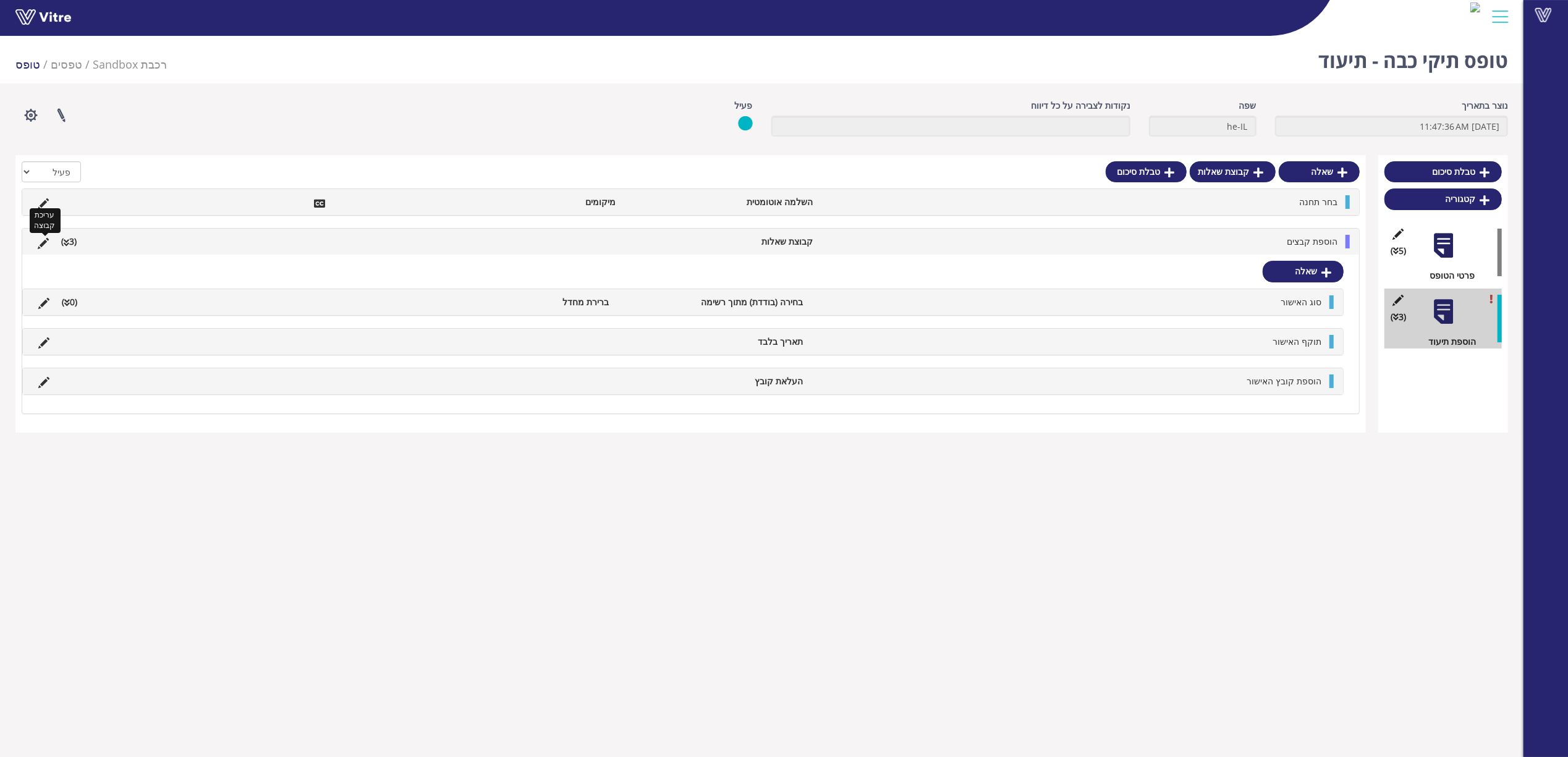
click at [38, 246] on icon at bounding box center [43, 244] width 11 height 11
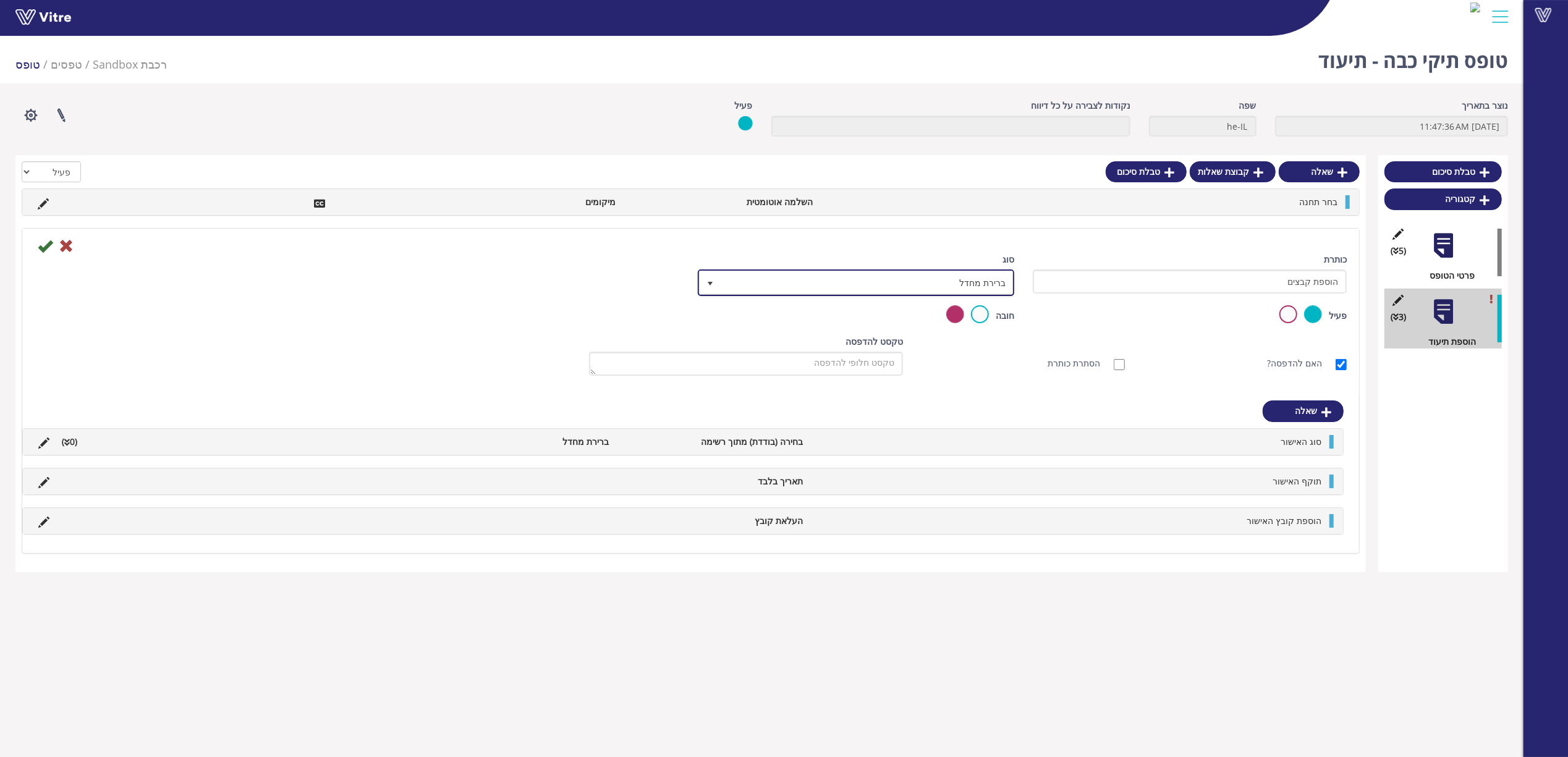
click at [940, 282] on span "ברירת מחדל" at bounding box center [867, 282] width 292 height 22
drag, startPoint x: 962, startPoint y: 348, endPoint x: 861, endPoint y: 334, distance: 102.0
click at [960, 345] on li "תת פעולה" at bounding box center [845, 341] width 313 height 21
click at [46, 246] on icon at bounding box center [45, 246] width 15 height 15
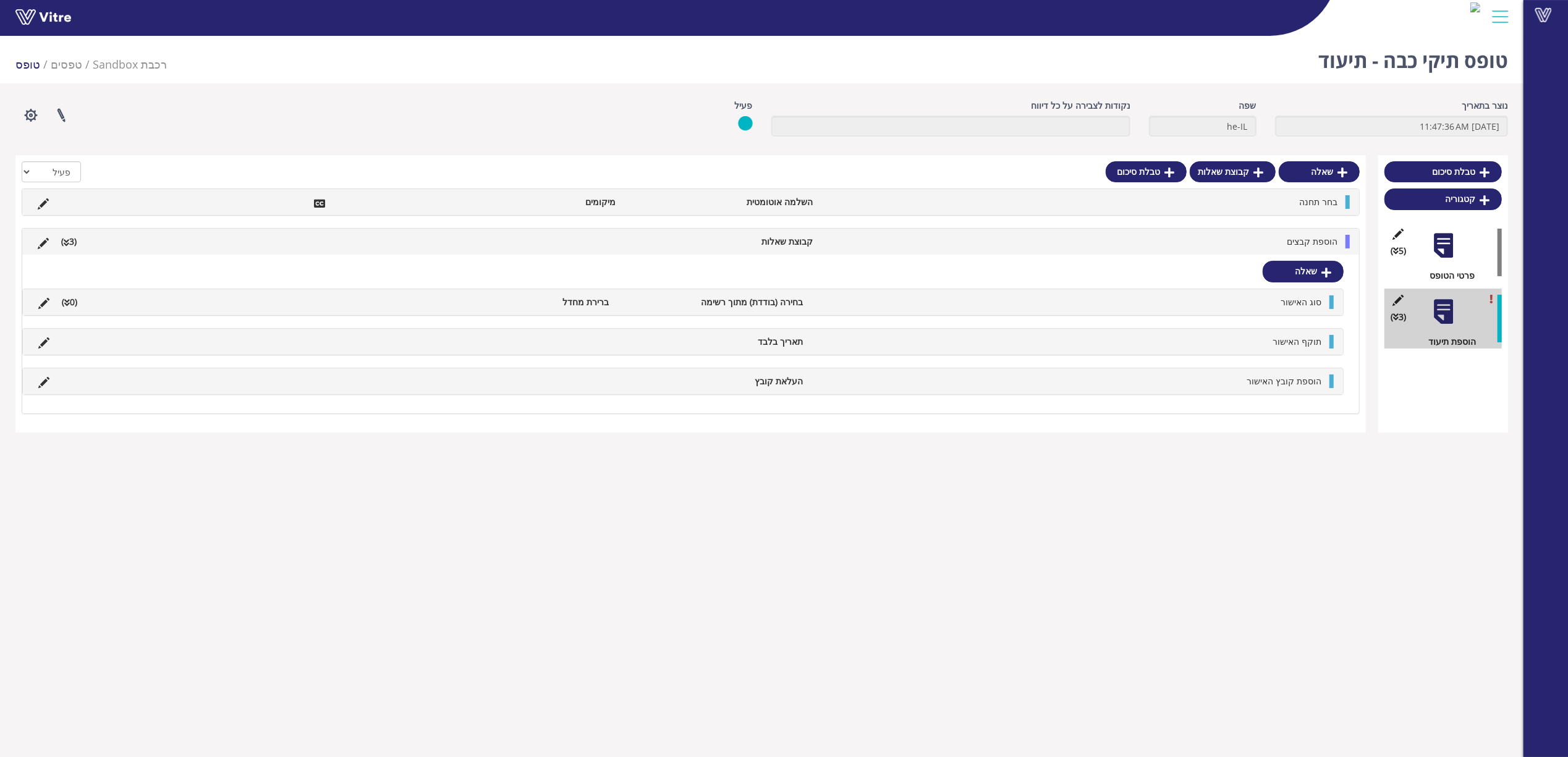
click at [46, 238] on icon at bounding box center [43, 244] width 11 height 11
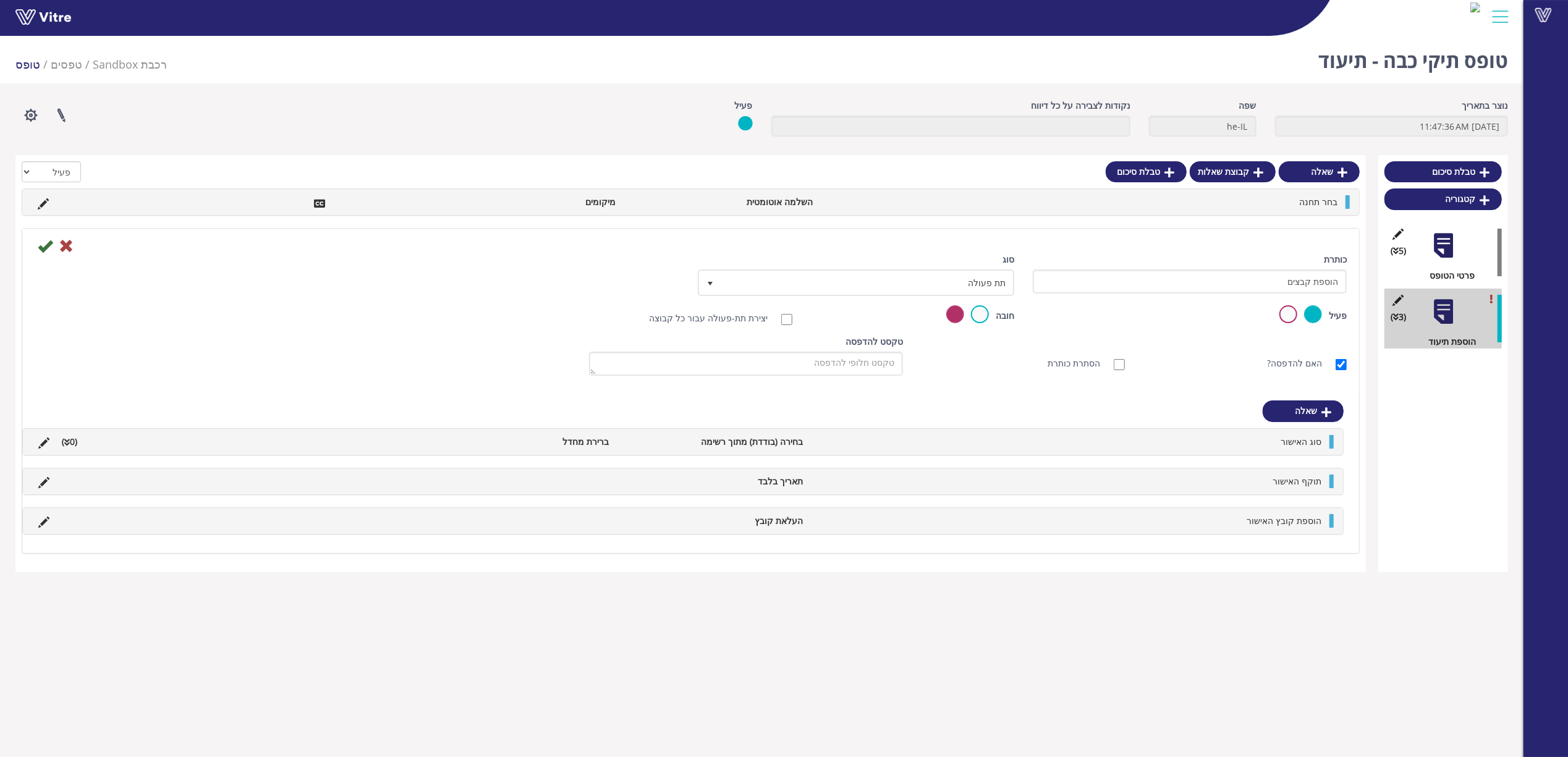
drag, startPoint x: 730, startPoint y: 319, endPoint x: 613, endPoint y: 309, distance: 117.4
click at [730, 319] on label "יצירת תת-פעולה עבור כל קבוצה" at bounding box center [714, 318] width 131 height 14
click at [782, 319] on input "יצירת תת-פעולה עבור כל קבוצה" at bounding box center [787, 319] width 11 height 11
checkbox input "true"
click at [621, 273] on link "עריכת הגדרות תת-פעולה" at bounding box center [628, 281] width 109 height 21
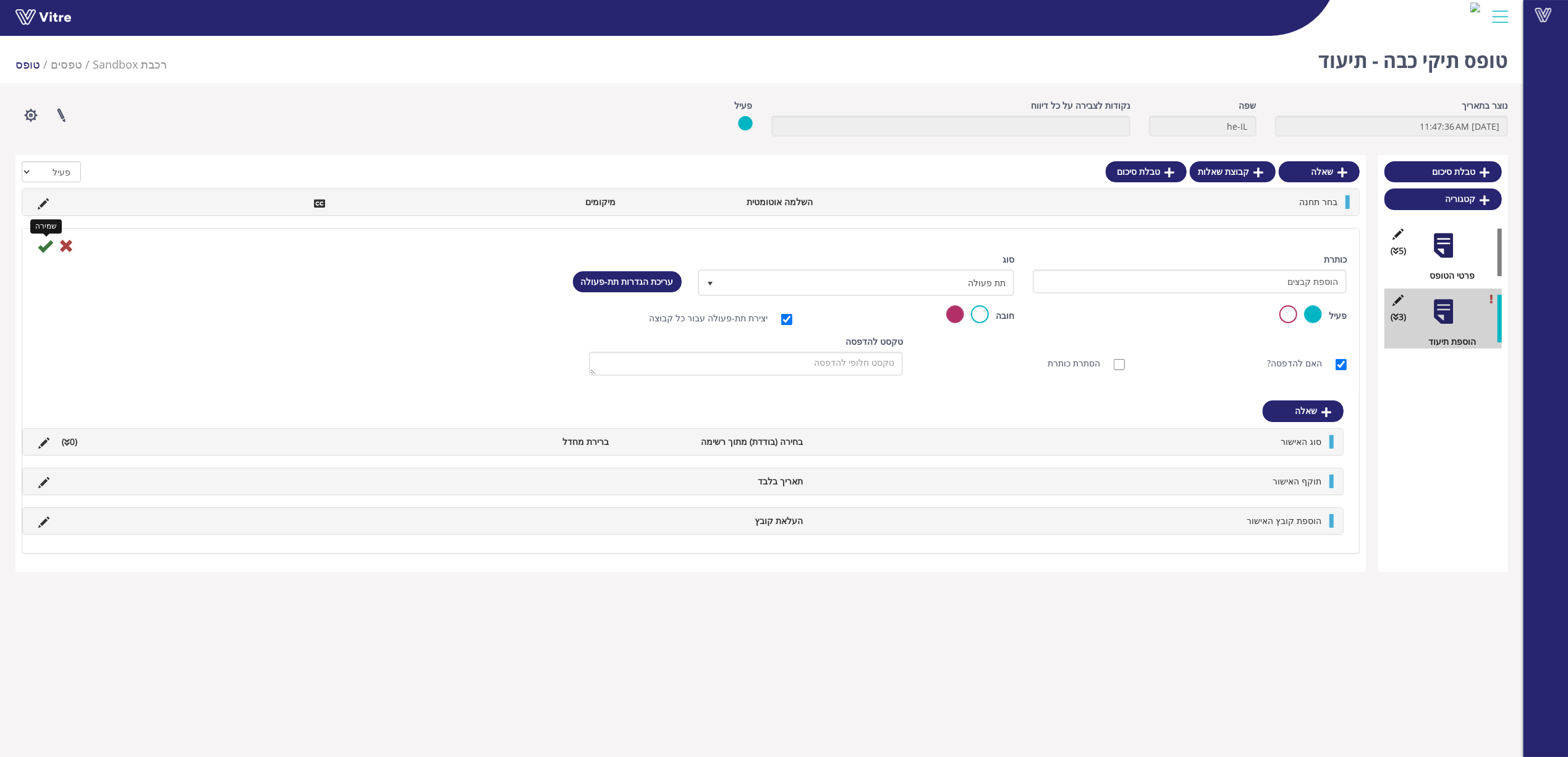
click at [46, 246] on icon at bounding box center [45, 246] width 15 height 15
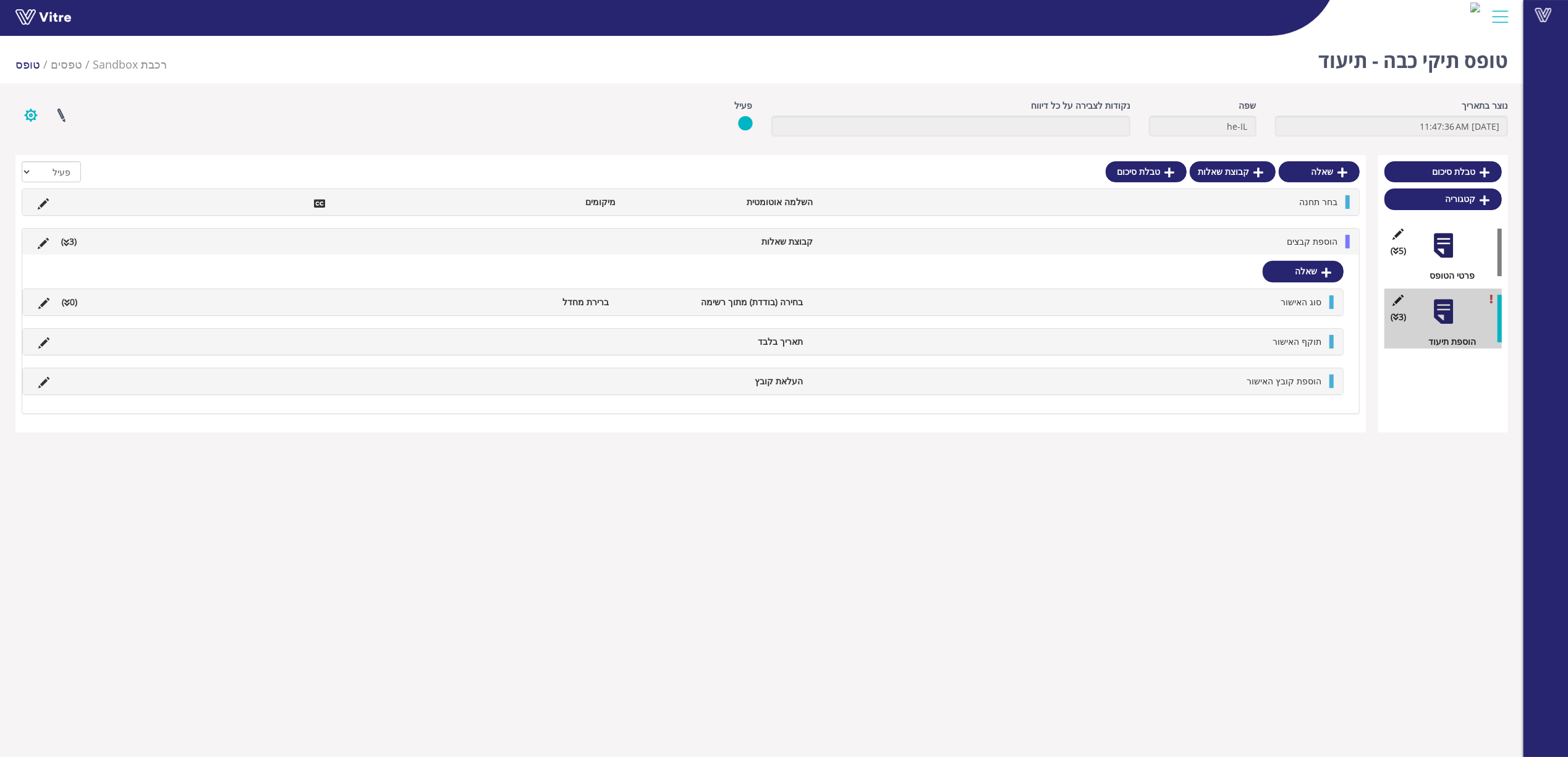
click at [25, 110] on button "button" at bounding box center [31, 116] width 31 height 33
click at [53, 161] on link "הגדרת משתמשים" at bounding box center [65, 161] width 97 height 16
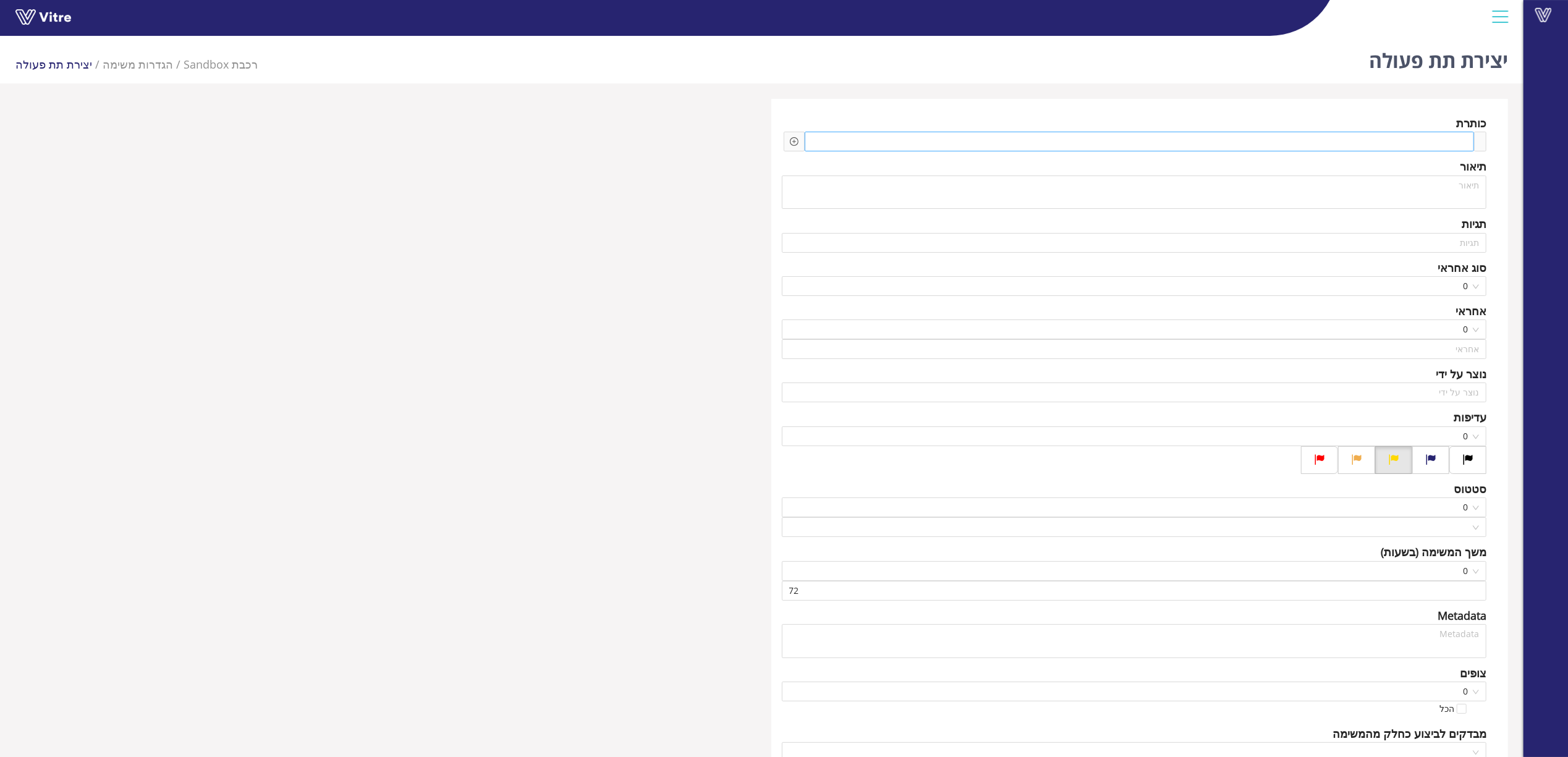
click at [1351, 136] on span at bounding box center [1399, 141] width 133 height 14
type input "גיל בר"
click at [792, 137] on icon "plus-circle" at bounding box center [794, 142] width 9 height 9
click at [816, 148] on div "שאלה" at bounding box center [899, 152] width 166 height 20
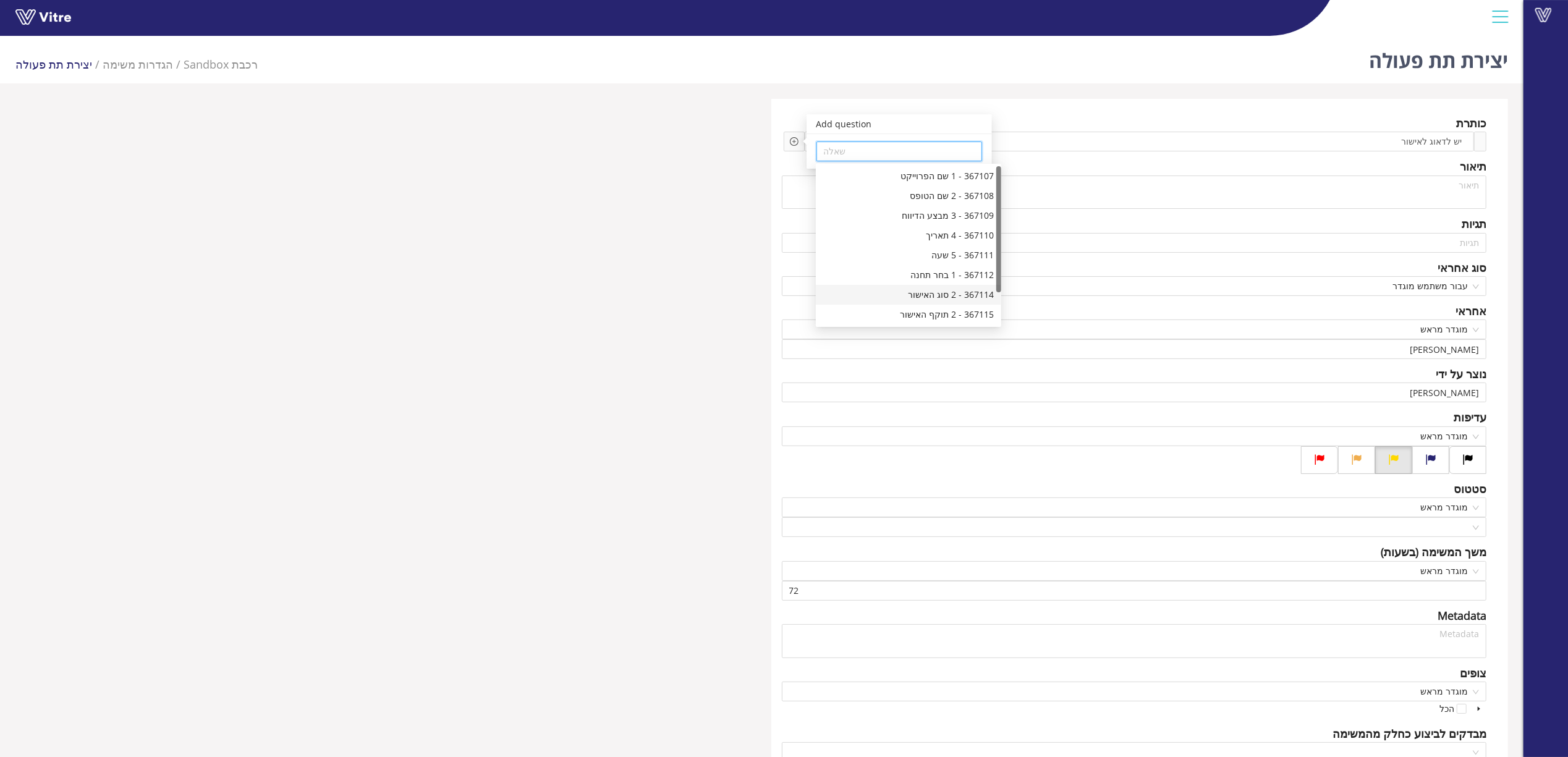
click at [936, 292] on div "367114 - 2 סוג האישור" at bounding box center [908, 295] width 170 height 14
type input "367114 - 2 סוג האישור"
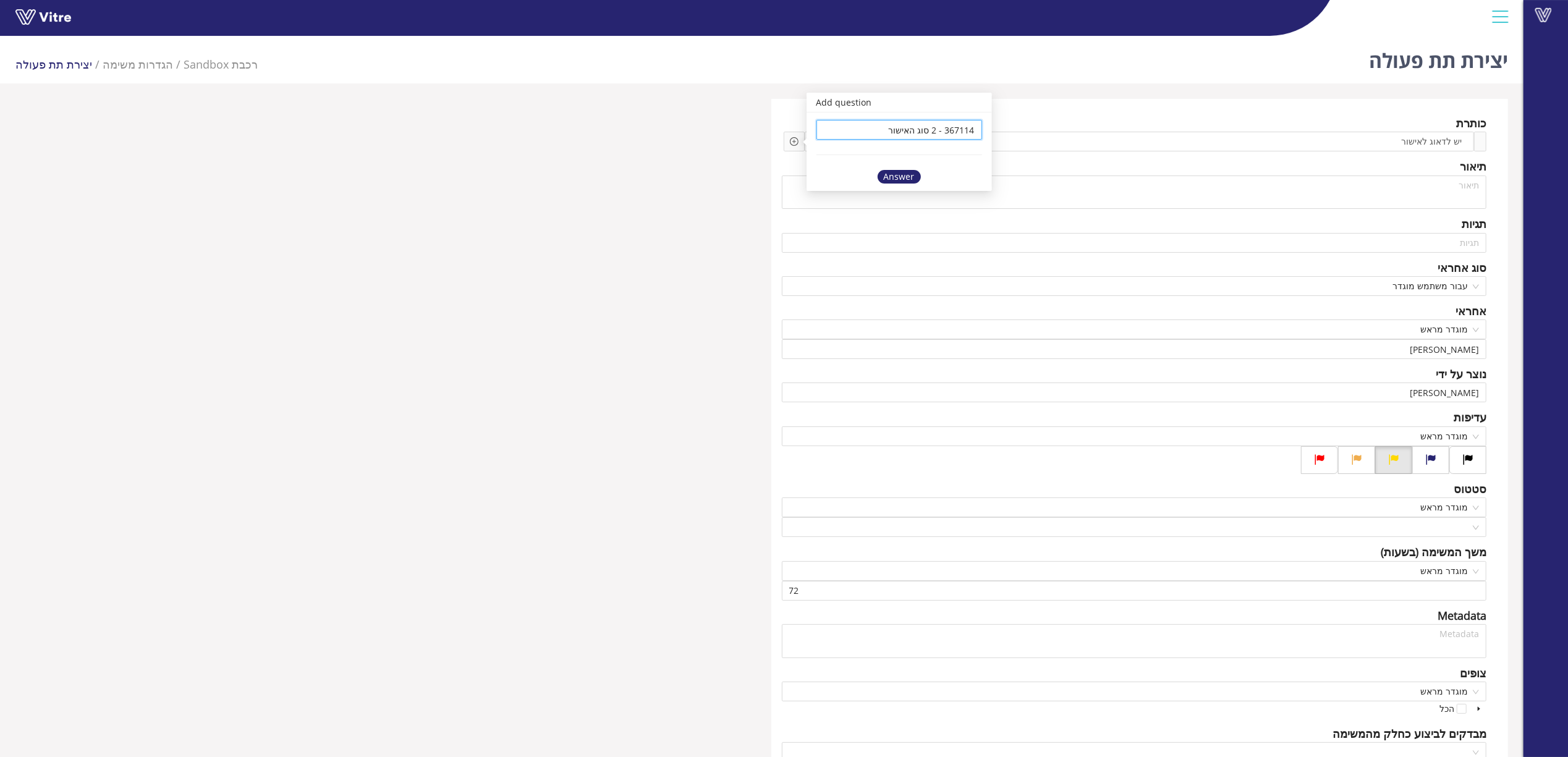
click at [903, 179] on div "Answer" at bounding box center [900, 177] width 44 height 14
click at [1277, 144] on span at bounding box center [1231, 141] width 132 height 14
drag, startPoint x: 1296, startPoint y: 145, endPoint x: 1212, endPoint y: 140, distance: 84.1
click at [1212, 140] on span "עד תאריך" at bounding box center [1231, 141] width 132 height 14
click at [793, 144] on icon "plus-circle" at bounding box center [793, 142] width 9 height 9
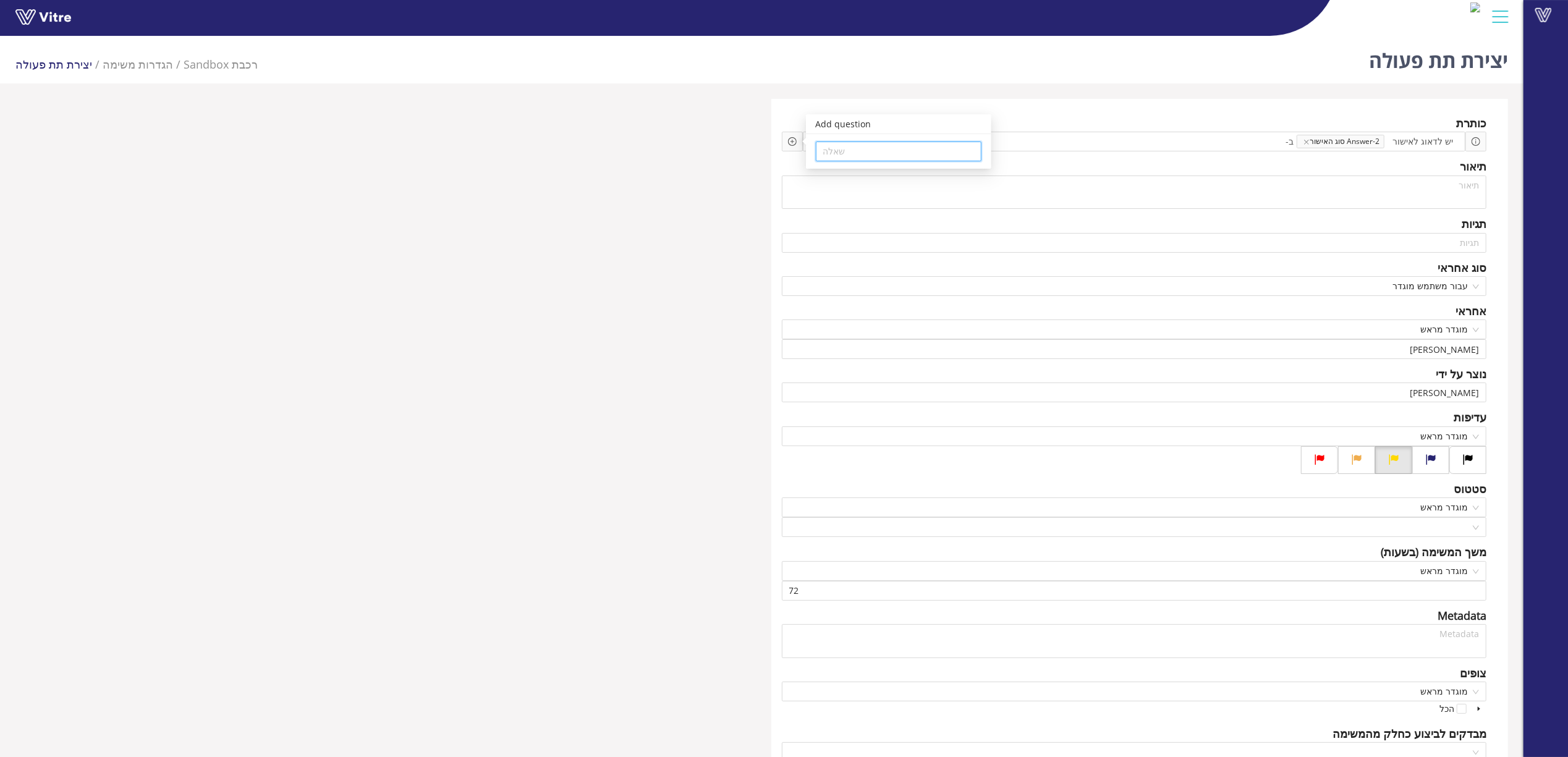
click at [834, 156] on input "search" at bounding box center [899, 151] width 151 height 18
click at [917, 273] on div "367112 - 1 בחר תחנה" at bounding box center [907, 275] width 170 height 14
type input "367112 - 1 בחר תחנה"
click at [903, 173] on div "Answer" at bounding box center [899, 177] width 44 height 14
click at [1160, 146] on span at bounding box center [1127, 141] width 132 height 14
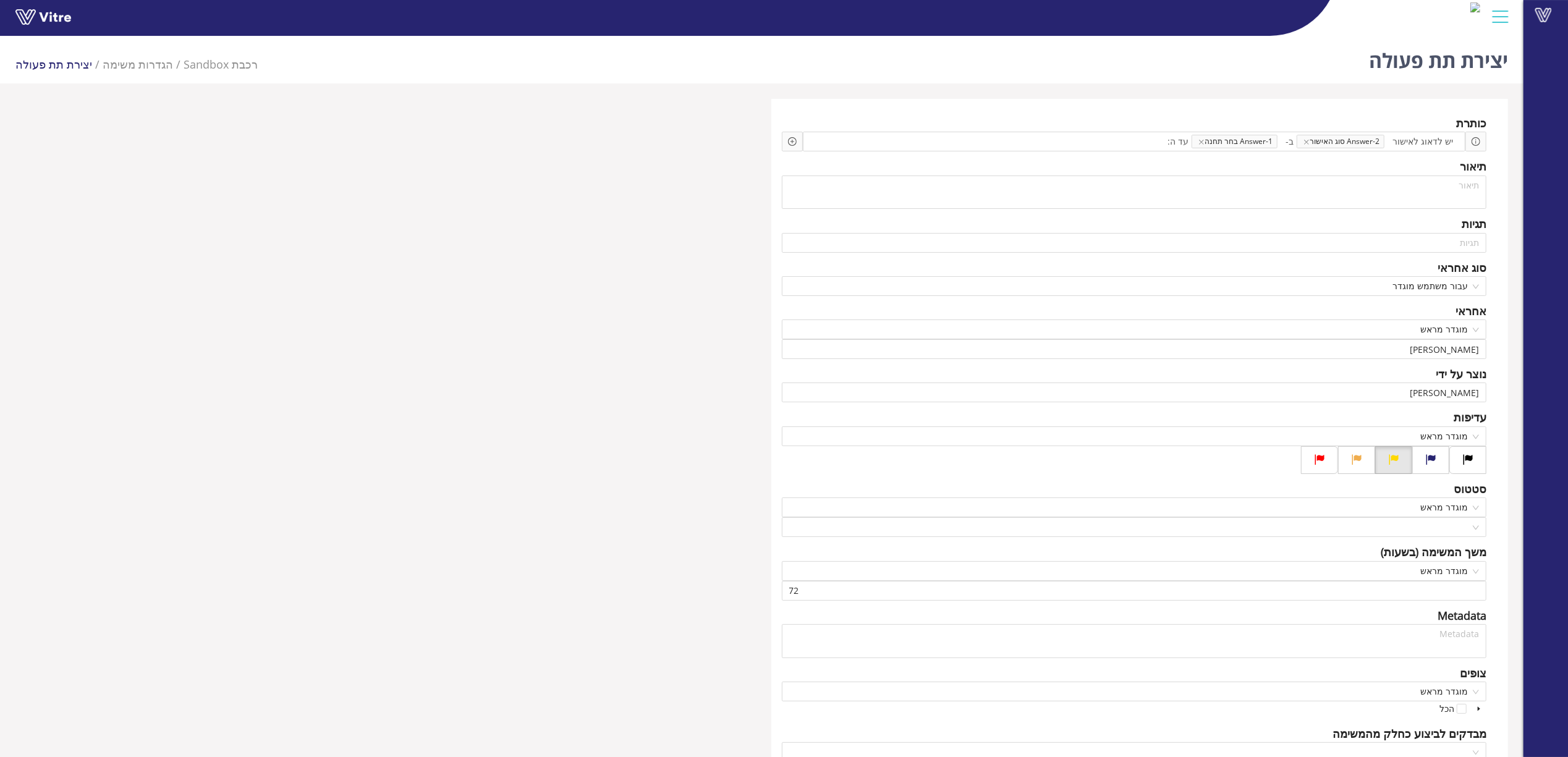
click at [787, 142] on div "Add question שאלה" at bounding box center [792, 142] width 21 height 20
click at [789, 141] on icon "plus-circle" at bounding box center [793, 142] width 9 height 9
click at [842, 149] on input "search" at bounding box center [899, 151] width 151 height 18
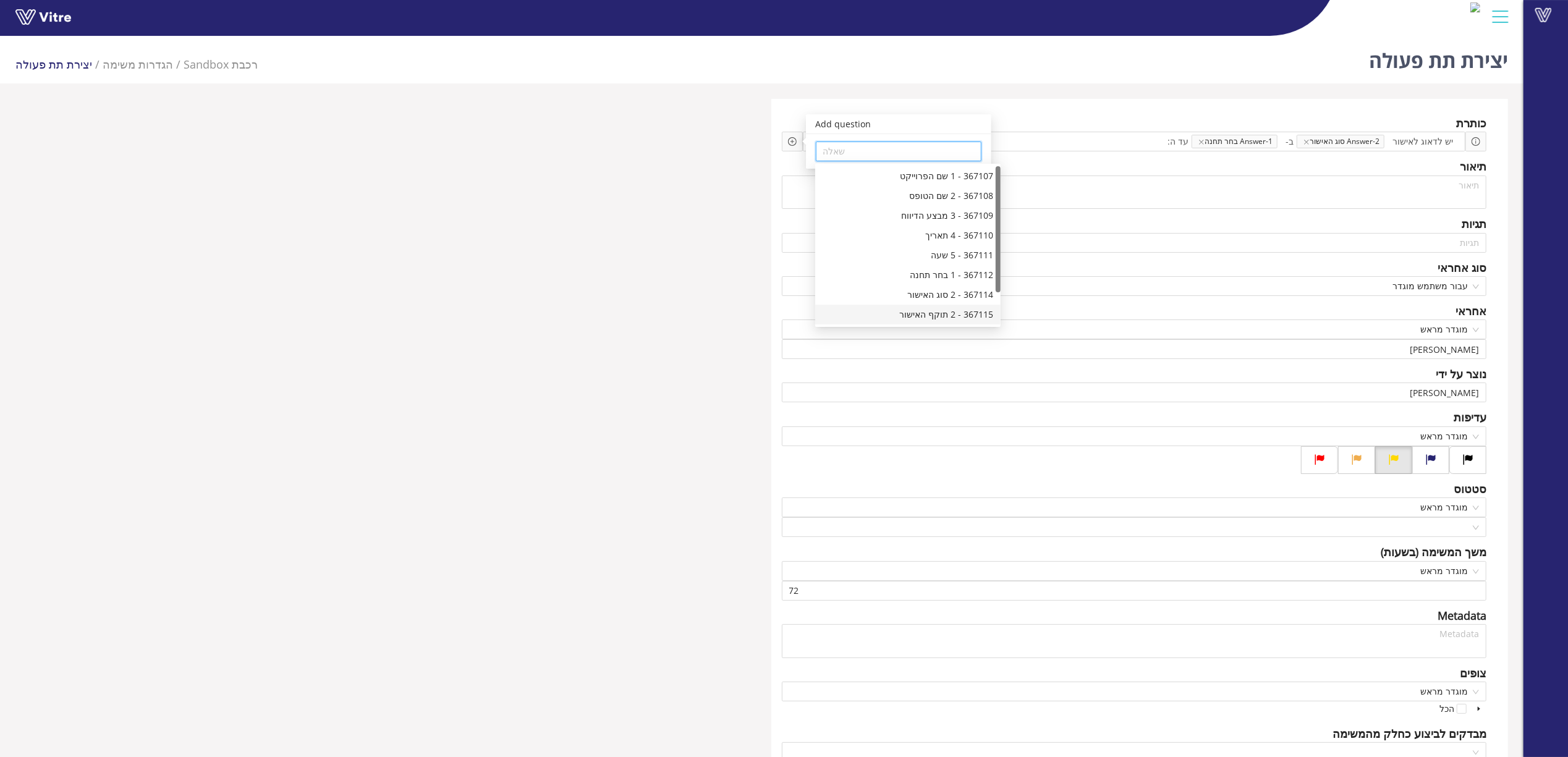
click at [911, 312] on div "367115 - 2 תוקף האישור" at bounding box center [907, 314] width 170 height 14
type input "367115 - 2 תוקף האישור"
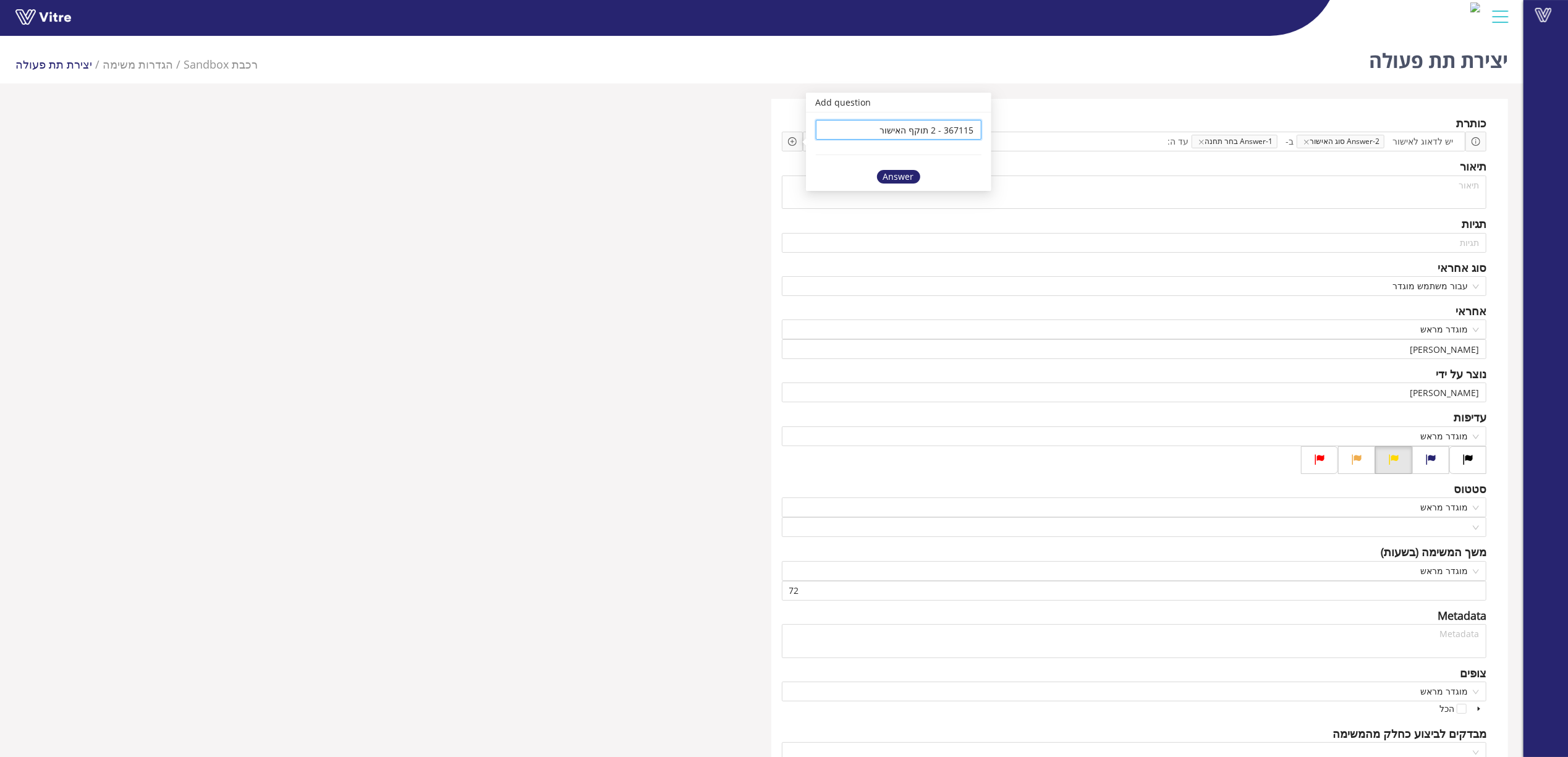
click at [910, 177] on div "Answer" at bounding box center [899, 177] width 44 height 14
click at [1460, 241] on input "search" at bounding box center [1134, 243] width 691 height 18
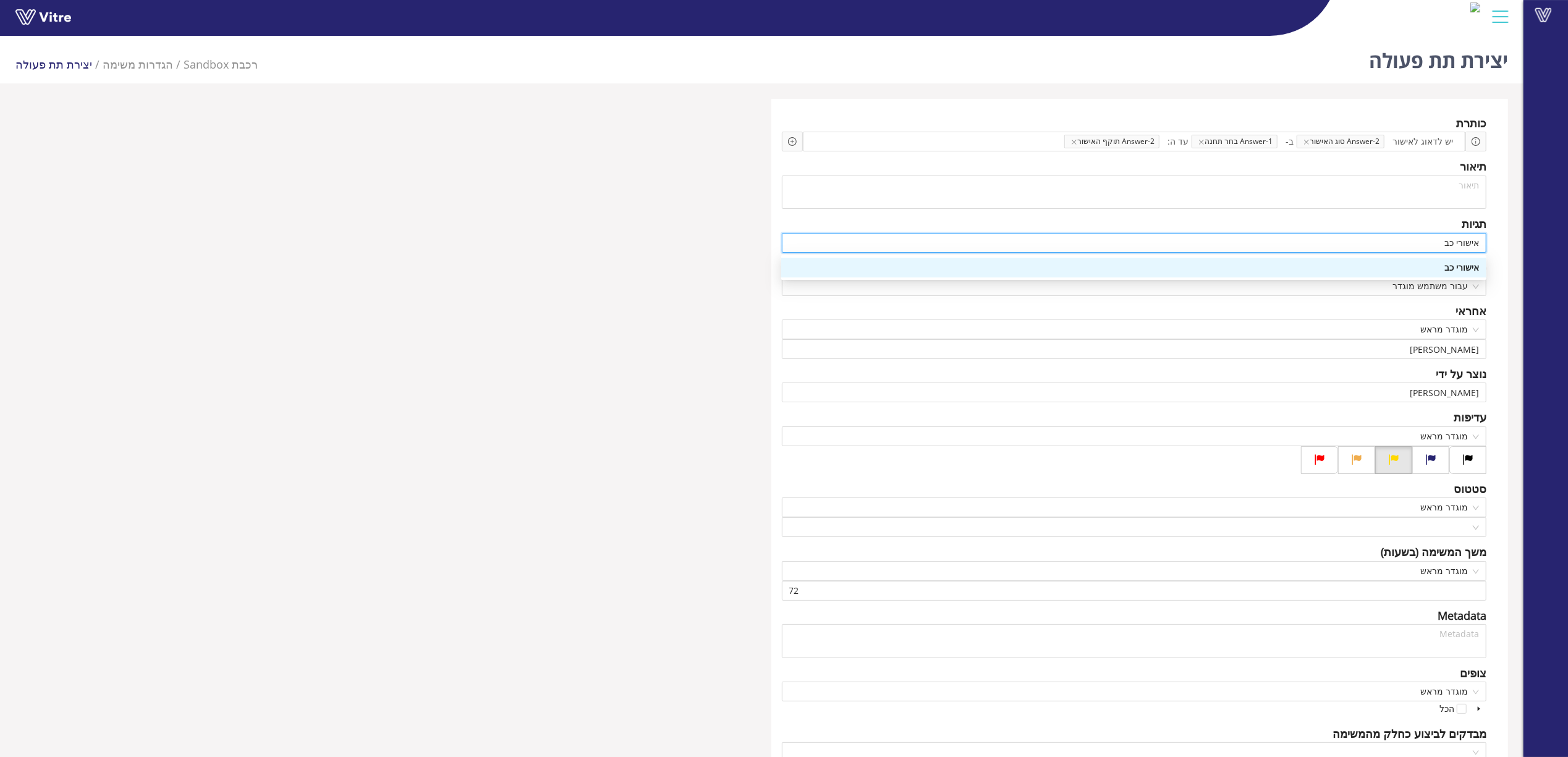
type input "אישורי כבה"
click at [1455, 265] on div "אישורי כבה" at bounding box center [1134, 267] width 691 height 14
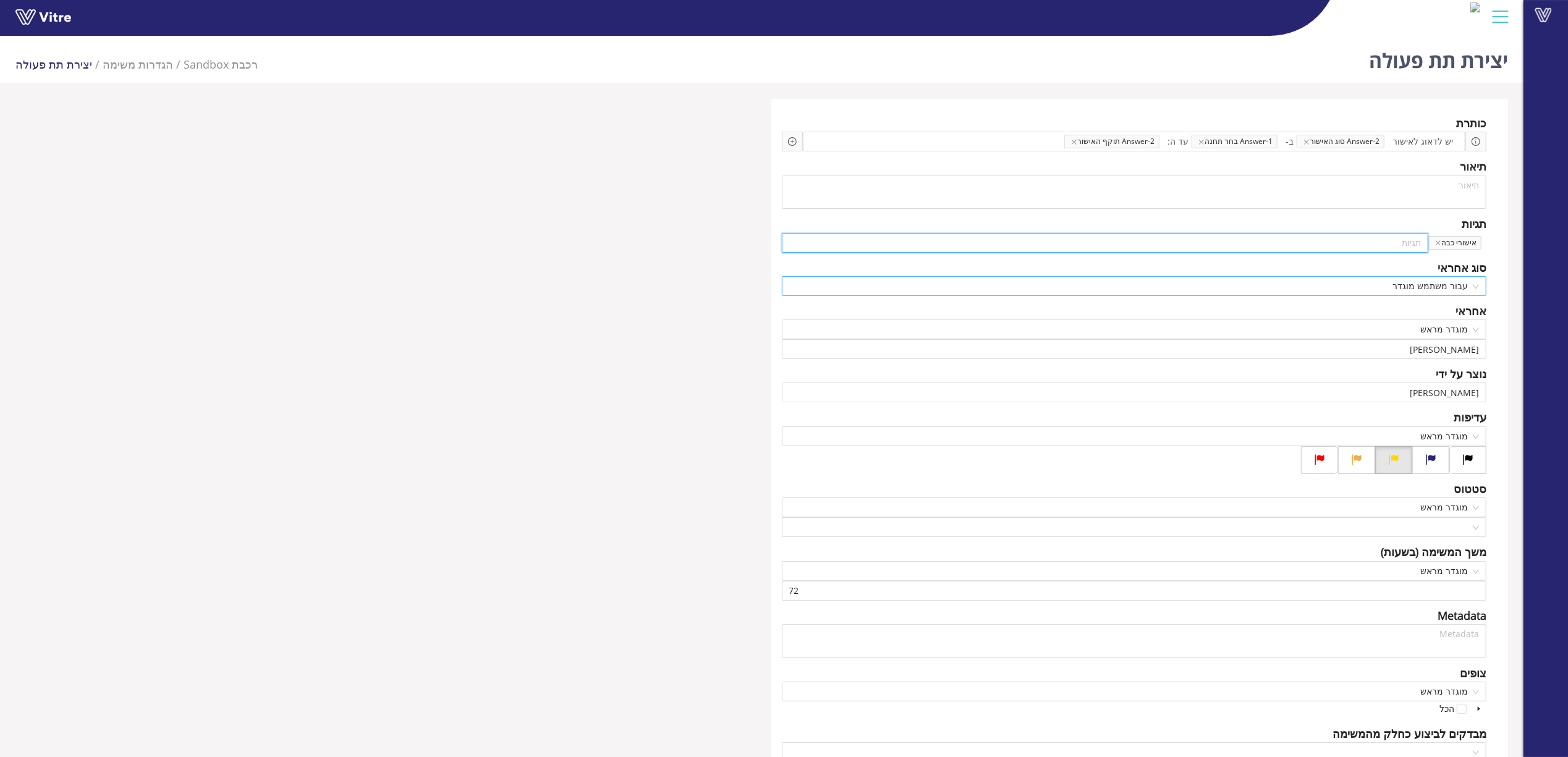
click at [1442, 288] on span "עבור משתמש מוגדר" at bounding box center [1134, 286] width 691 height 18
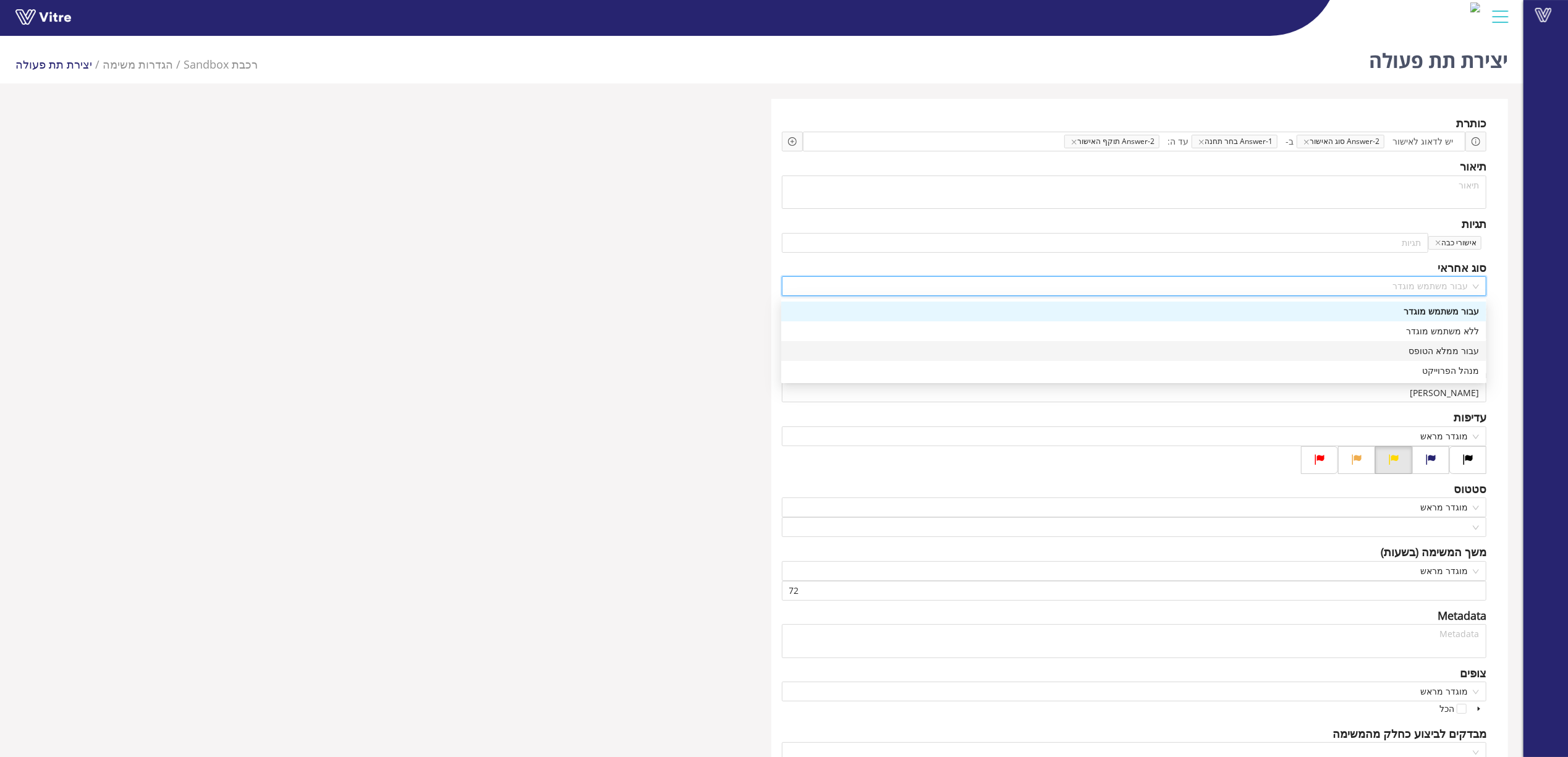
click at [1442, 348] on div "עבור ממלא הטופס" at bounding box center [1134, 350] width 691 height 14
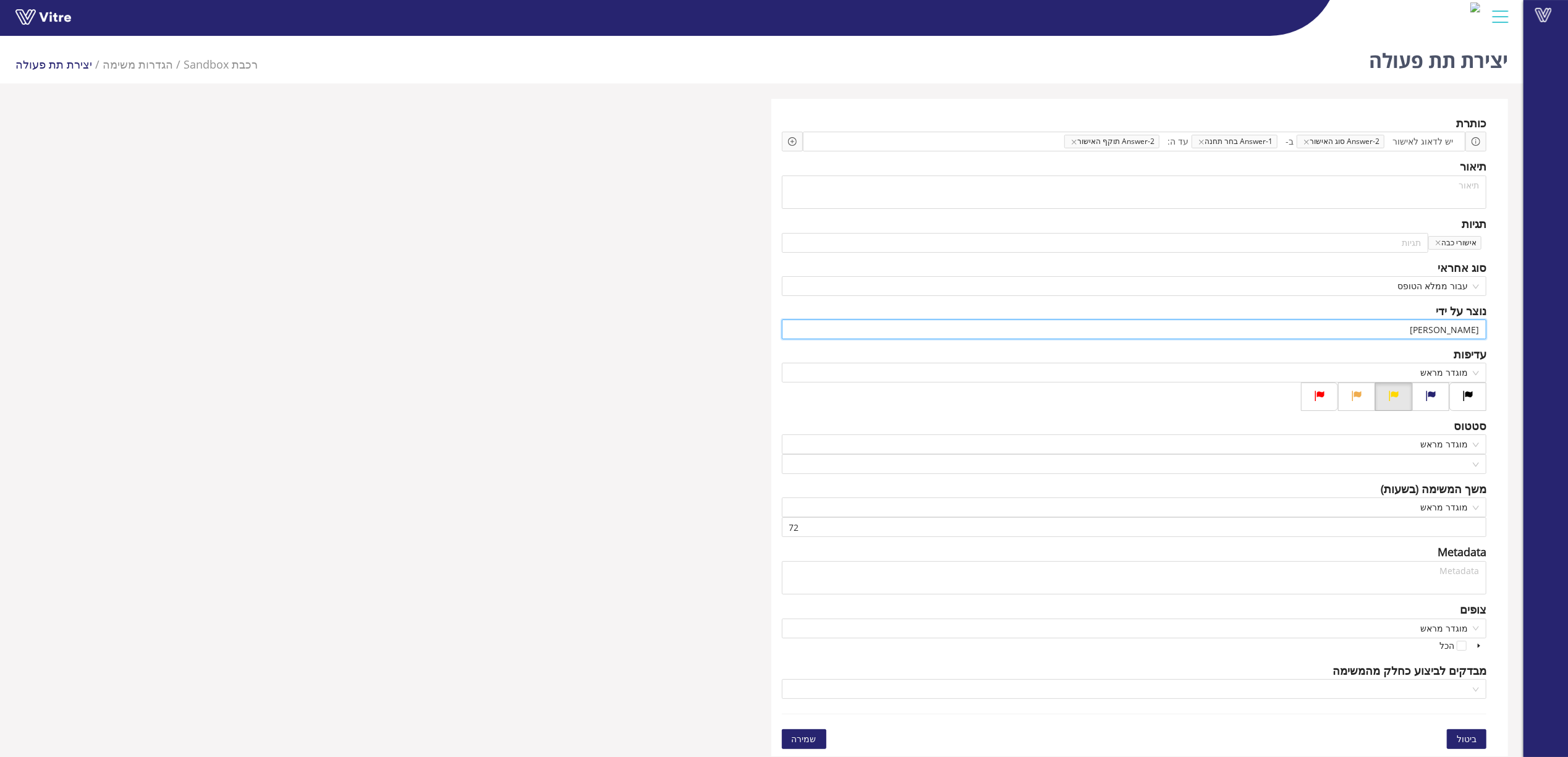
drag, startPoint x: 1438, startPoint y: 328, endPoint x: 1530, endPoint y: 327, distance: 92.0
click at [1530, 327] on div "Vitre יצירת תת פעולה רכבת Sandbox הגדרות משימה יצירת תת פעולה כותרת יש לדאוג לא…" at bounding box center [784, 393] width 1568 height 725
click at [1537, 567] on div "Vitre" at bounding box center [1545, 378] width 45 height 757
click at [1450, 506] on span "מוגדר מראש" at bounding box center [1134, 507] width 691 height 18
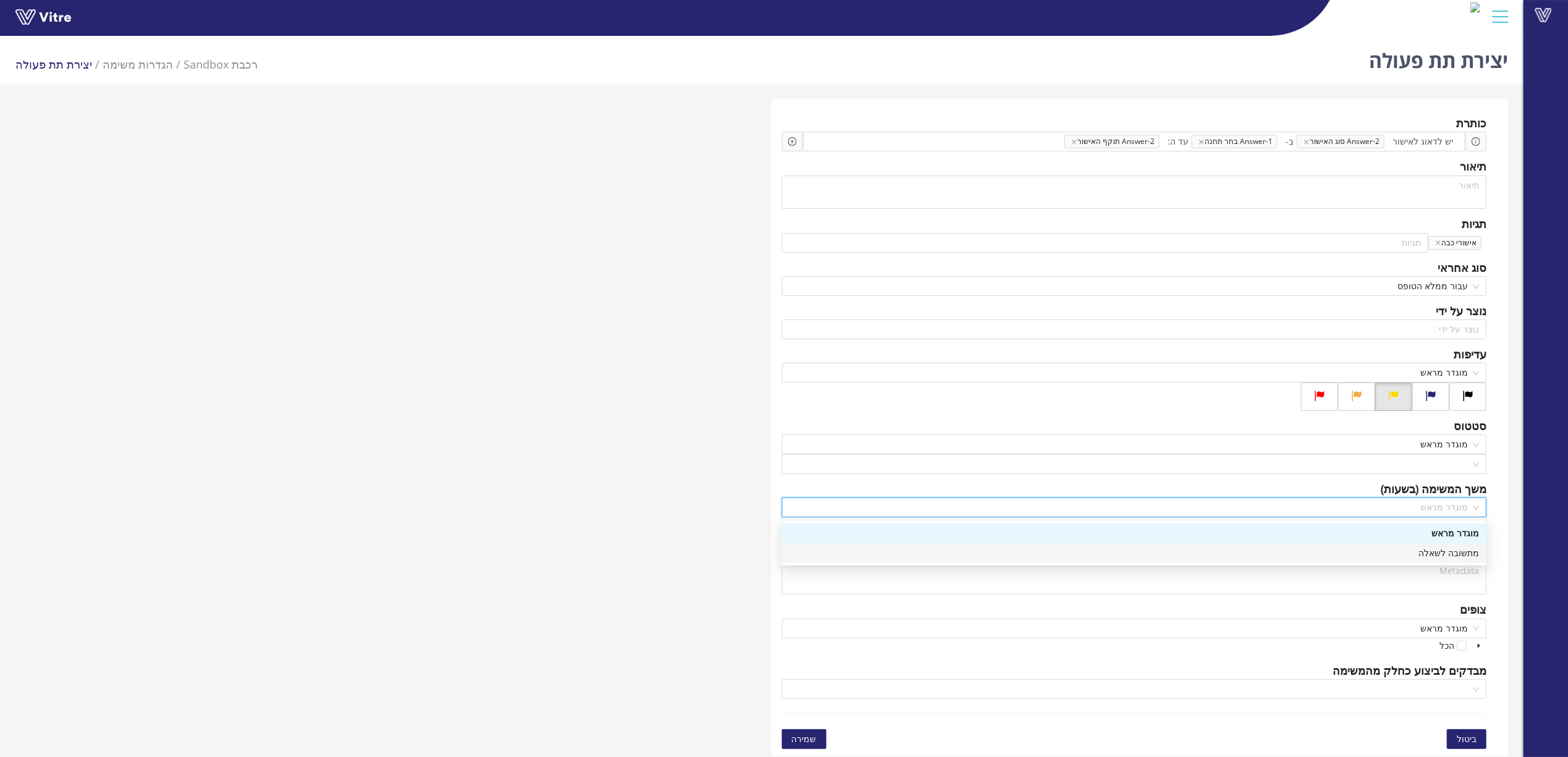
click at [1450, 550] on div "מתשובה לשאלה" at bounding box center [1134, 552] width 691 height 14
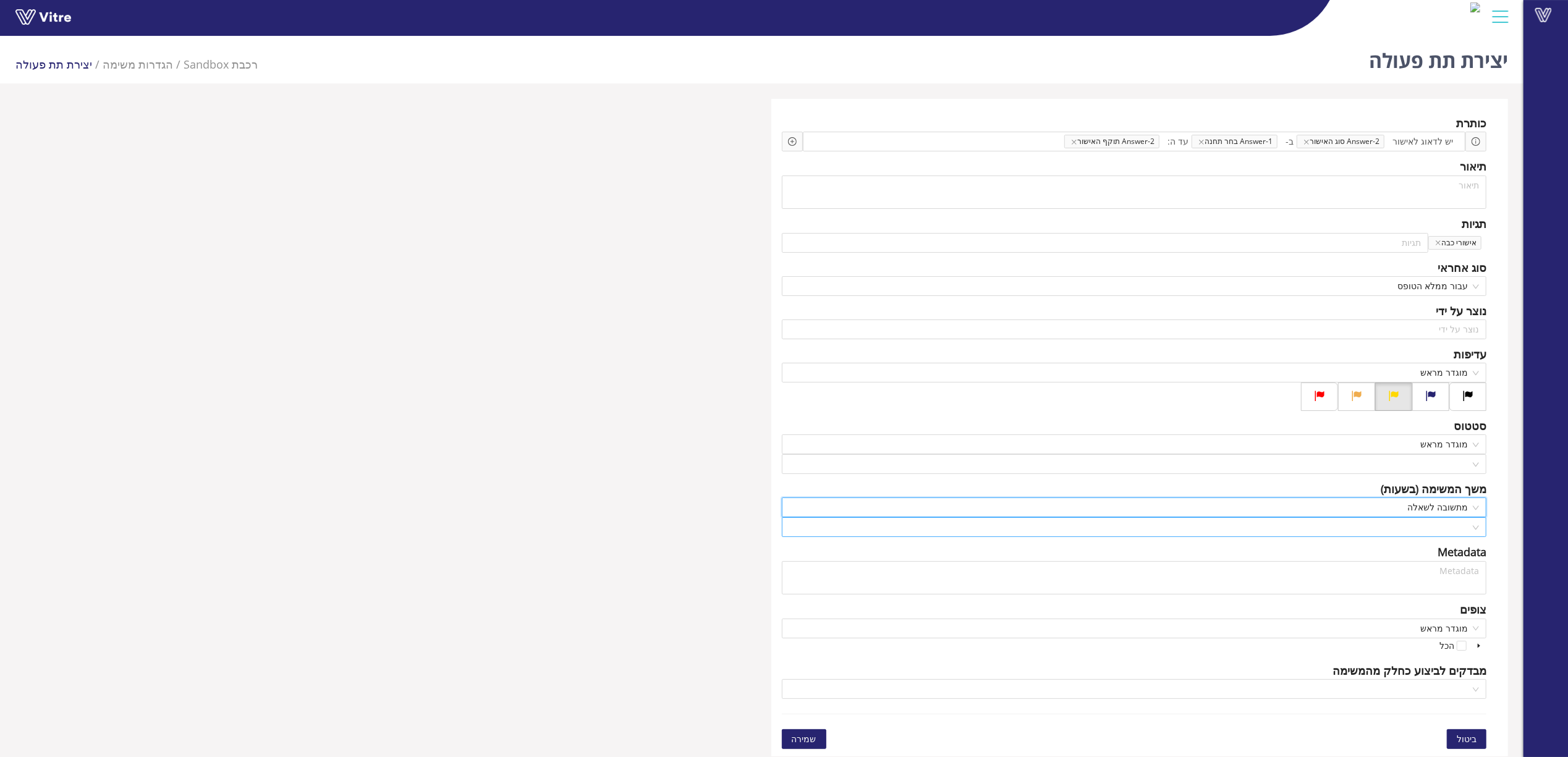
click at [1444, 535] on input "search" at bounding box center [1129, 527] width 682 height 18
click at [1447, 549] on div "2 תוקף האישור" at bounding box center [1134, 552] width 691 height 14
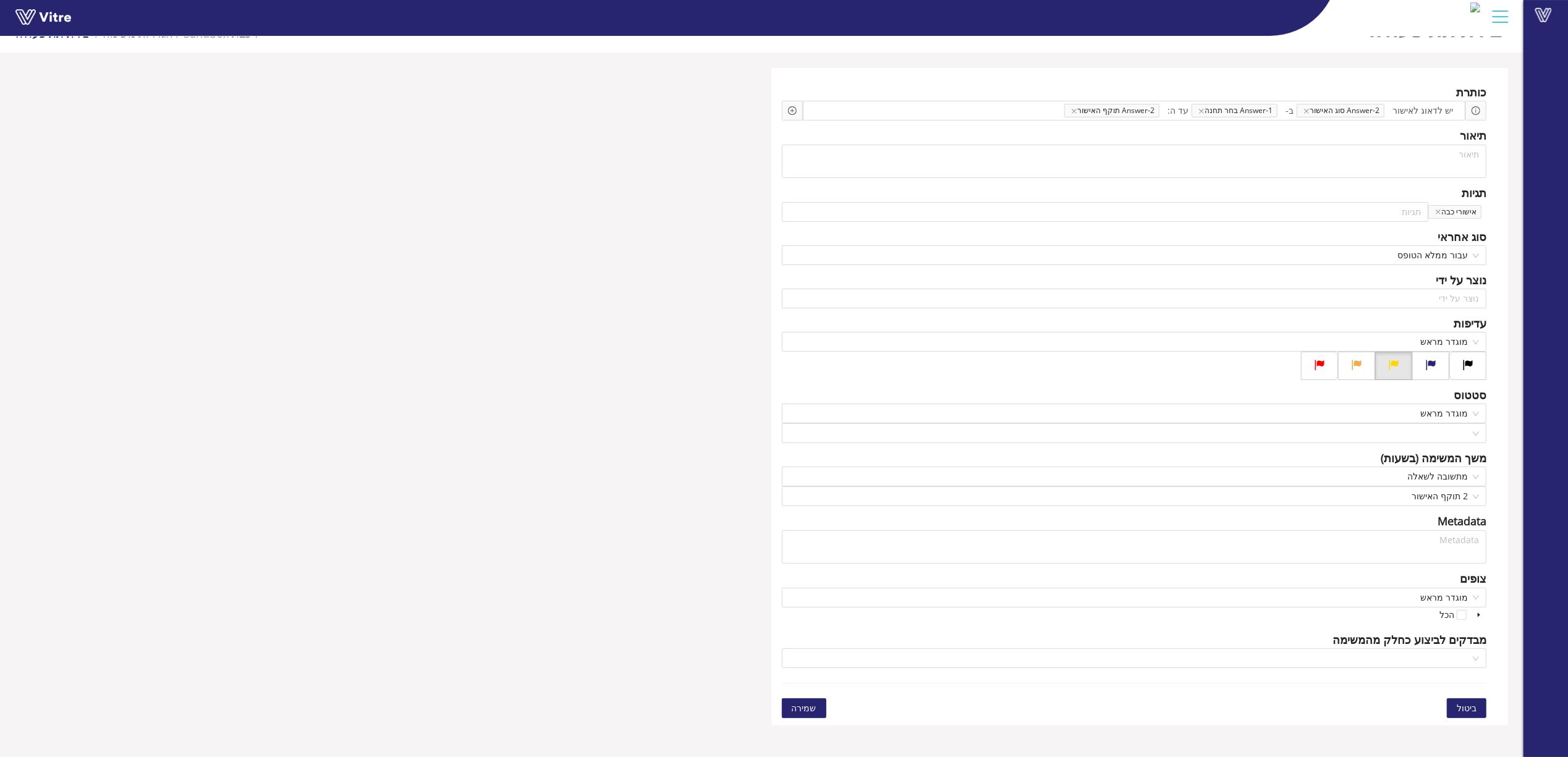
click at [794, 708] on span "שמירה" at bounding box center [804, 708] width 25 height 14
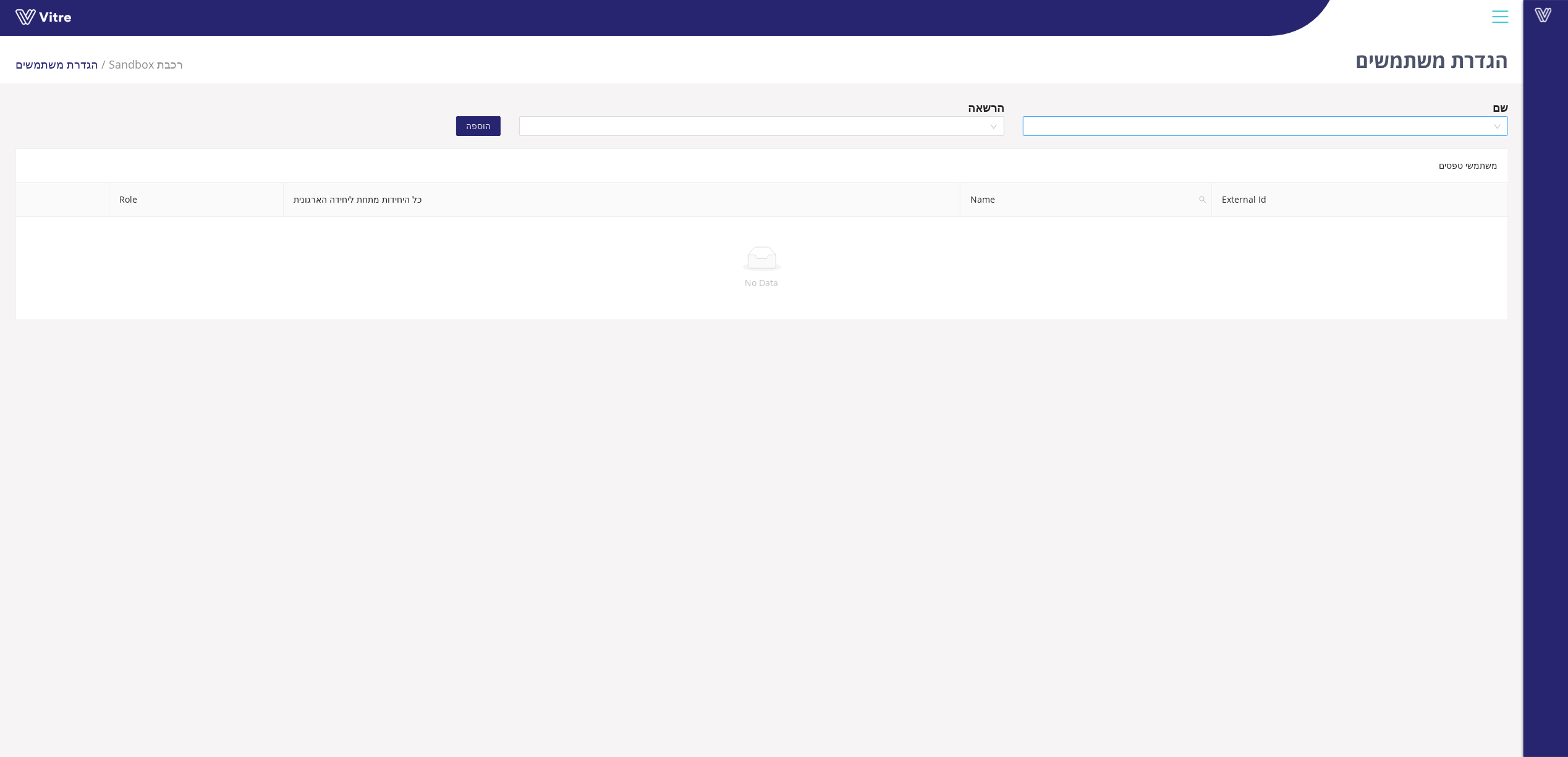
click at [1311, 126] on input "search" at bounding box center [1260, 126] width 461 height 18
type input "גיל"
click at [1321, 145] on div "[PERSON_NAME]" at bounding box center [1265, 150] width 470 height 14
click at [896, 116] on div at bounding box center [762, 126] width 485 height 20
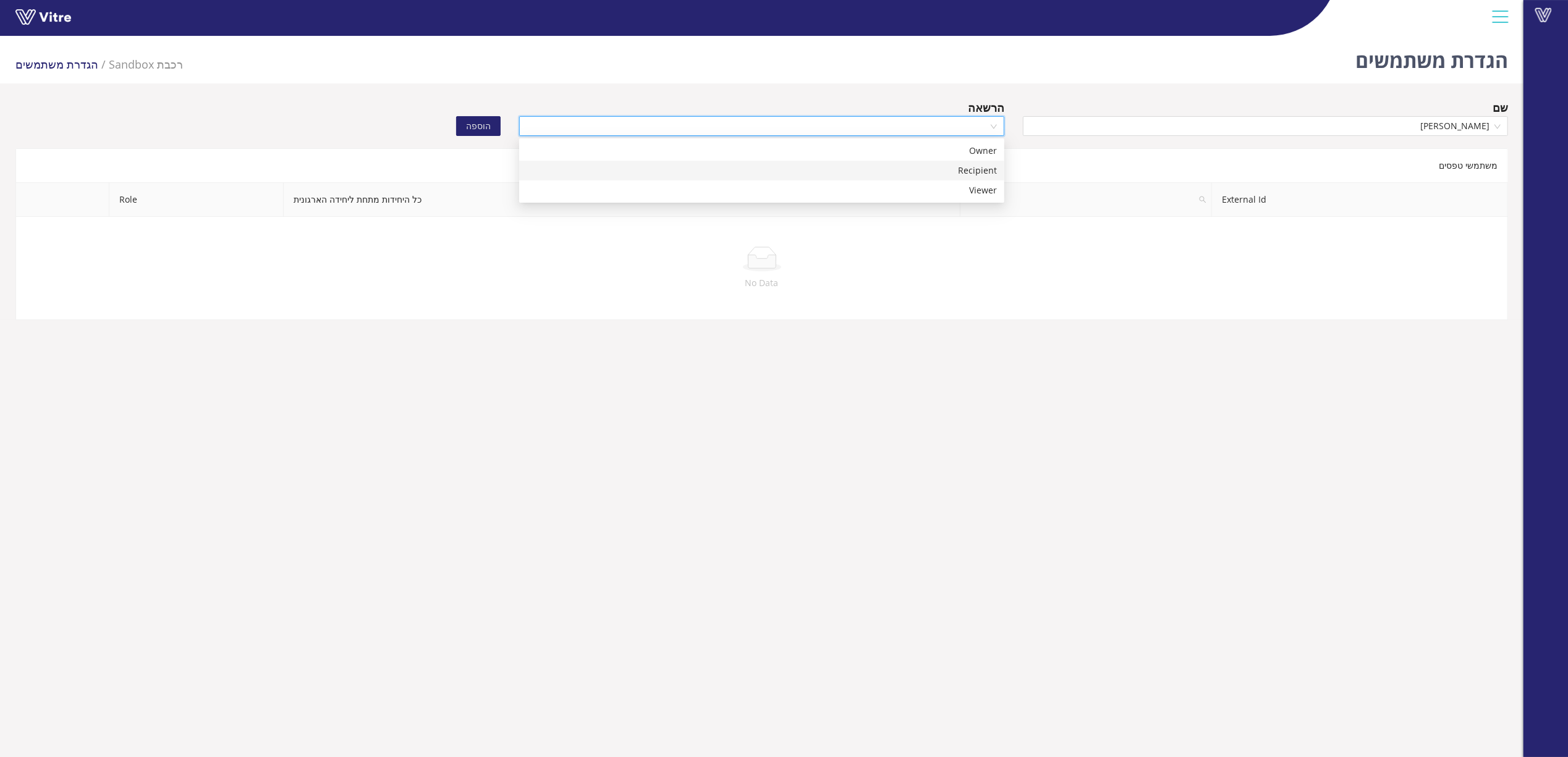
click at [921, 164] on div "Recipient" at bounding box center [762, 170] width 470 height 14
click at [478, 122] on span "הוספה" at bounding box center [478, 126] width 25 height 14
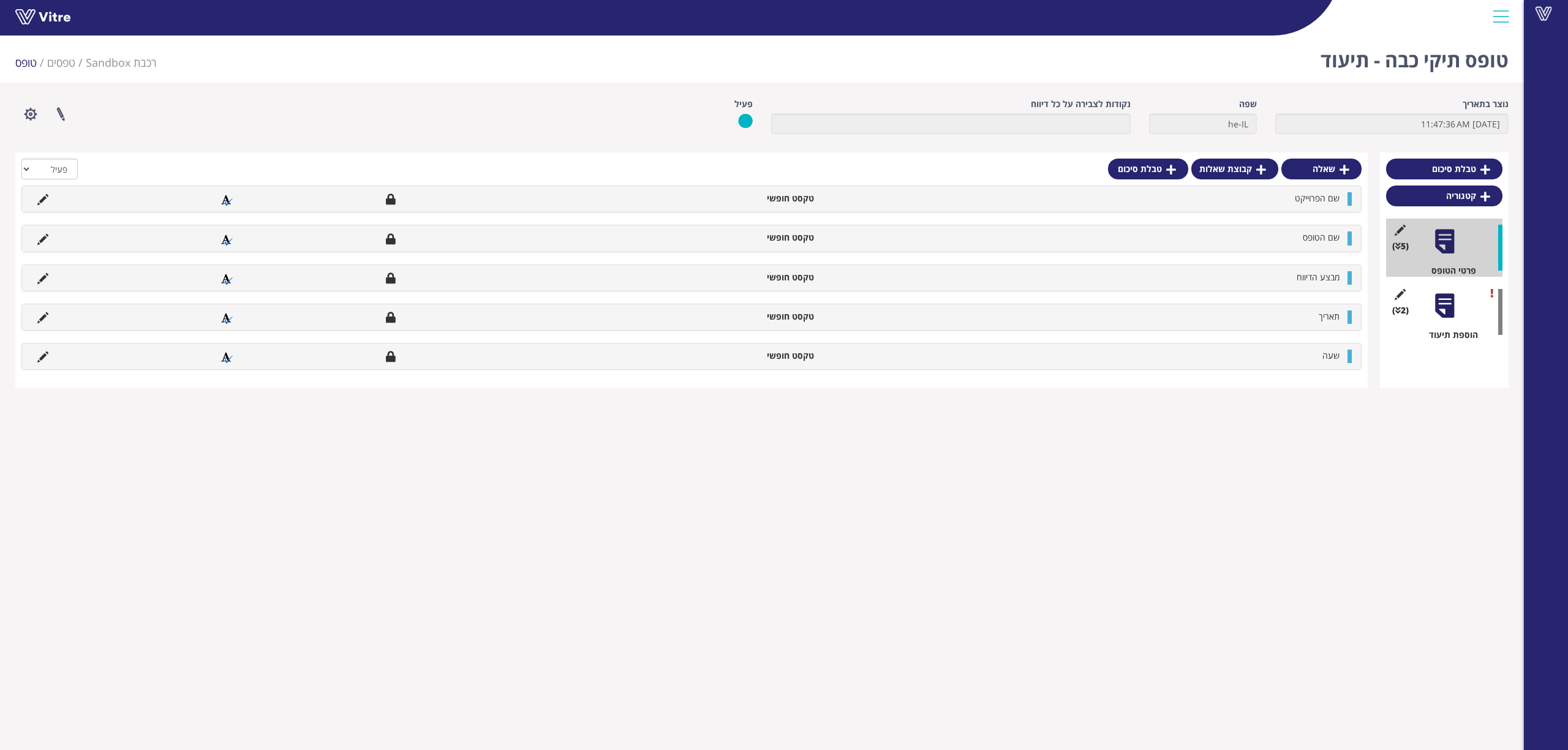
click at [1456, 306] on div at bounding box center [1444, 306] width 28 height 28
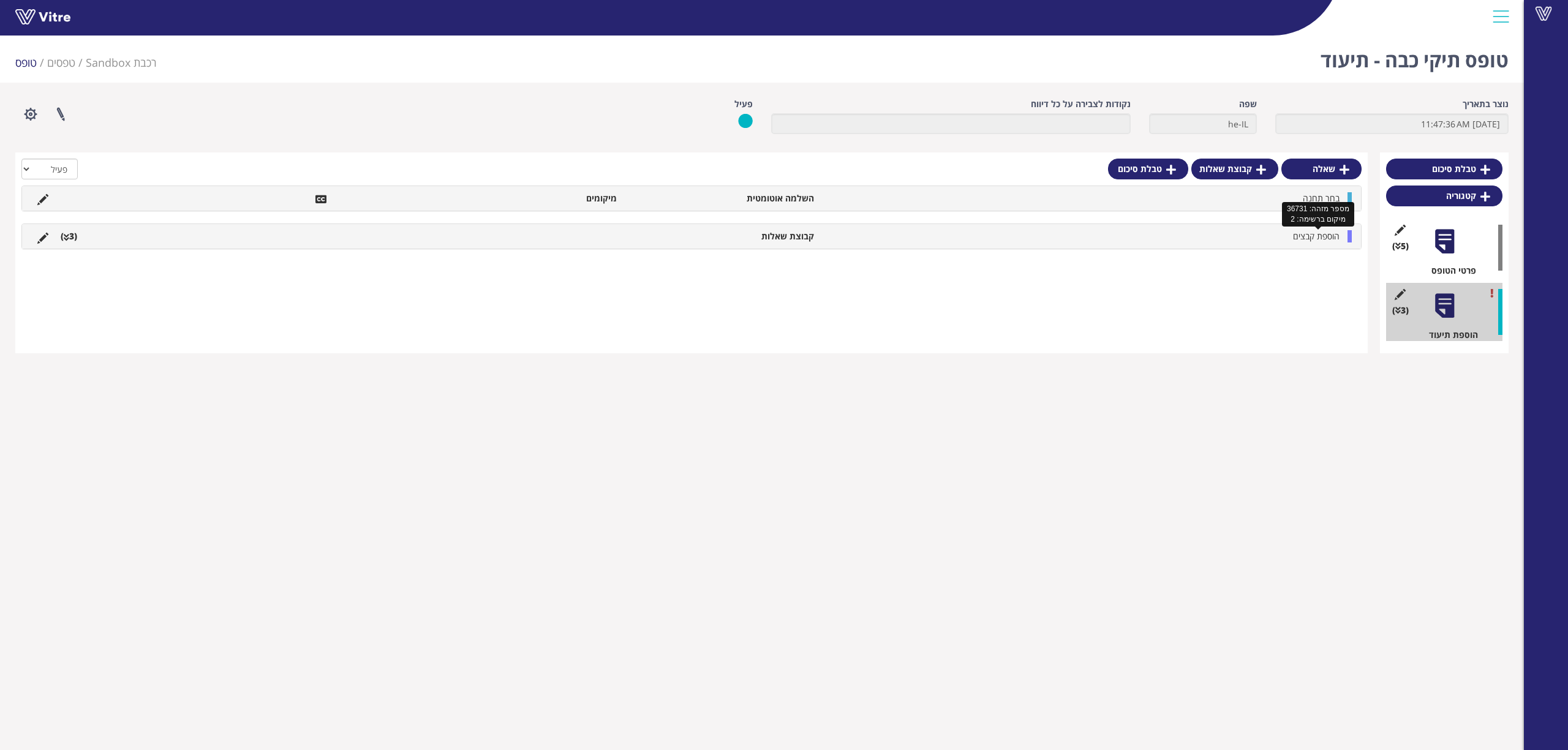
click at [1308, 236] on span "הוספת קבצים" at bounding box center [1316, 235] width 47 height 12
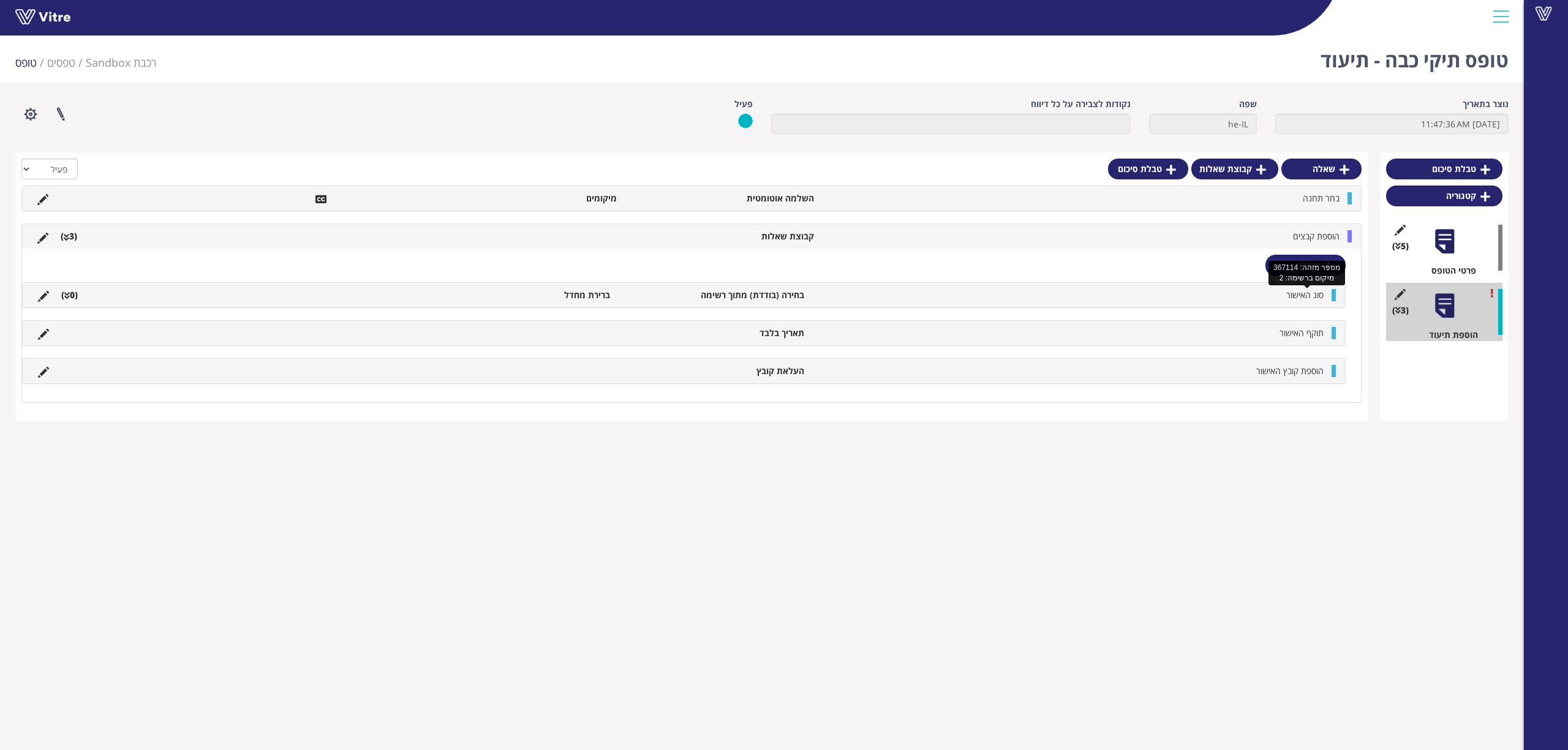
click at [1301, 292] on span "סוג האישור" at bounding box center [1304, 295] width 37 height 12
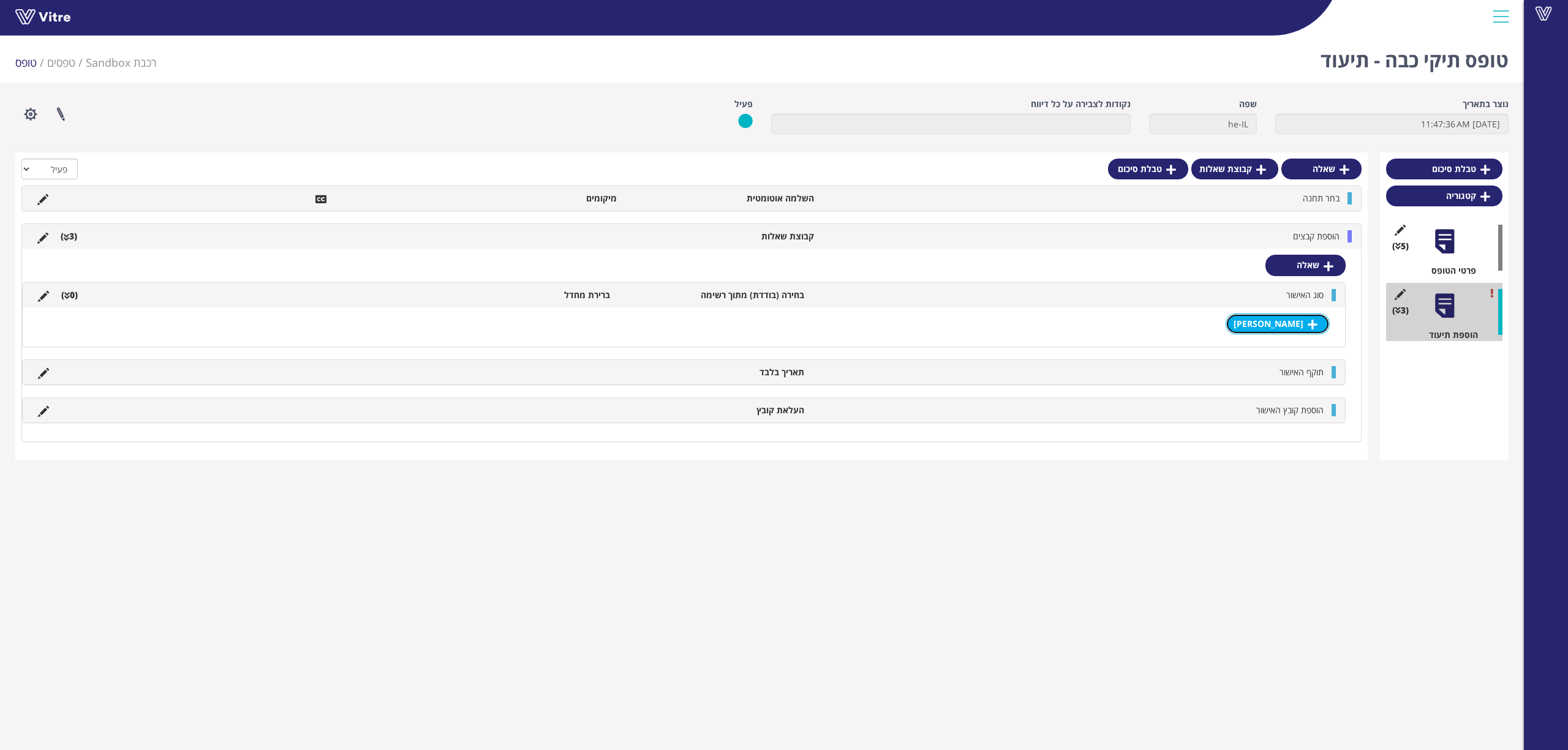
click at [1311, 324] on icon at bounding box center [1312, 325] width 10 height 11
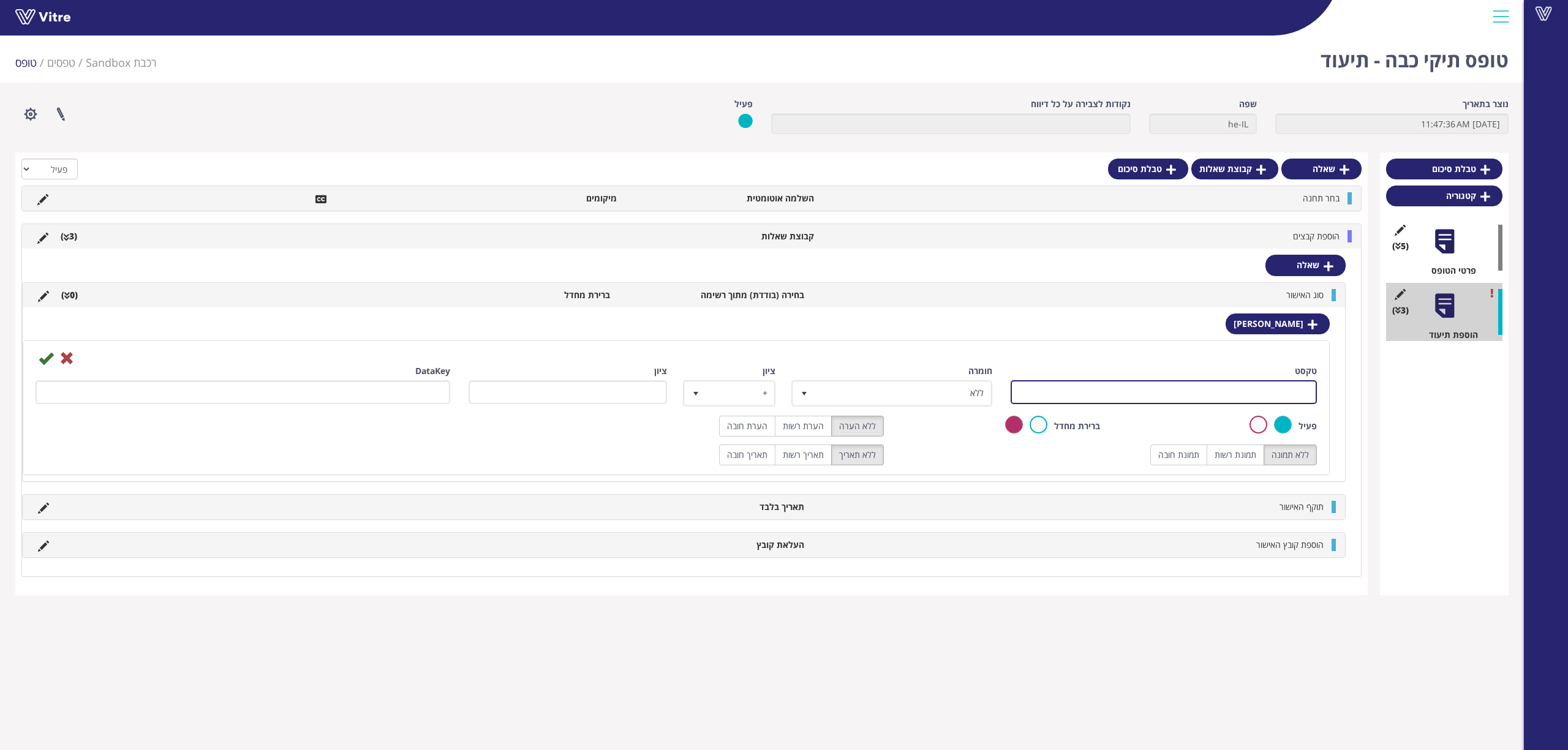
click at [1275, 394] on input "טקסט" at bounding box center [1164, 392] width 307 height 23
type input "אישור 1"
click at [45, 356] on icon at bounding box center [46, 358] width 14 height 14
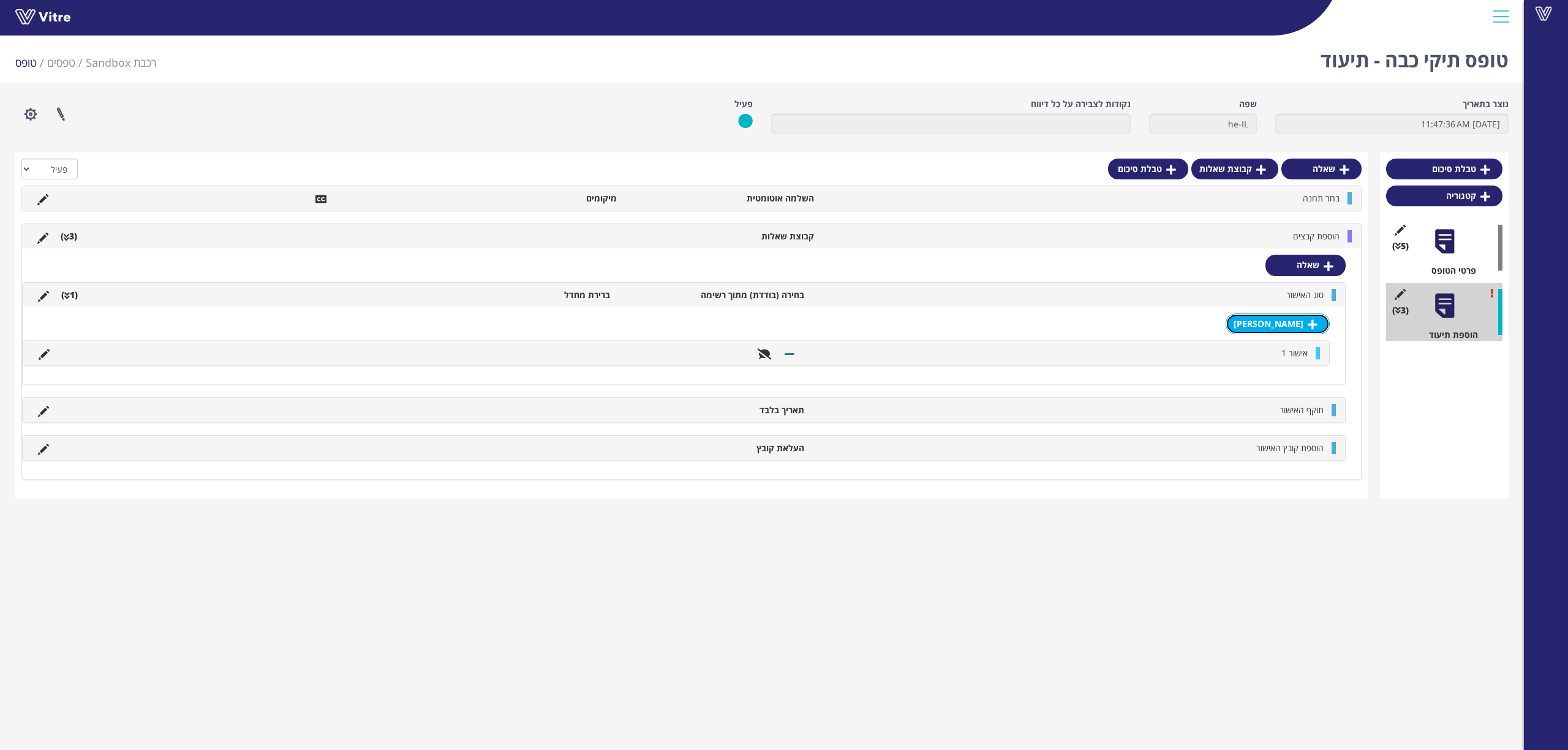
click at [1277, 325] on link "[PERSON_NAME]" at bounding box center [1277, 324] width 104 height 21
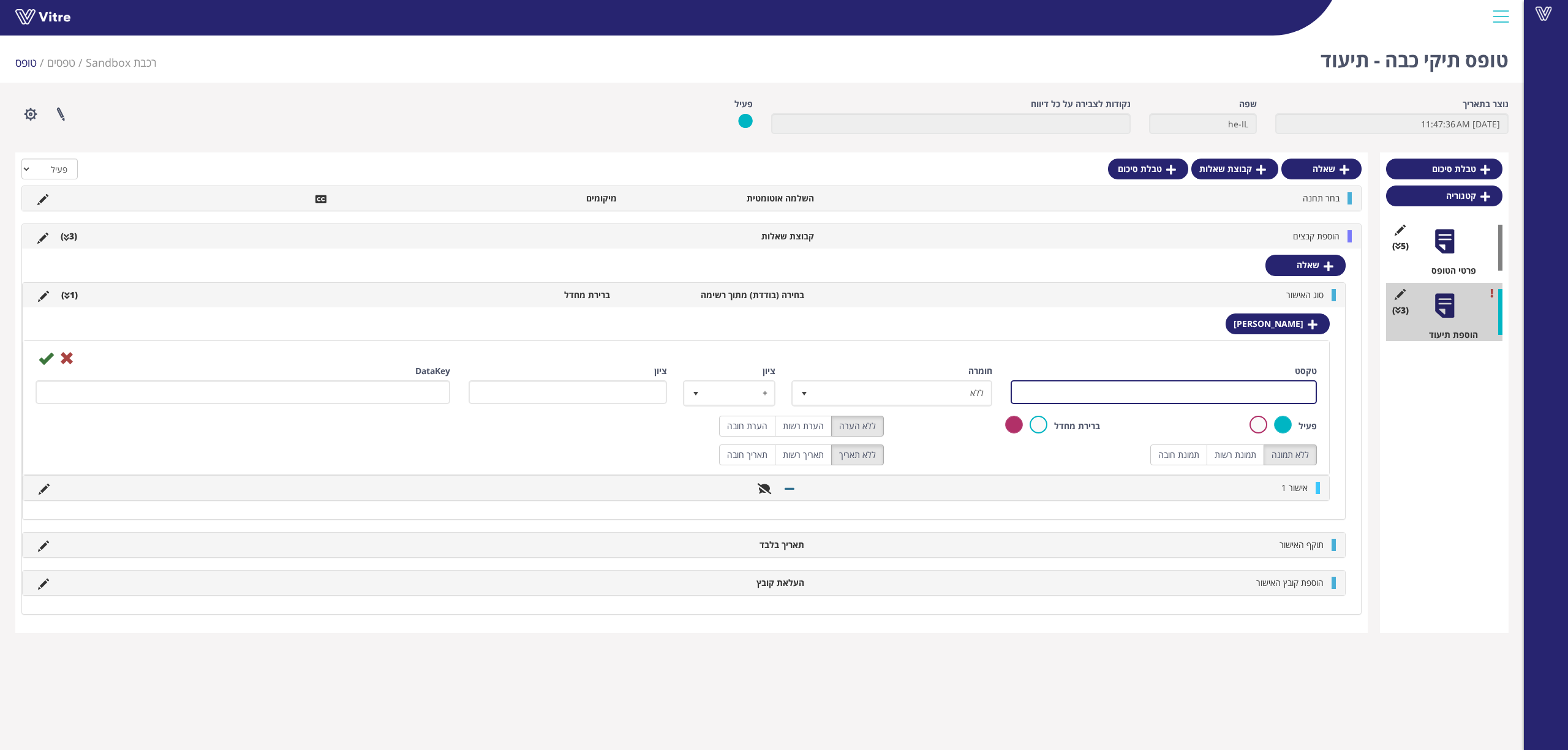
click at [1270, 396] on input "טקסט" at bounding box center [1164, 392] width 307 height 23
type input "אישור 2"
click at [47, 358] on icon at bounding box center [46, 358] width 14 height 14
